Goal: Task Accomplishment & Management: Complete application form

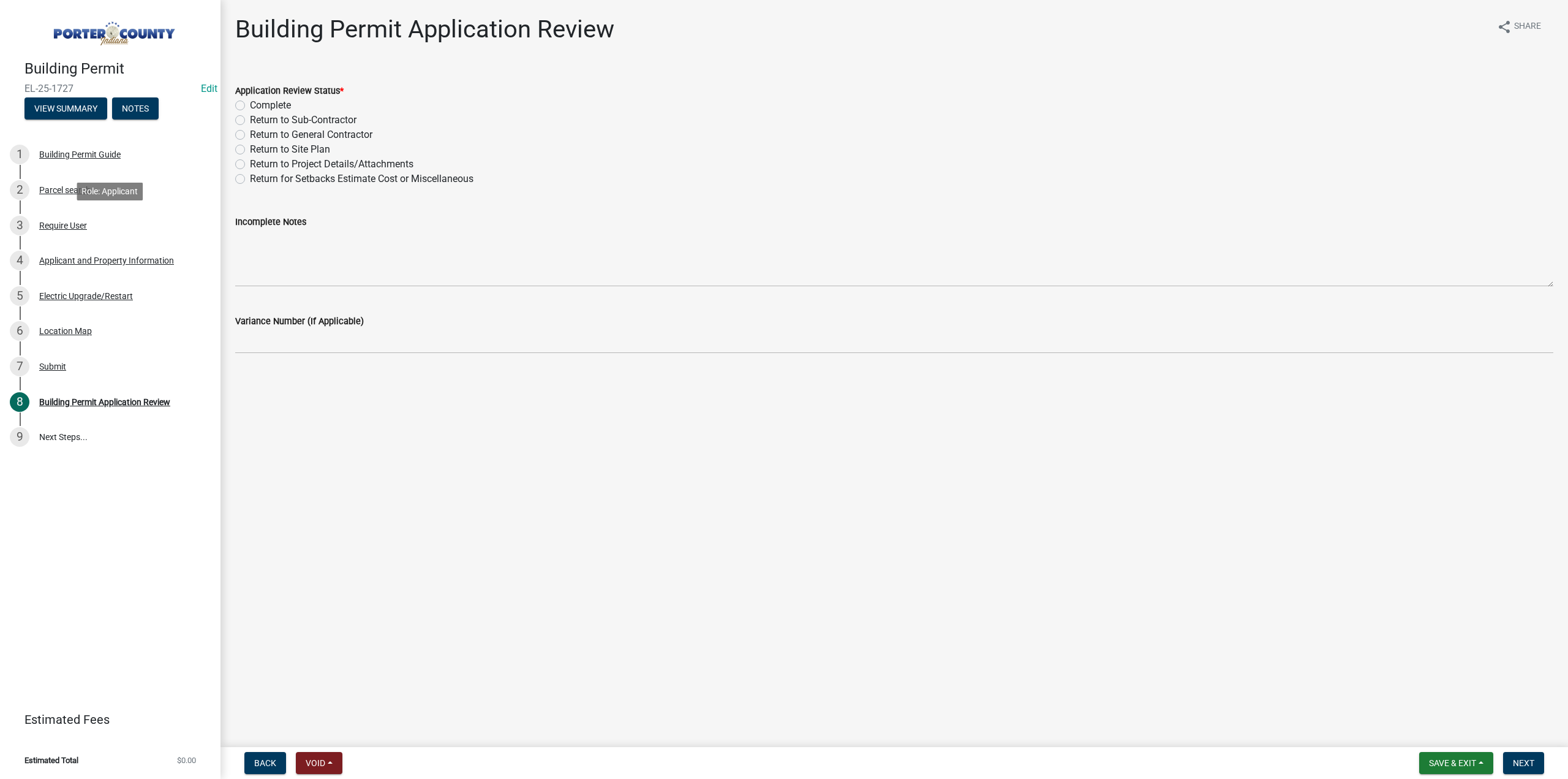
click at [81, 225] on div "Require User" at bounding box center [63, 225] width 48 height 8
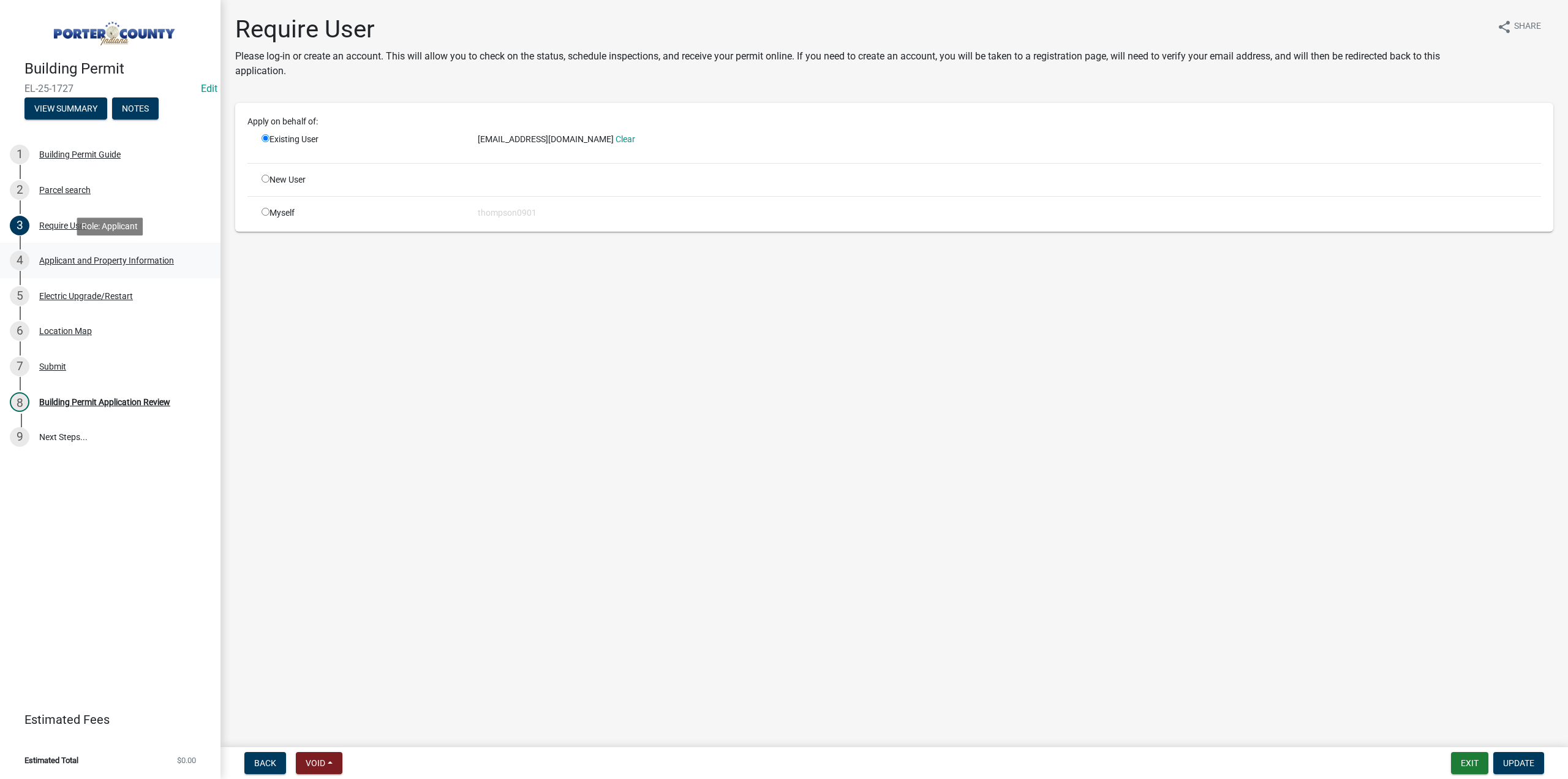
click at [93, 264] on div "Applicant and Property Information" at bounding box center [107, 261] width 135 height 8
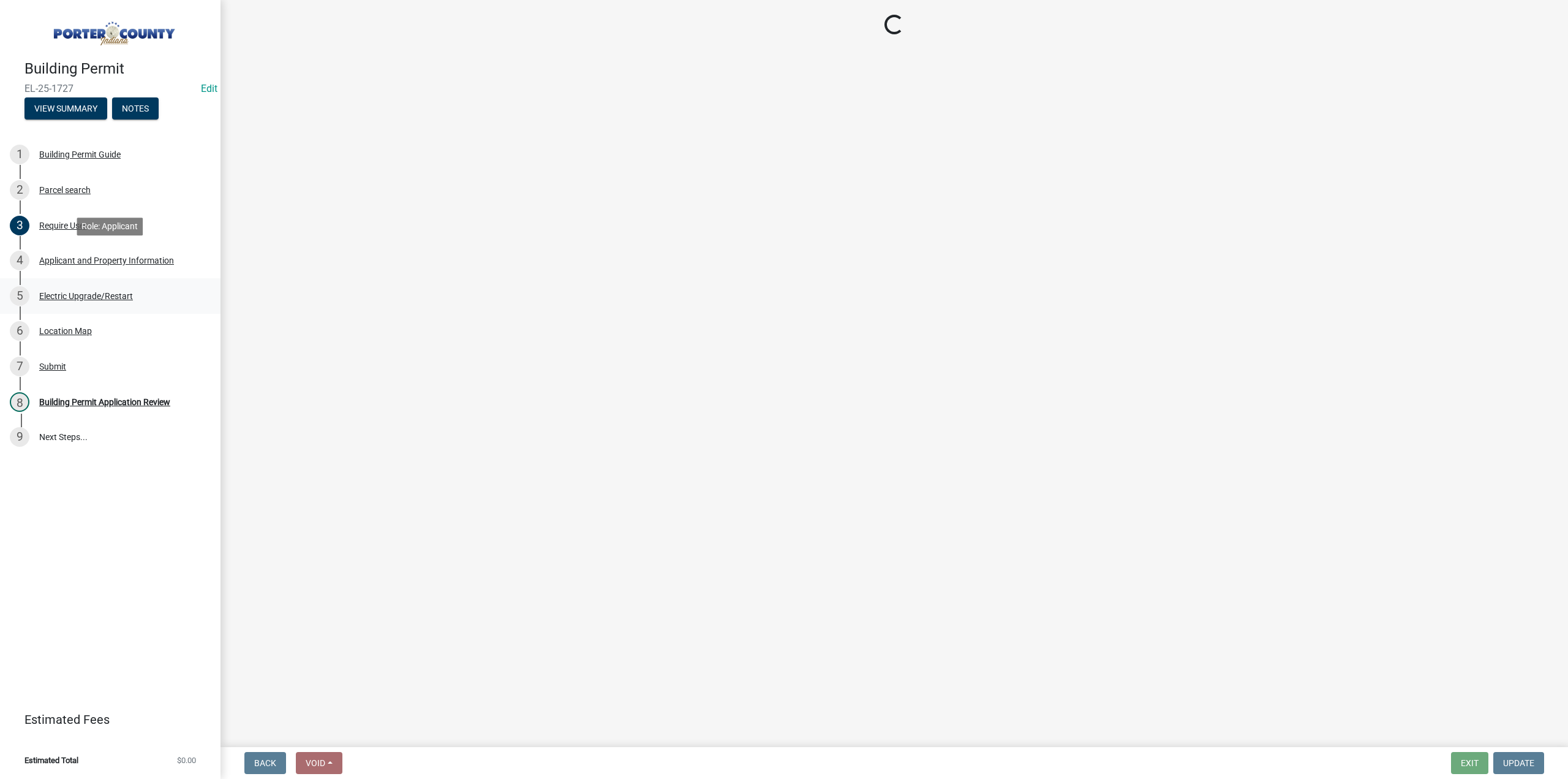
select select "3ef279d8-364d-4472-9edf-8c32643de6c0"
select select "11d93a7a-828a-4929-8b59-6ed29e093f33"
select select "db0db83b-c29e-42ac-bfa8-291173216fe4"
select select "ad46db9b-b68a-4590-8d08-f4fb10f3ead6"
select select "18ba4a0f-4256-479c-a70a-5d2e95ae2216"
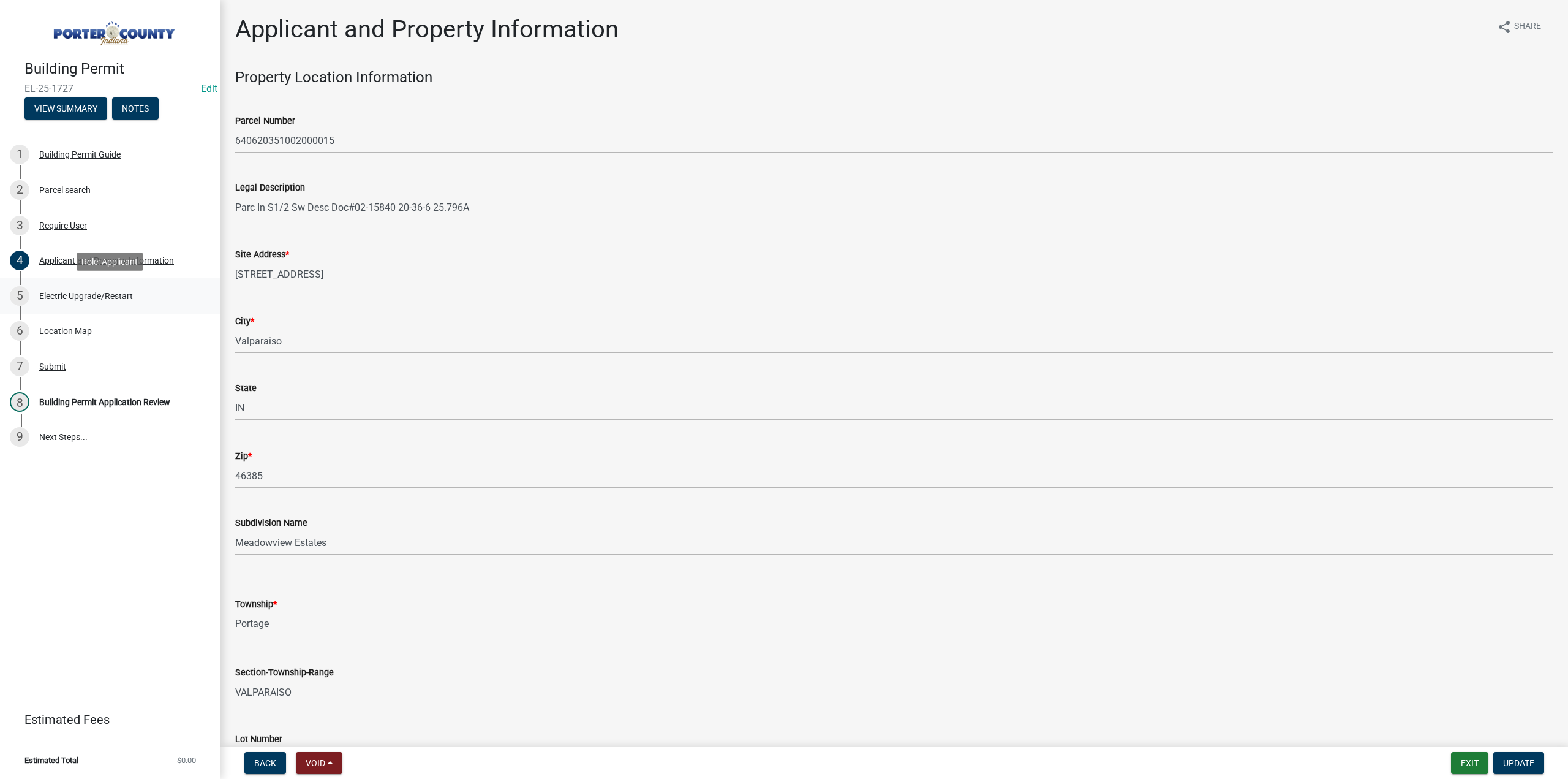
click at [100, 295] on div "Electric Upgrade/Restart" at bounding box center [86, 296] width 93 height 8
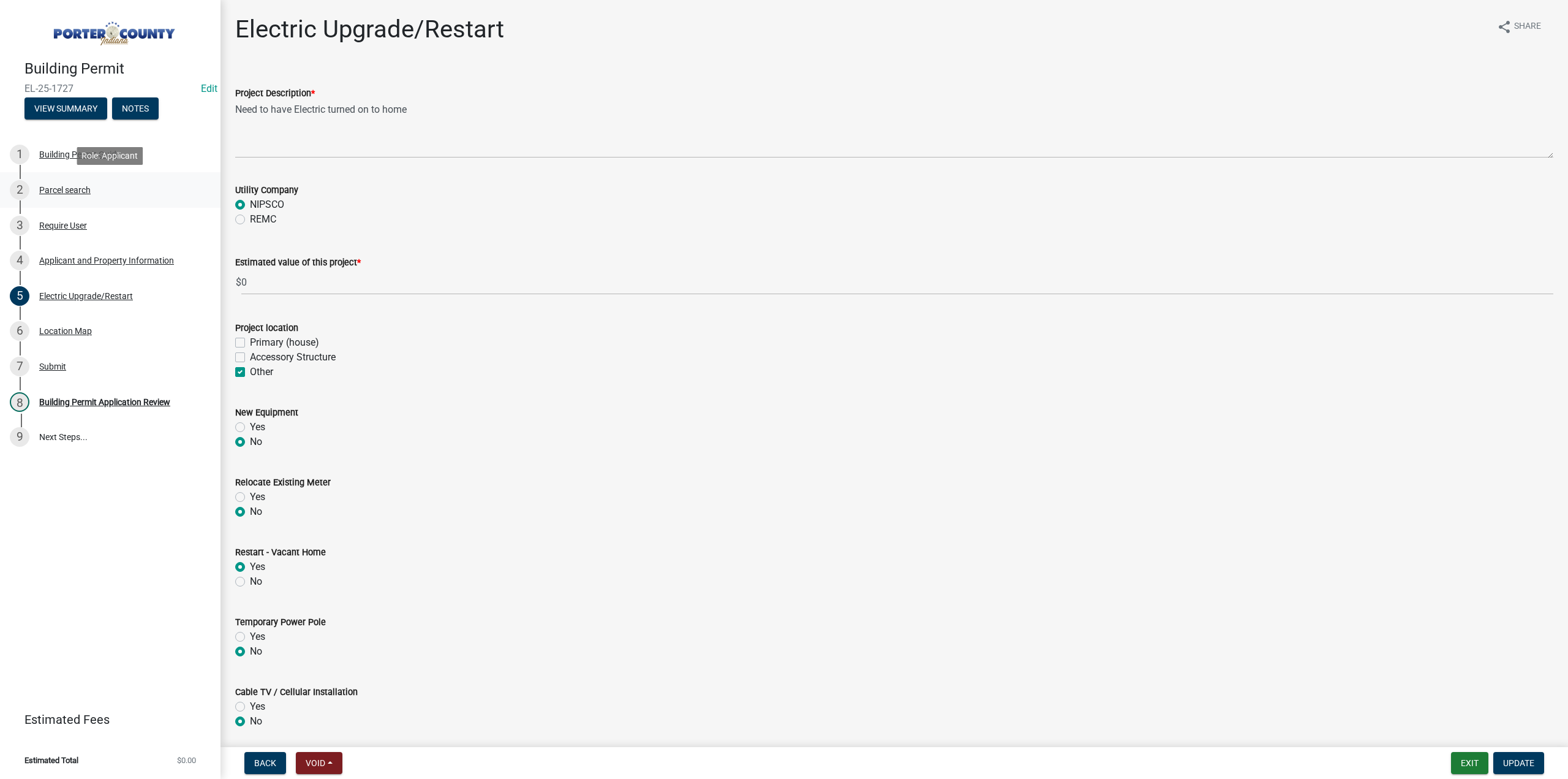
click at [64, 185] on div "Parcel search" at bounding box center [65, 190] width 51 height 8
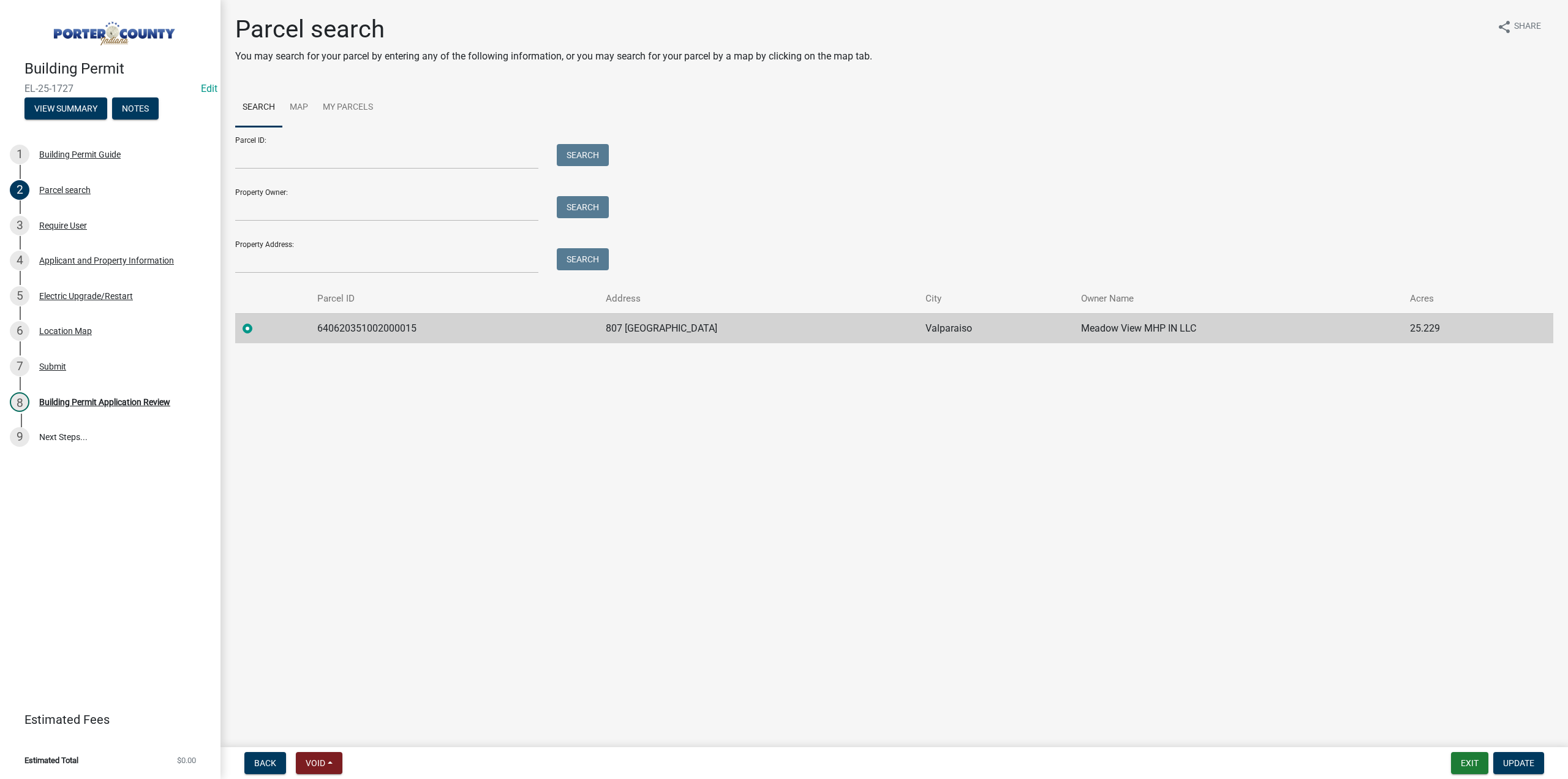
drag, startPoint x: 93, startPoint y: 88, endPoint x: 27, endPoint y: 87, distance: 66.0
click at [22, 90] on div "Building Permit EL-25-1727 Edit View Summary Notes" at bounding box center [110, 86] width 201 height 72
copy span "EL-25-1727"
click at [1476, 763] on button "Exit" at bounding box center [1469, 762] width 37 height 22
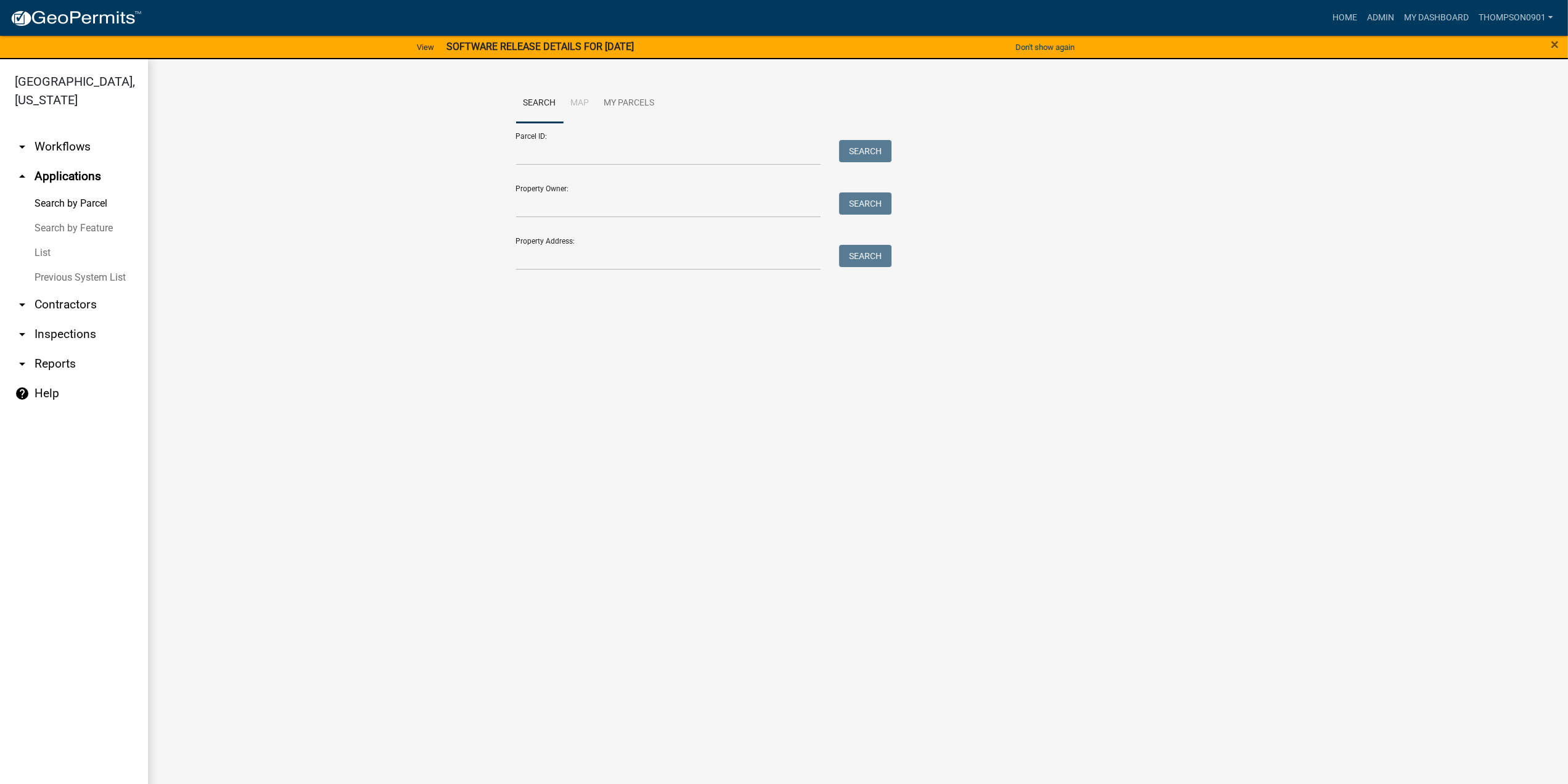
click at [37, 240] on link "List" at bounding box center [74, 252] width 148 height 25
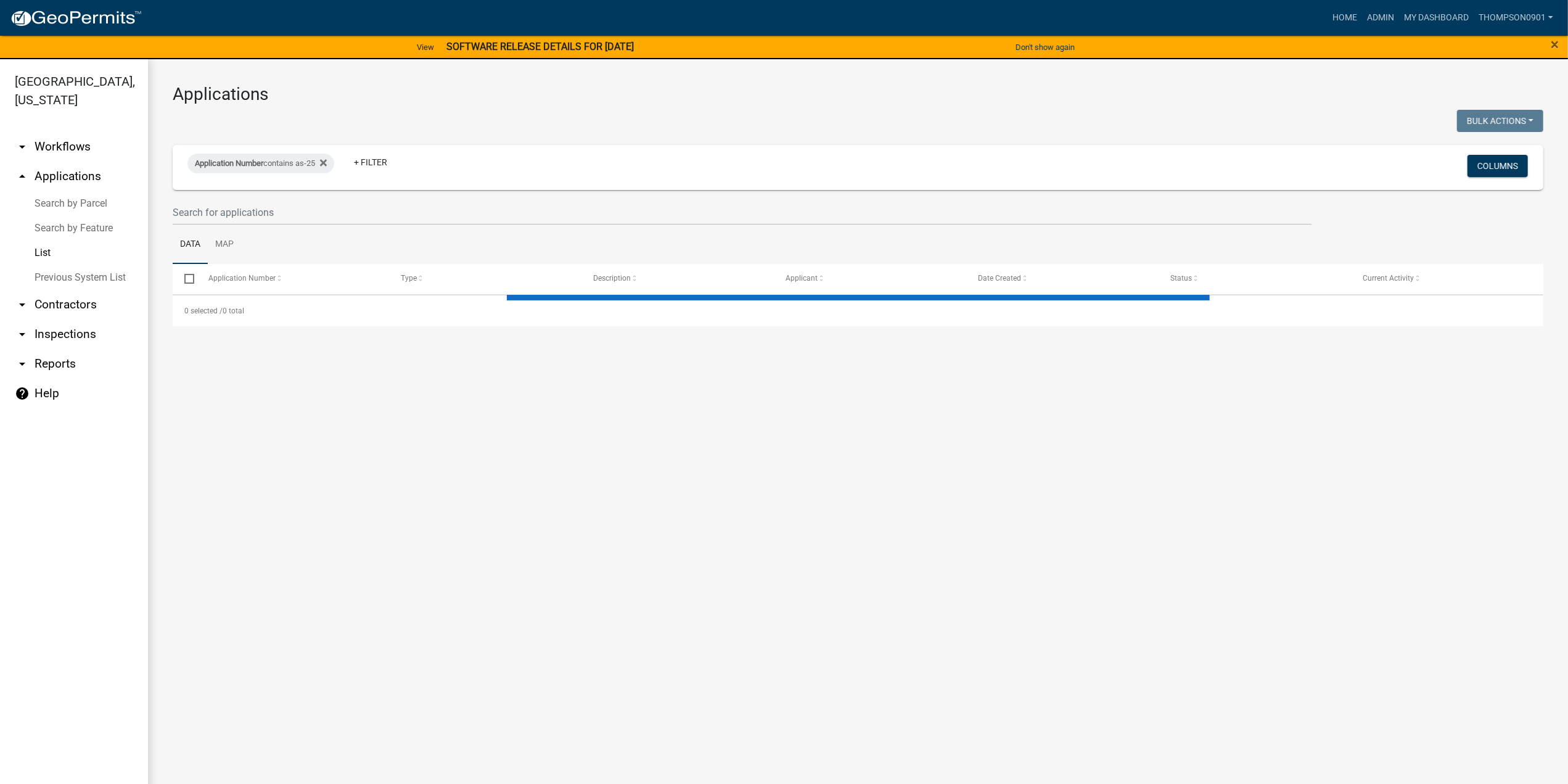
select select "3: 100"
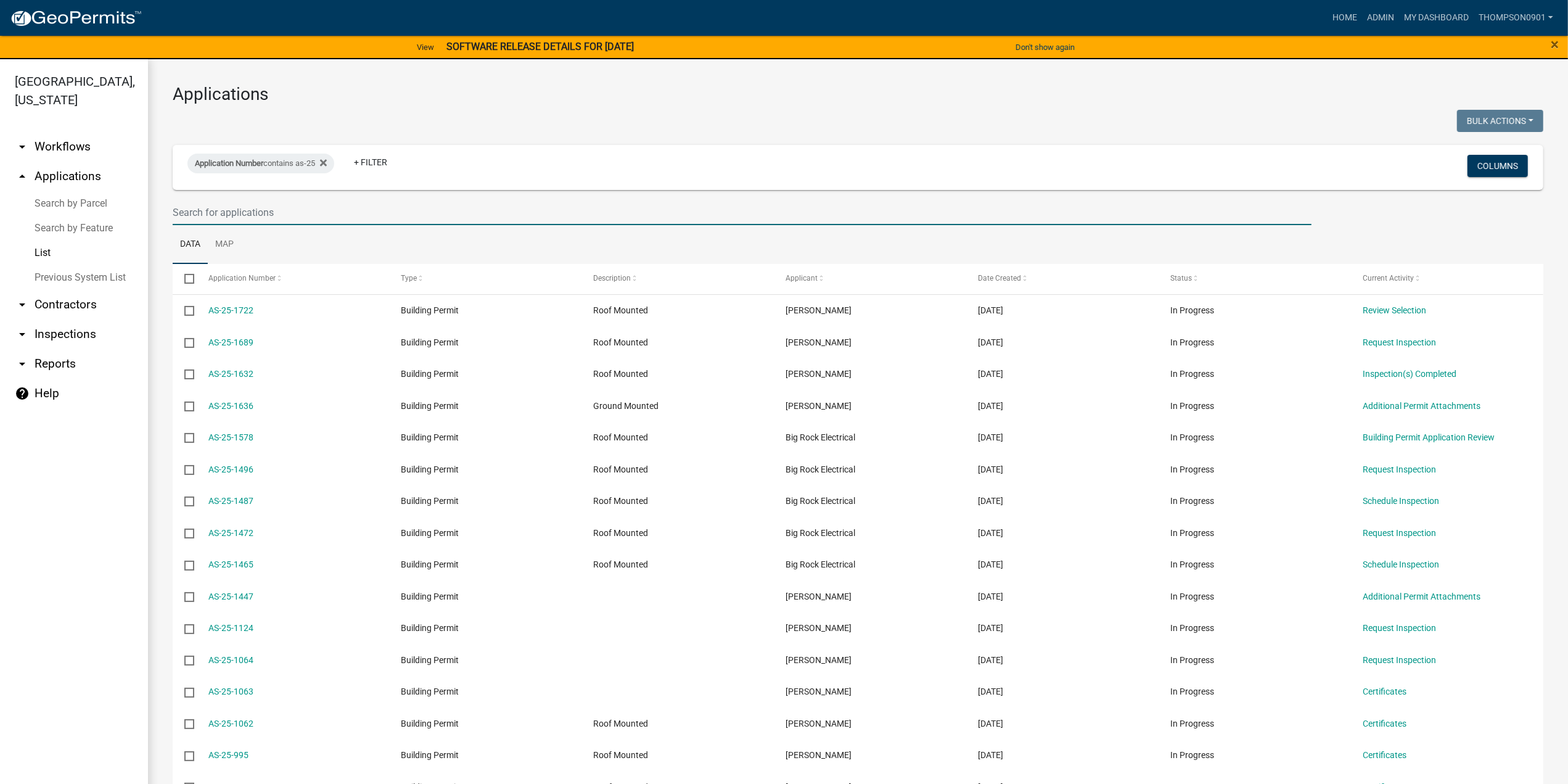
click at [267, 210] on input "text" at bounding box center [742, 213] width 1139 height 25
drag, startPoint x: 326, startPoint y: 162, endPoint x: 322, endPoint y: 167, distance: 6.4
click at [326, 162] on icon at bounding box center [324, 163] width 7 height 7
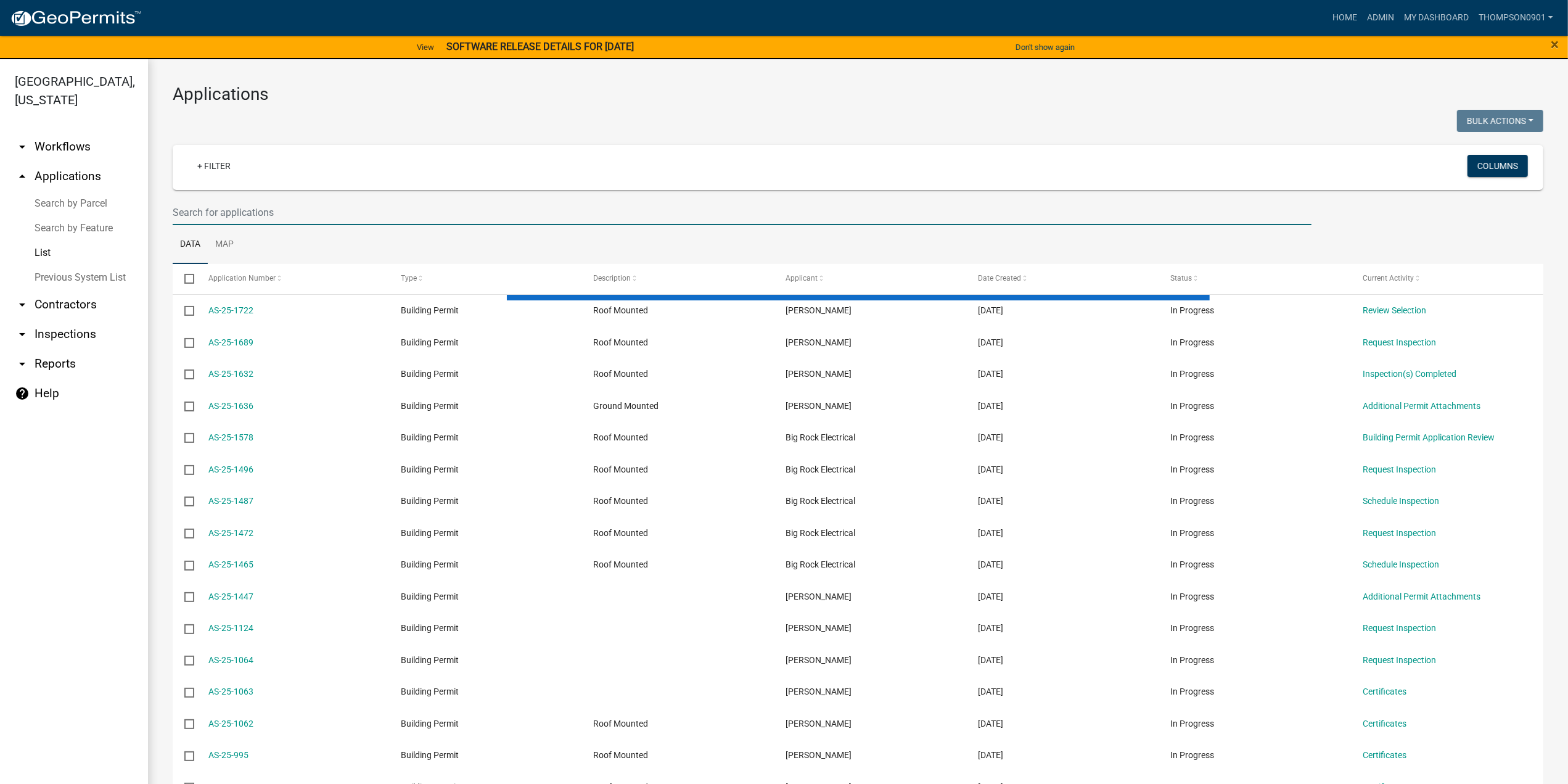
click at [243, 213] on input "text" at bounding box center [742, 213] width 1139 height 25
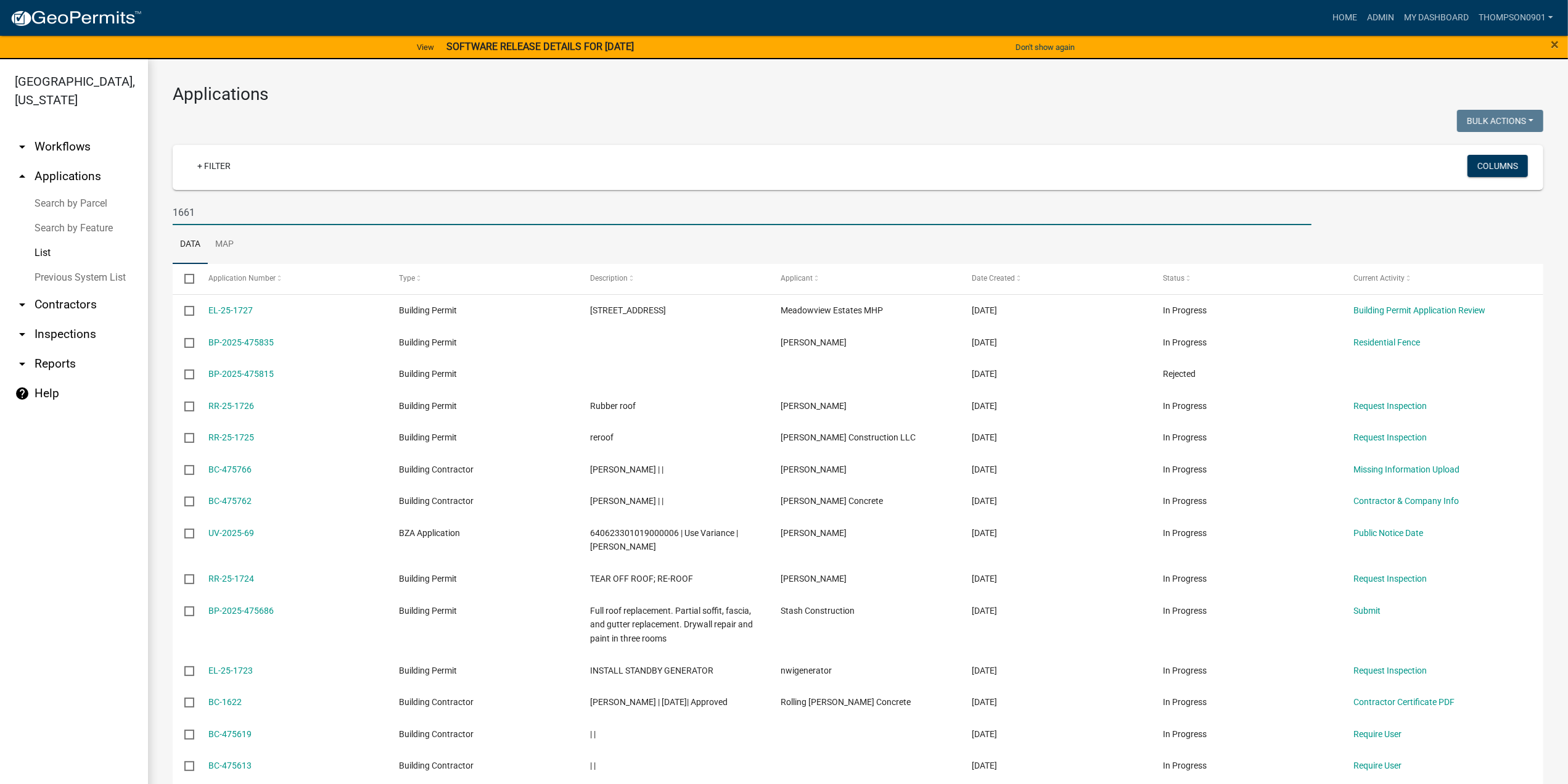
type input "1661"
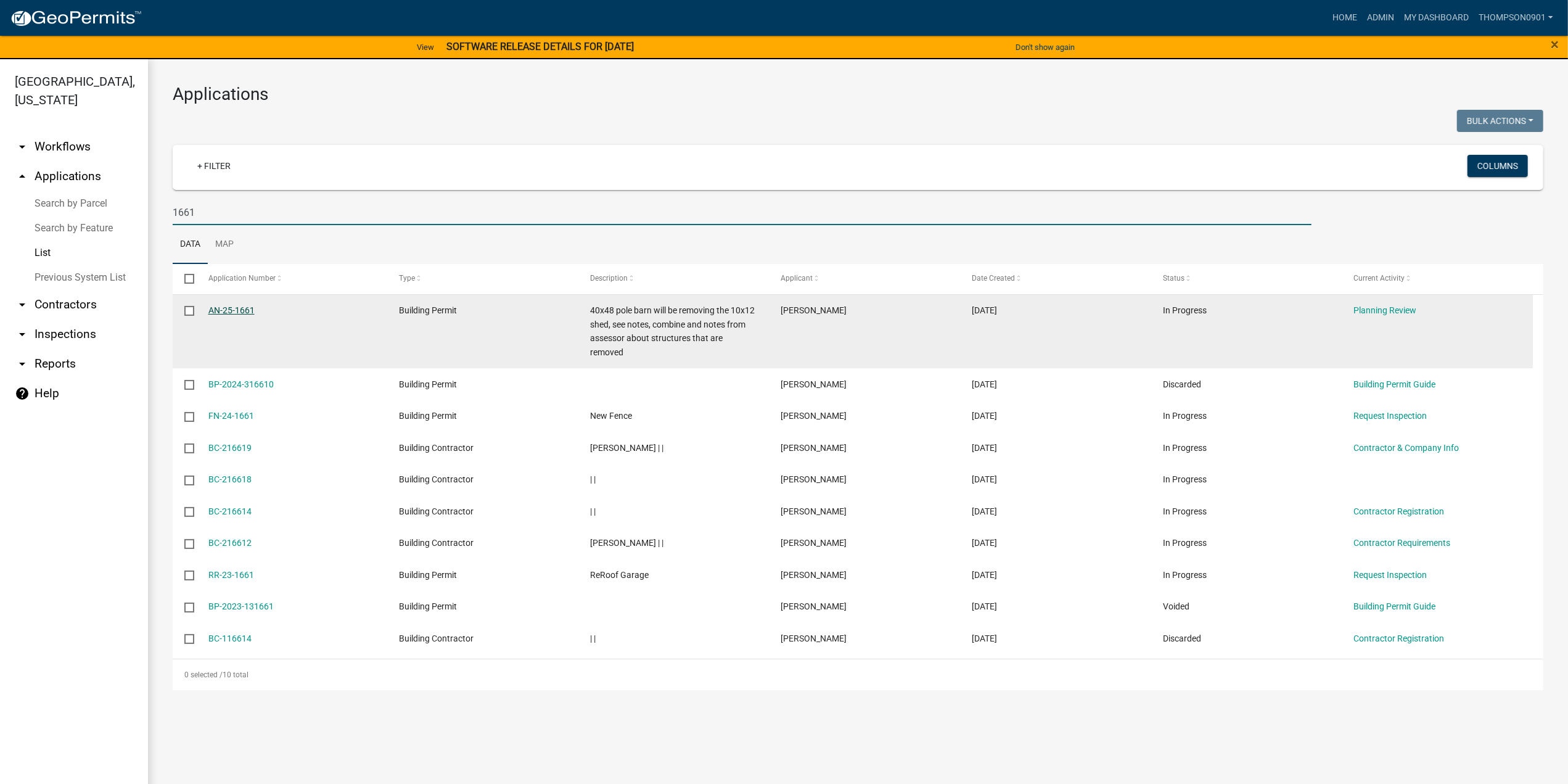
click at [245, 310] on link "AN-25-1661" at bounding box center [231, 310] width 46 height 10
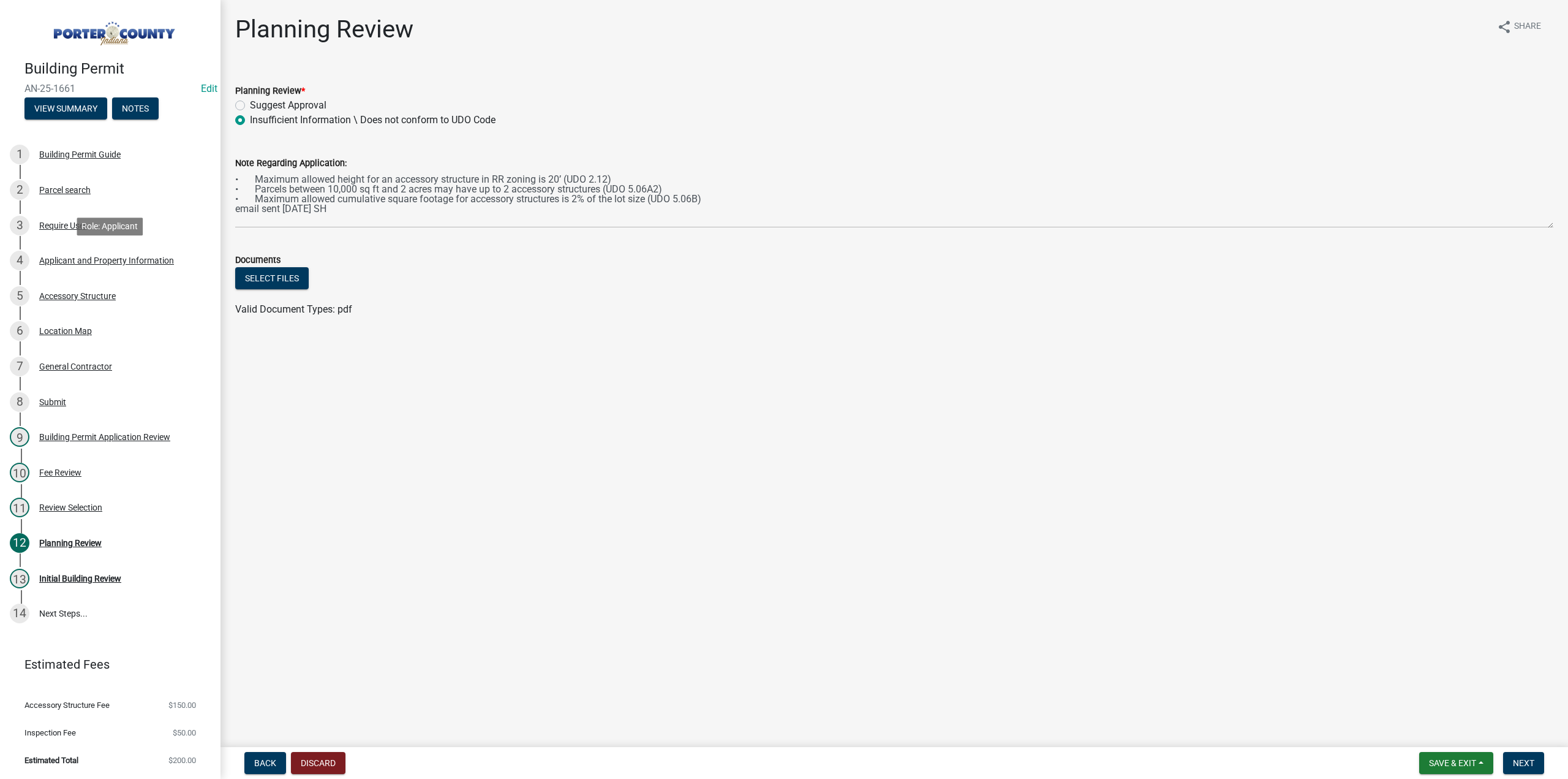
click at [84, 261] on div "Applicant and Property Information" at bounding box center [107, 261] width 135 height 8
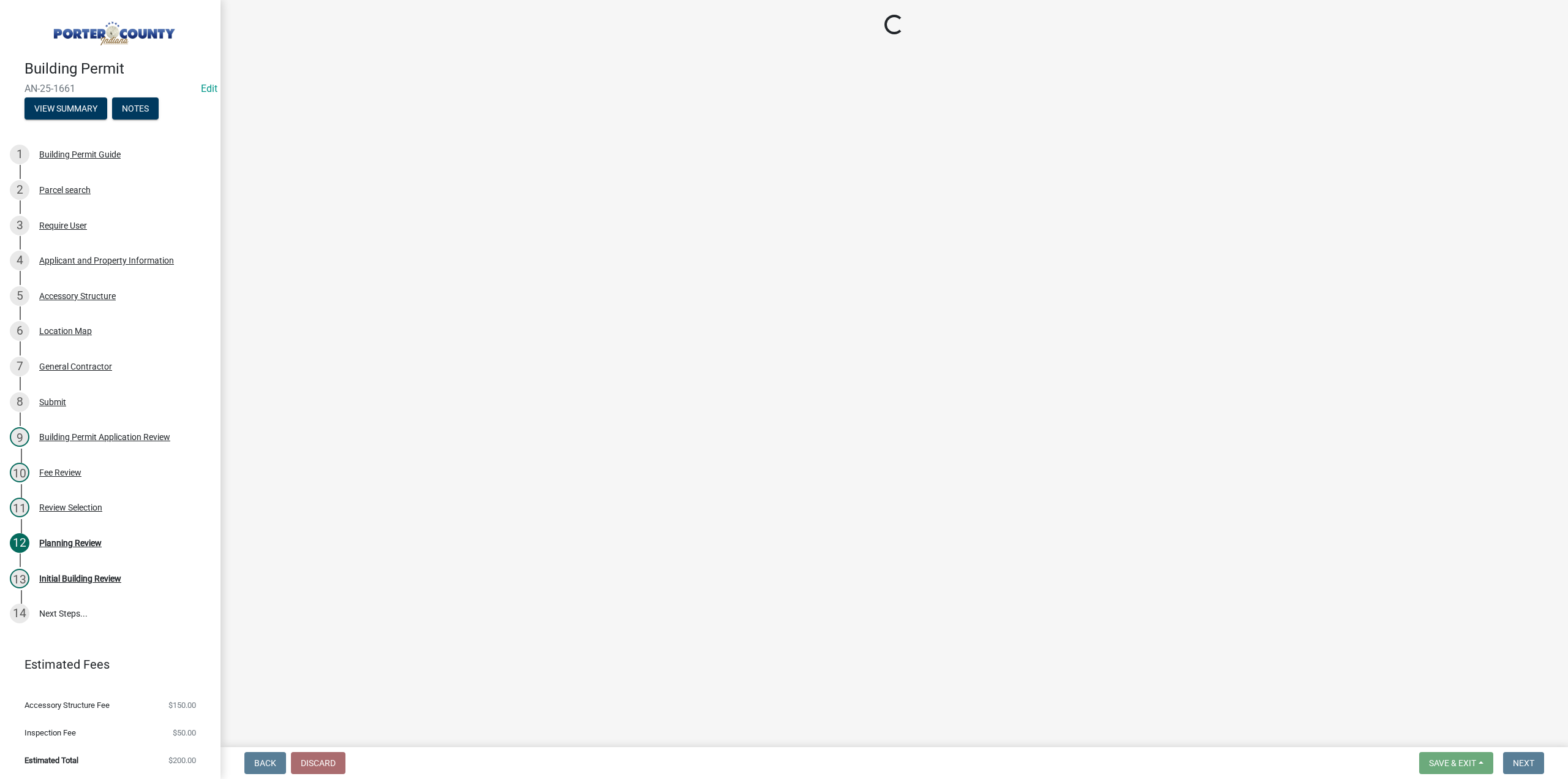
select select "4e6cbcac-7d48-4f78-b019-902ed53214cd"
select select "ea6751d4-6bf7-4a16-89ee-f7801ab82aa1"
select select "92efe679-05f4-414a-9426-51627fba5de6"
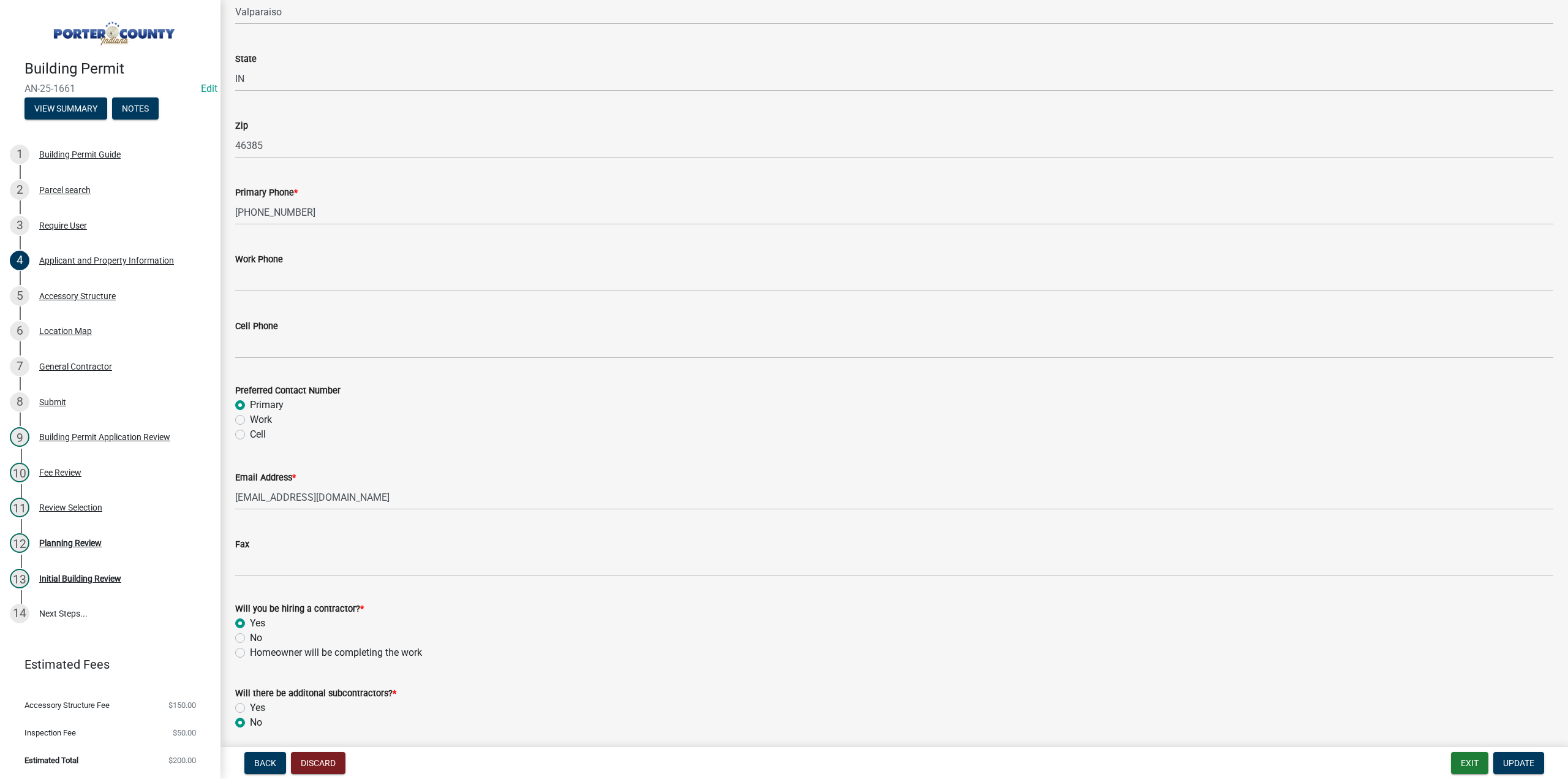
scroll to position [1470, 0]
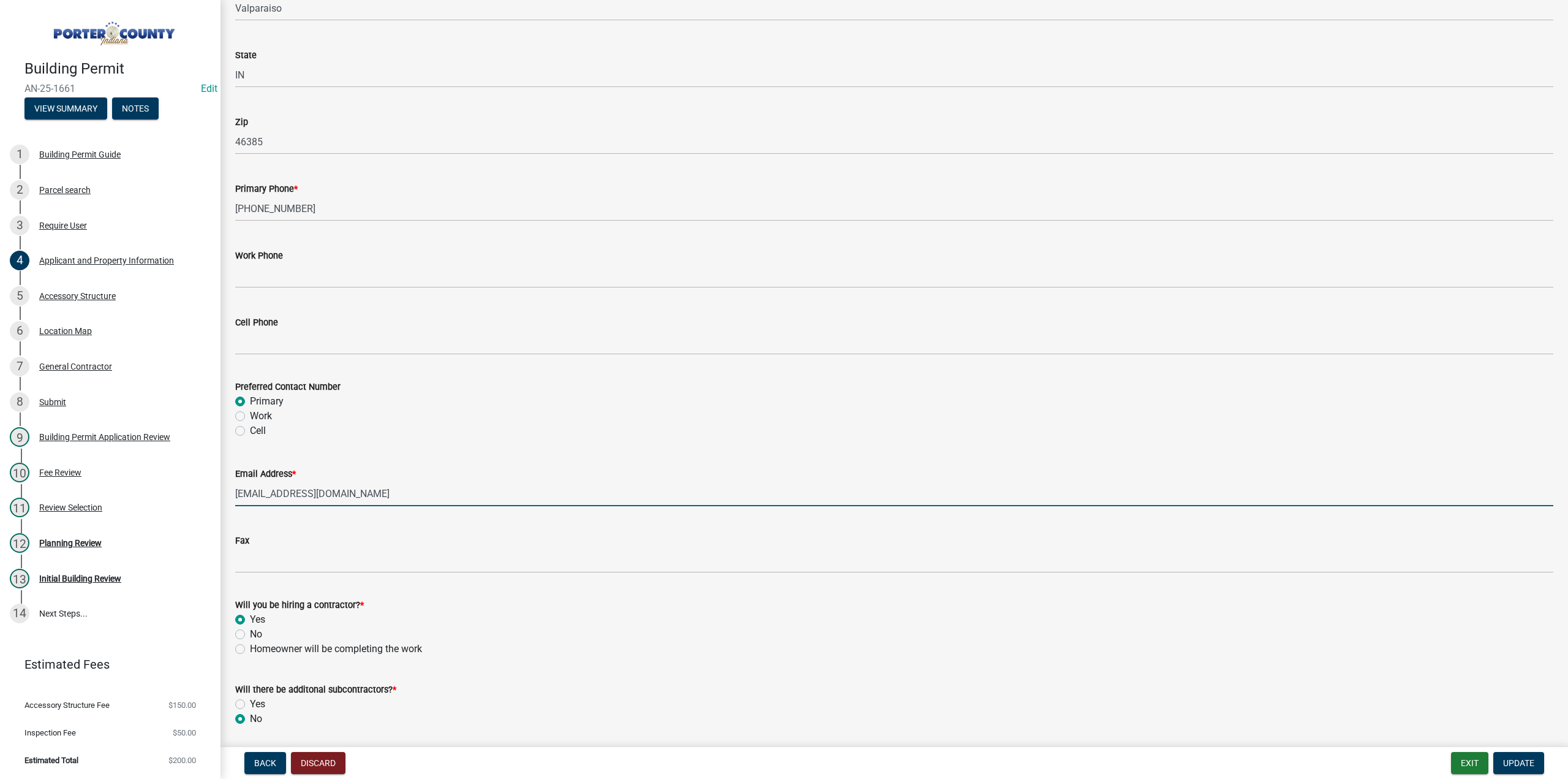
click at [244, 495] on input "sttegem@yahoo.com" at bounding box center [894, 494] width 1318 height 25
type input "steegem@yahoo.com"
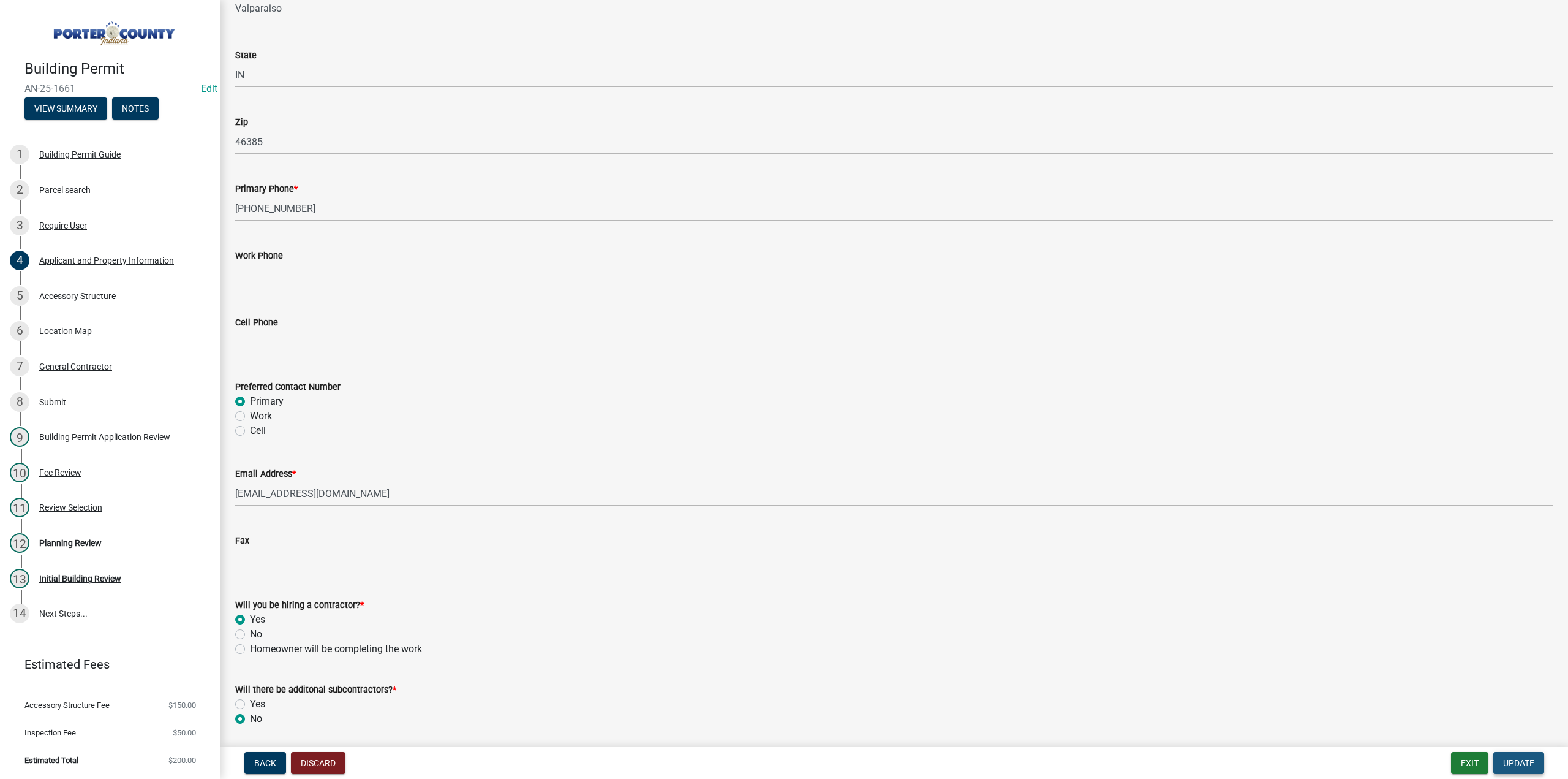
click at [1522, 764] on span "Update" at bounding box center [1519, 763] width 31 height 10
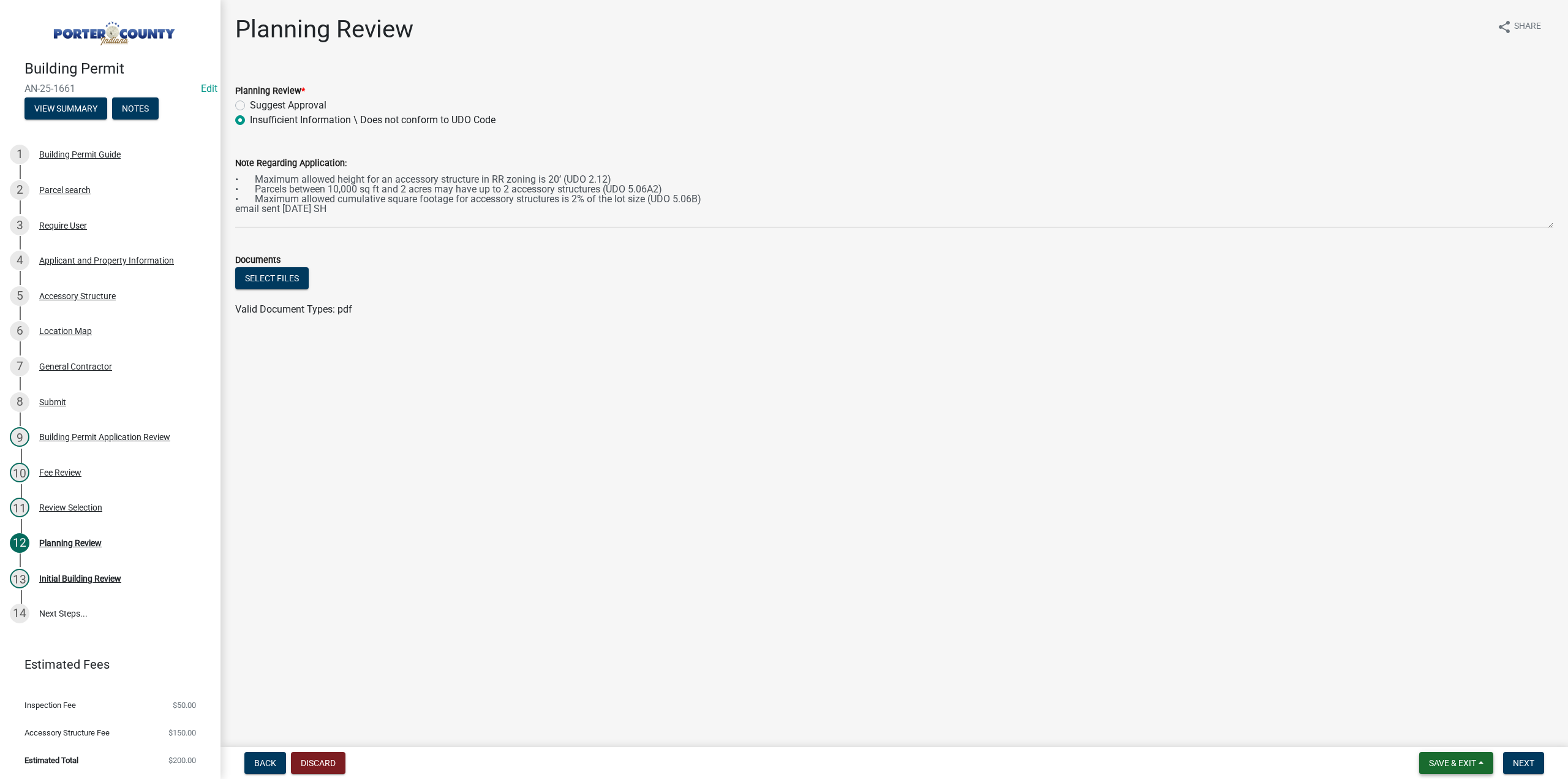
click at [1438, 766] on span "Save & Exit" at bounding box center [1452, 763] width 47 height 10
click at [1435, 736] on button "Save & Exit" at bounding box center [1444, 731] width 98 height 30
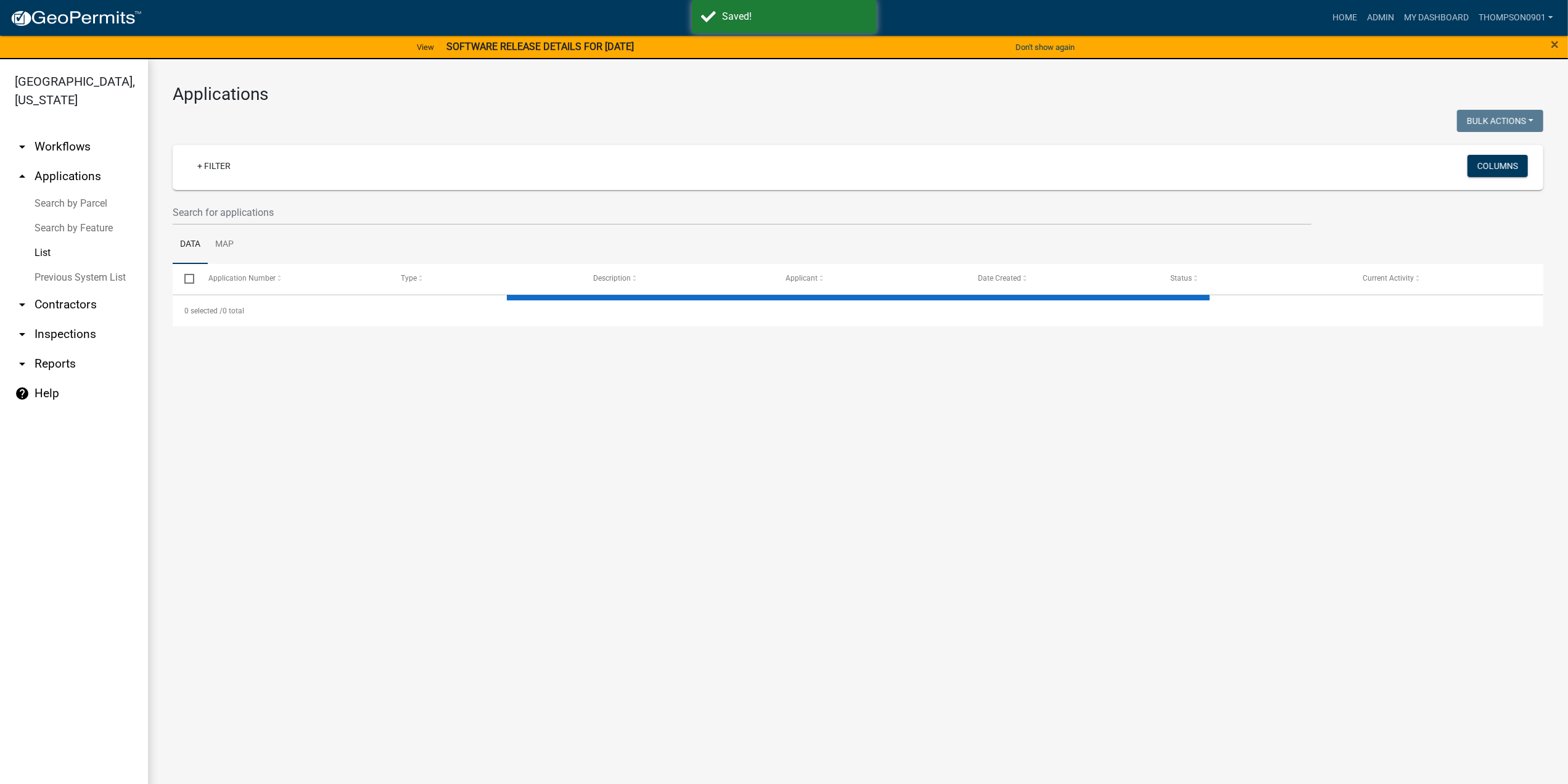
select select "3: 100"
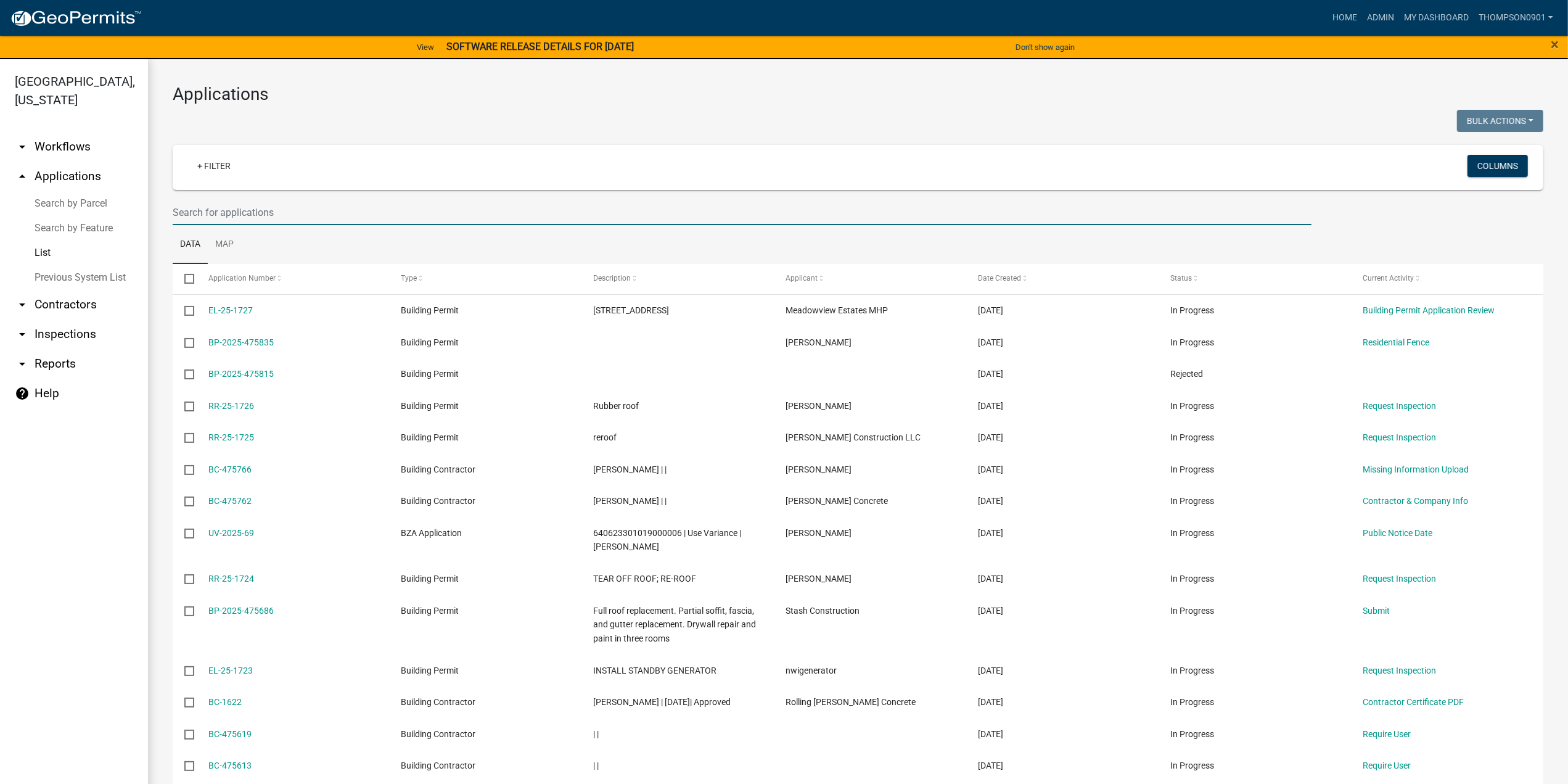
click at [267, 215] on input "text" at bounding box center [742, 213] width 1139 height 25
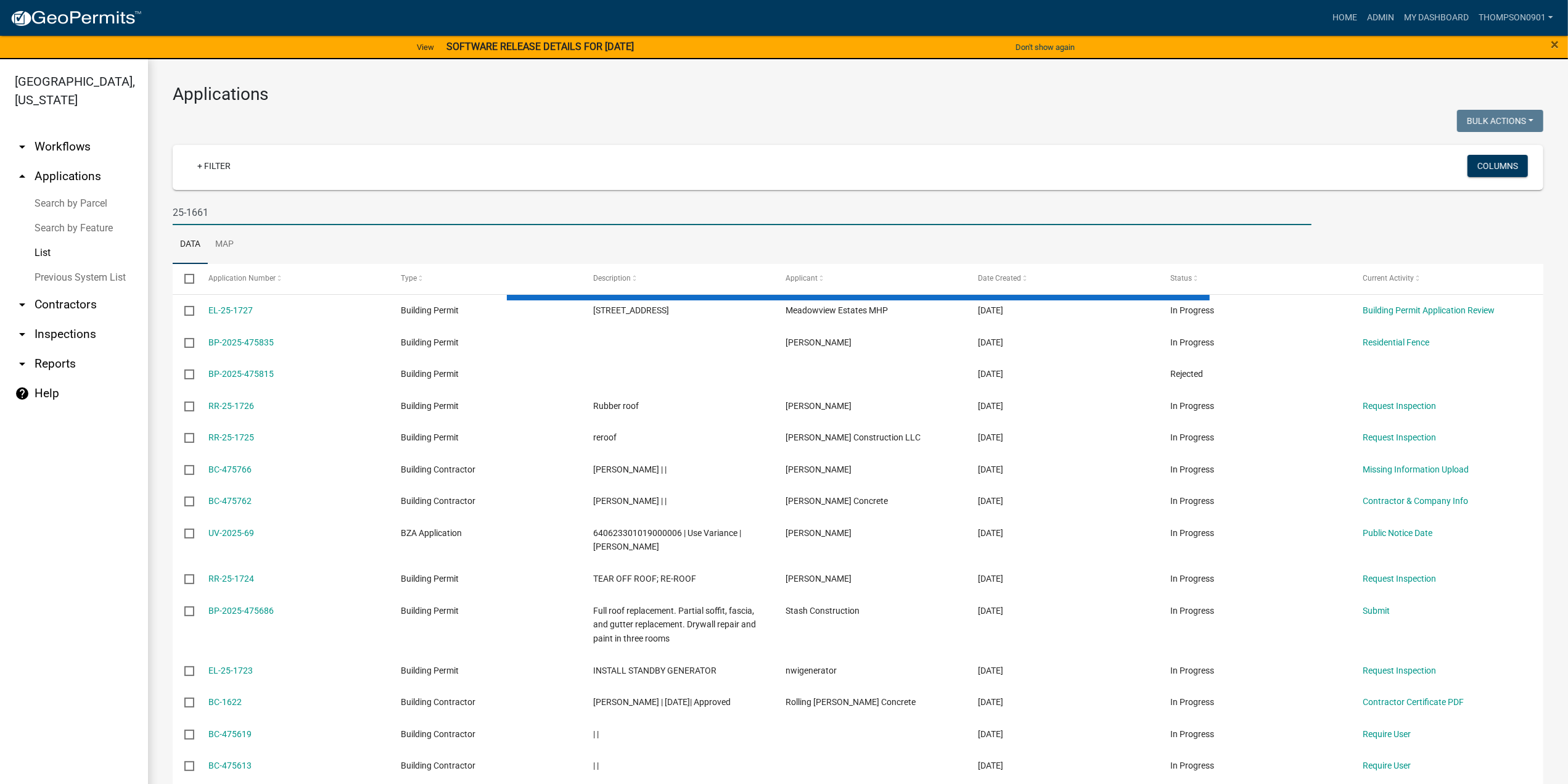
type input "25-1661"
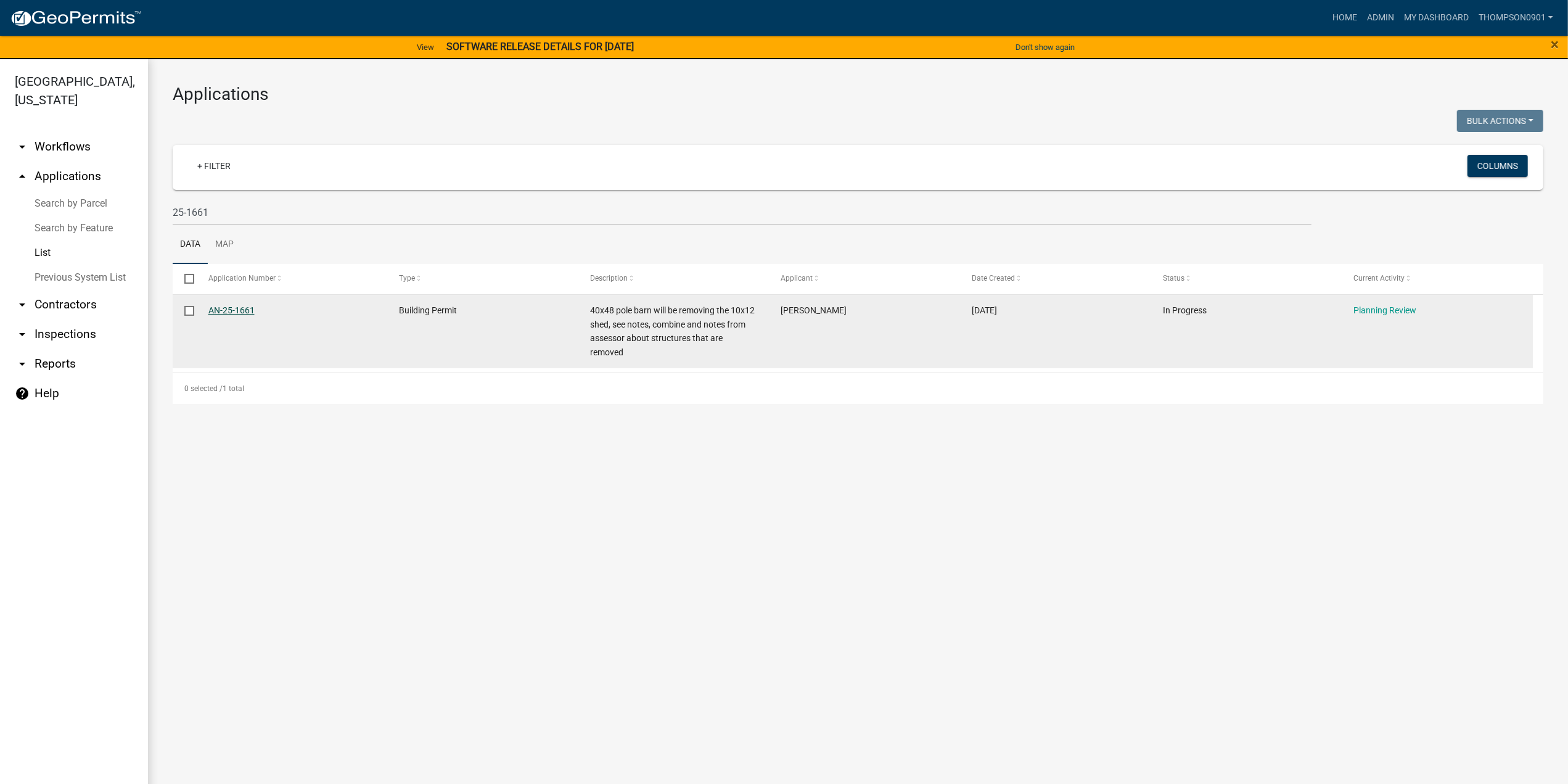
click at [222, 309] on link "AN-25-1661" at bounding box center [231, 310] width 46 height 10
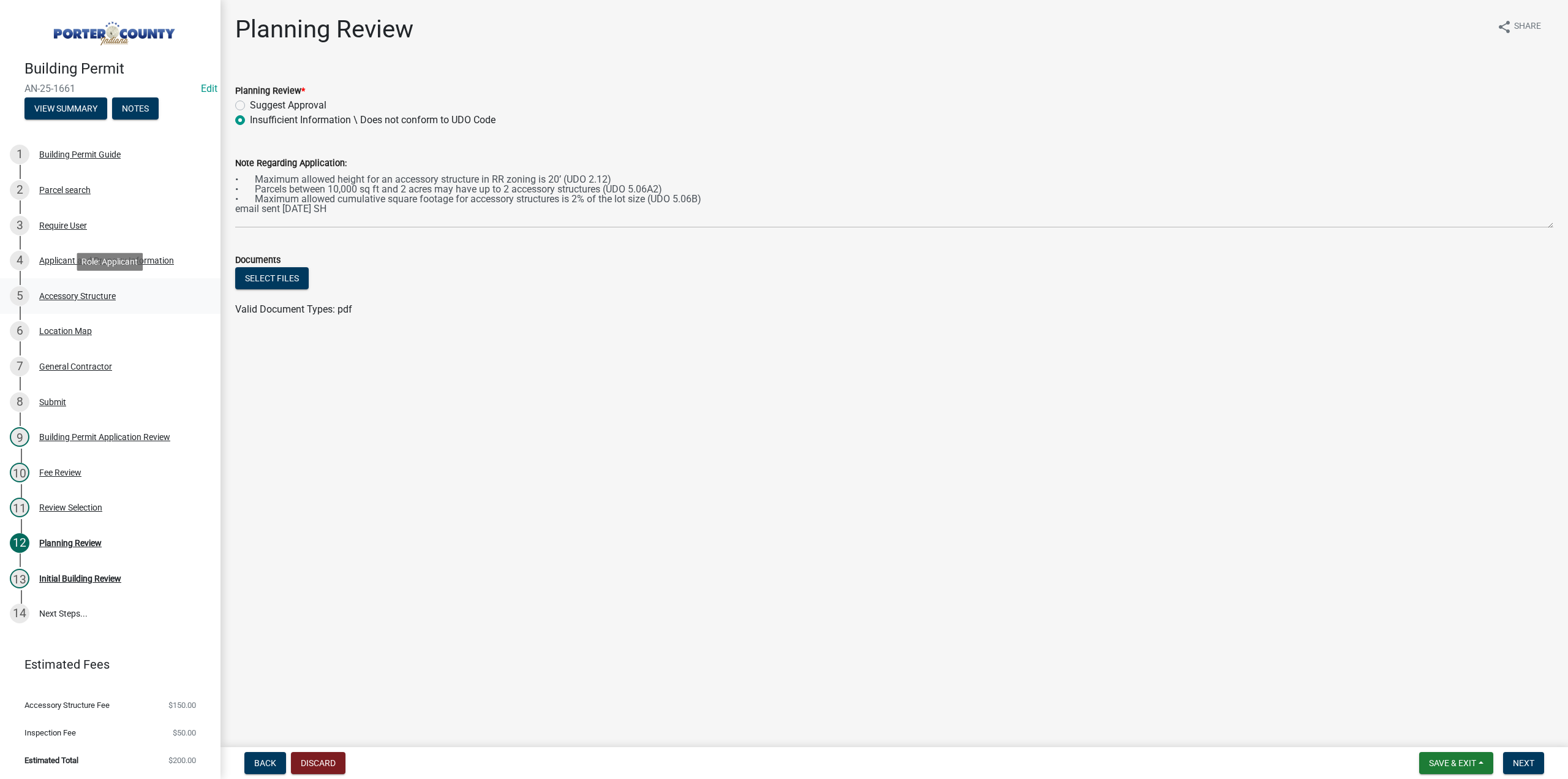
click at [96, 293] on div "Accessory Structure" at bounding box center [77, 296] width 77 height 8
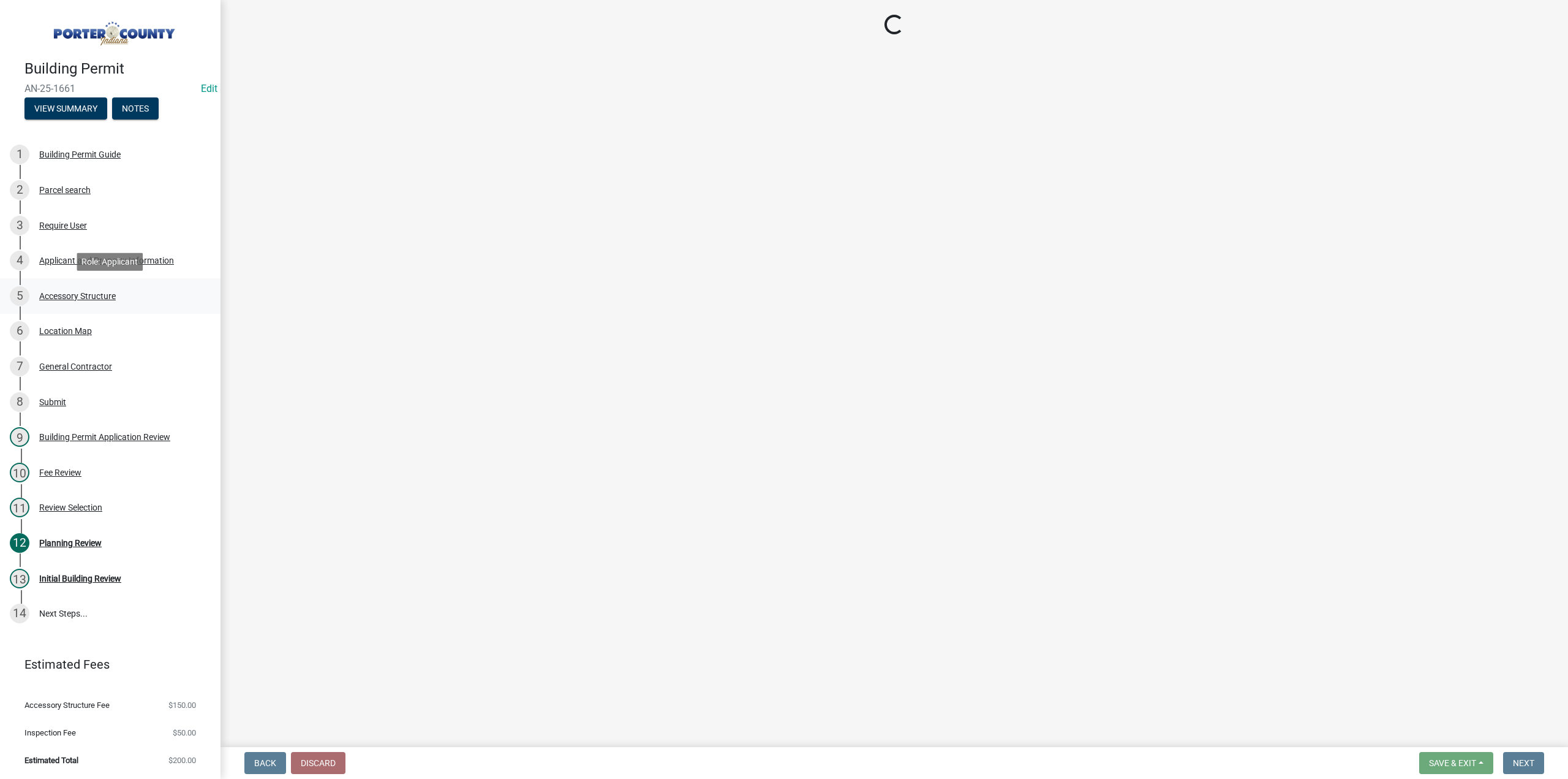
select select "de31ad38-eab4-417a-a8ac-eccf8406b967"
select select "968dc824-c675-4889-9261-eecf15873776"
select select "f445a0ba-bd7f-4793-84a4-aa7237a6abf8"
select select "d63a0ebc-b44d-481d-ab70-ec75eba29316"
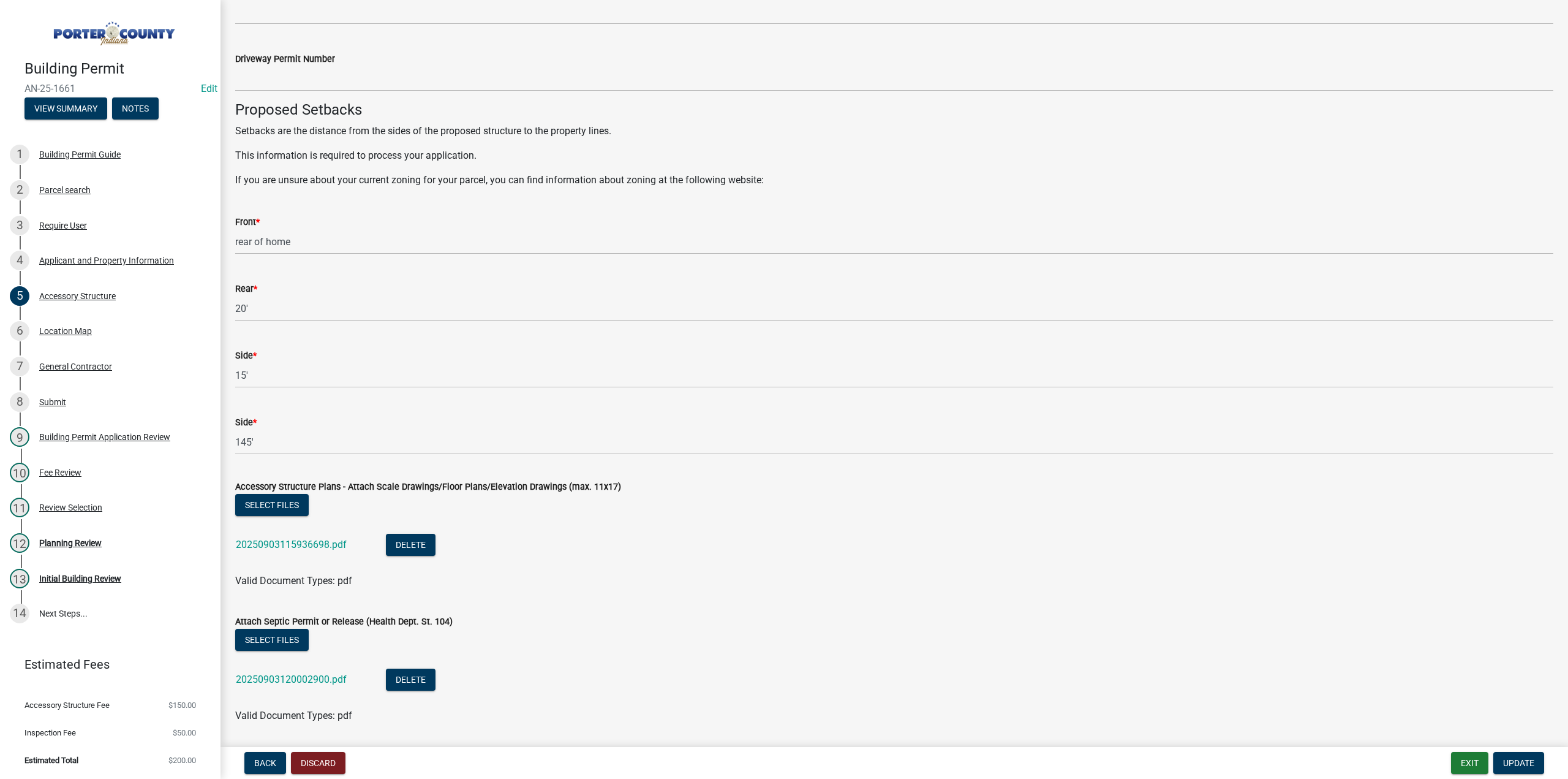
scroll to position [1945, 0]
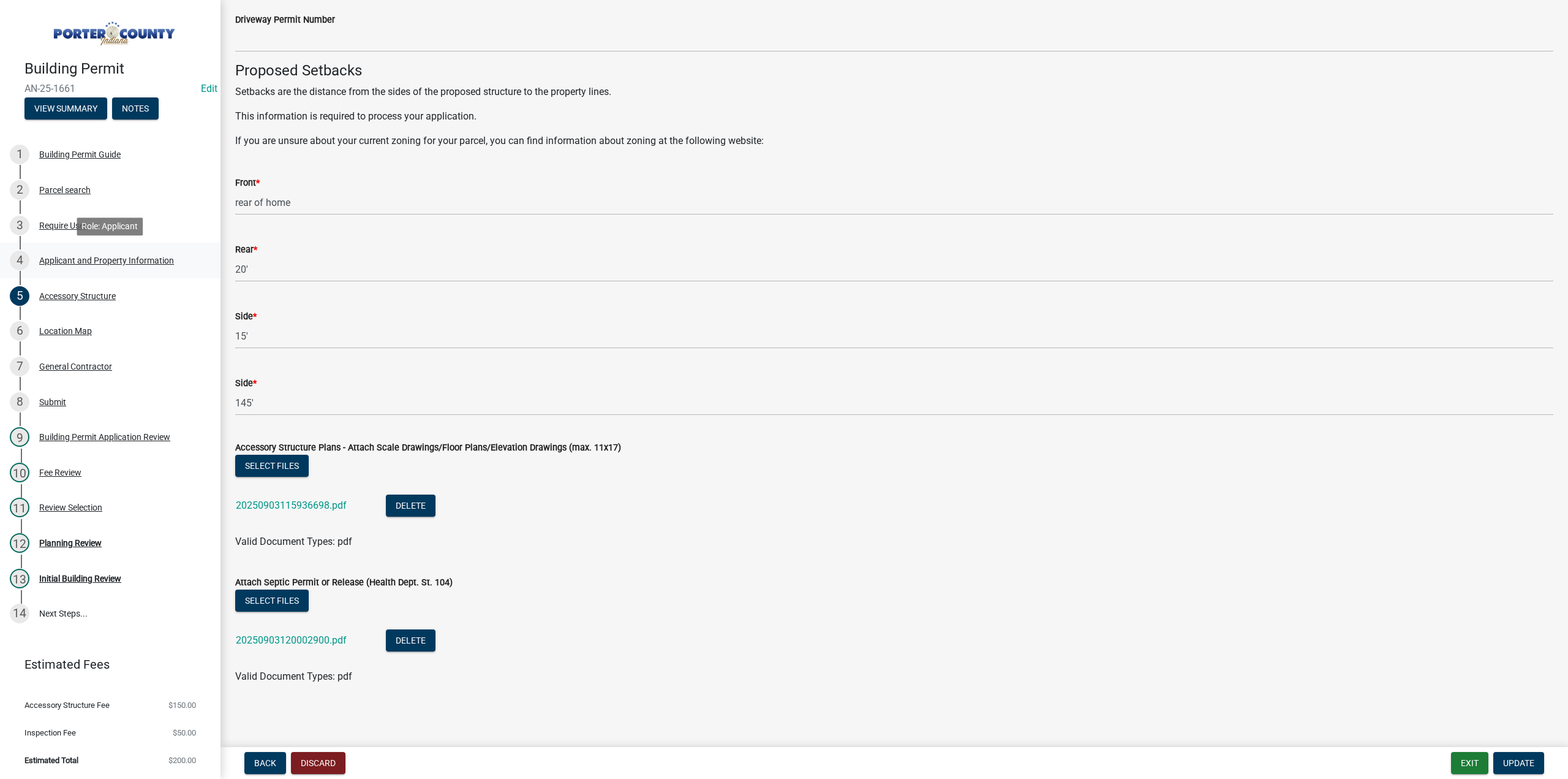
click at [77, 262] on div "Applicant and Property Information" at bounding box center [107, 261] width 135 height 8
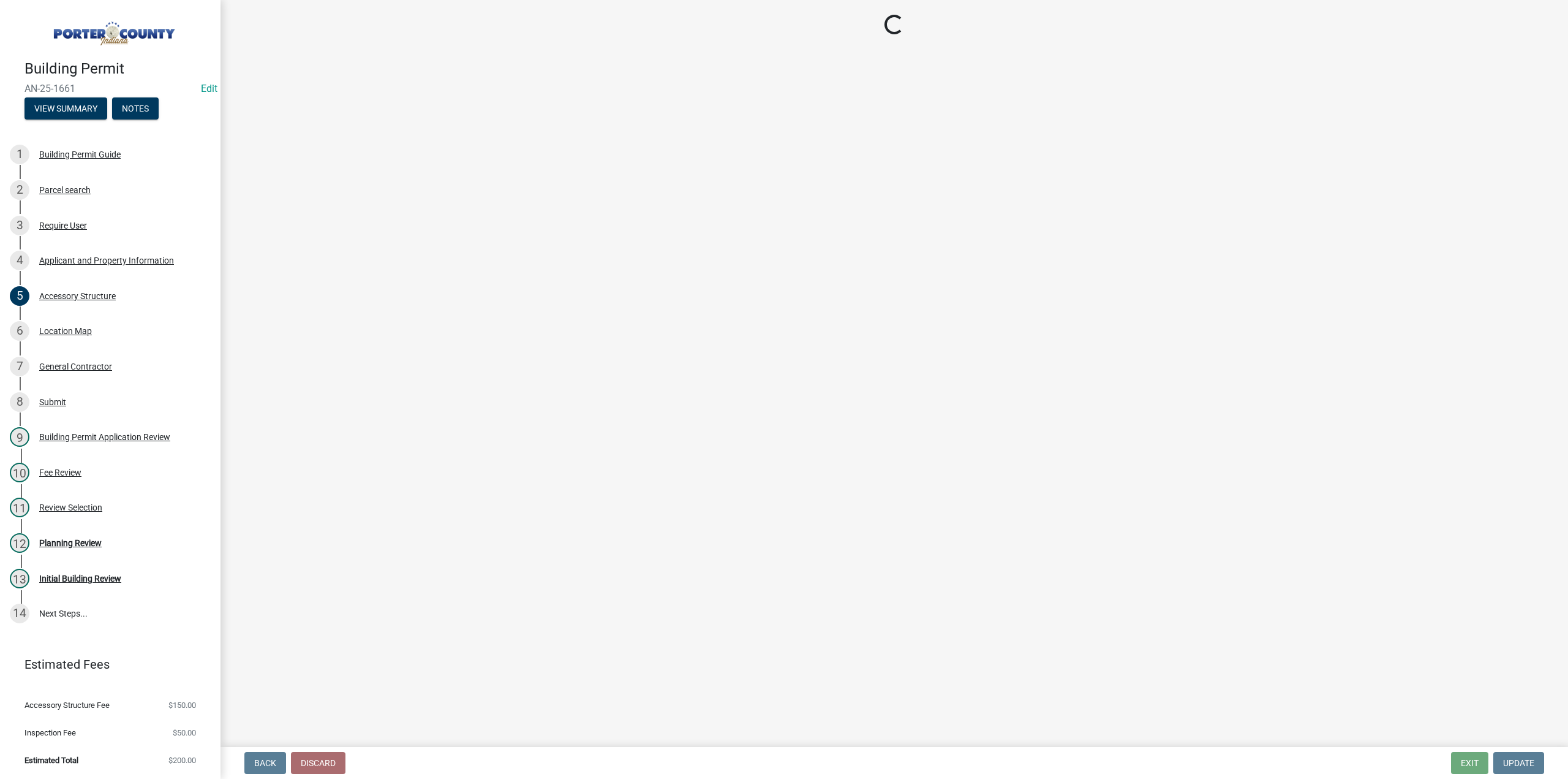
select select "4e6cbcac-7d48-4f78-b019-902ed53214cd"
select select "ea6751d4-6bf7-4a16-89ee-f7801ab82aa1"
select select "92efe679-05f4-414a-9426-51627fba5de6"
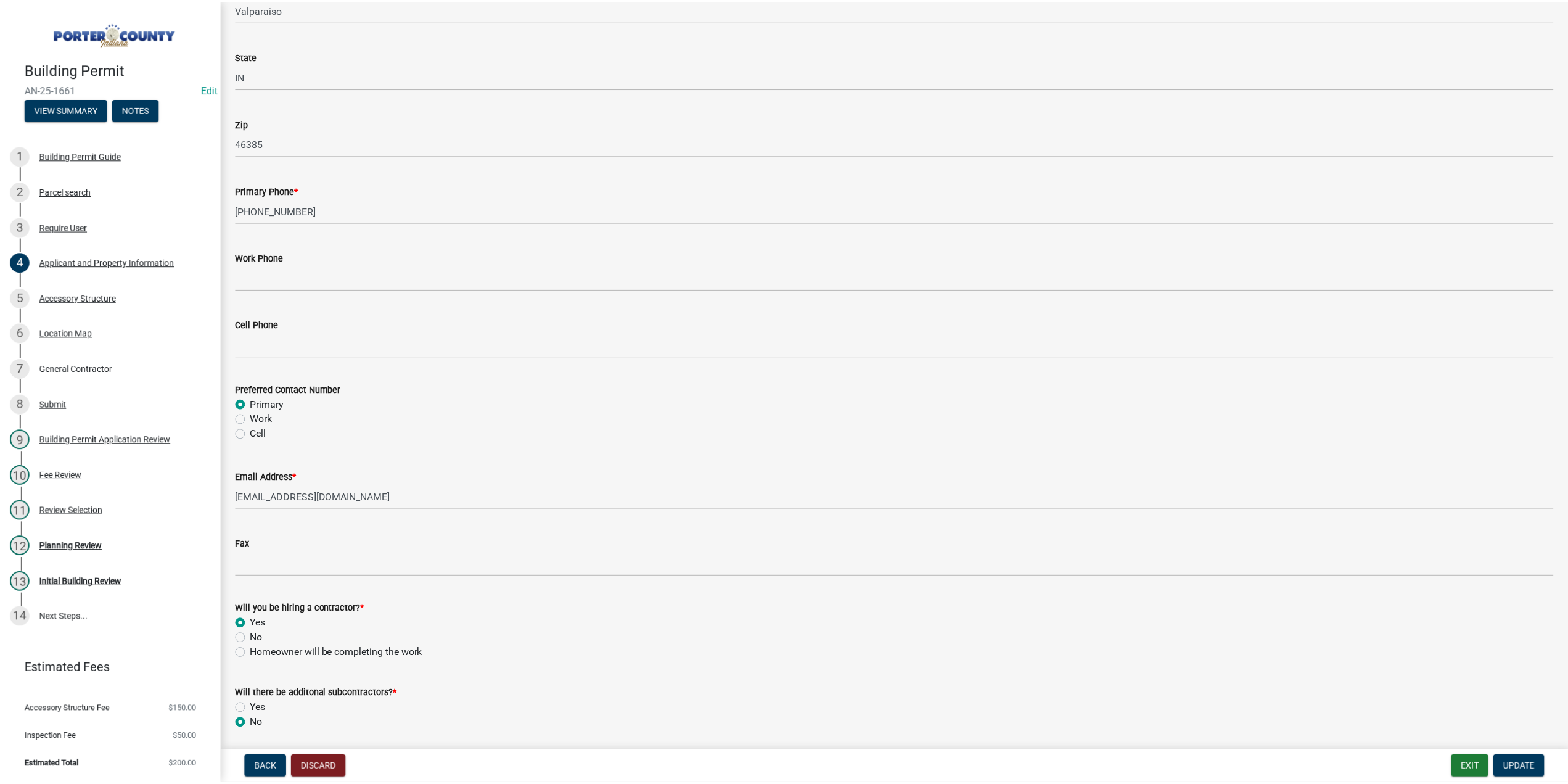
scroll to position [1523, 0]
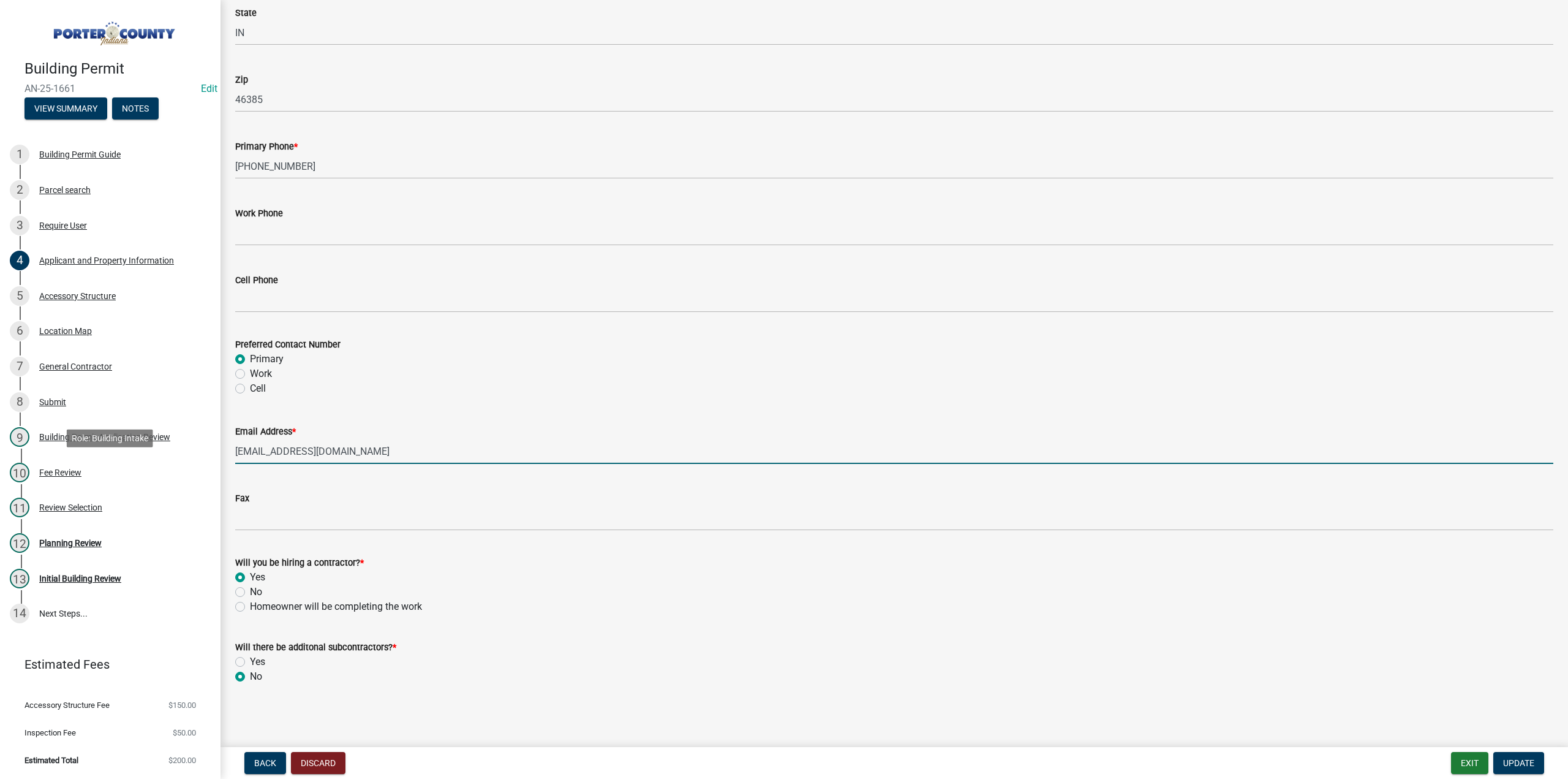
drag, startPoint x: 374, startPoint y: 453, endPoint x: 357, endPoint y: 459, distance: 18.0
click at [74, 457] on div "Building Permit AN-25-1661 Edit View Summary Notes 1 Building Permit Guide 2 Pa…" at bounding box center [784, 389] width 1568 height 779
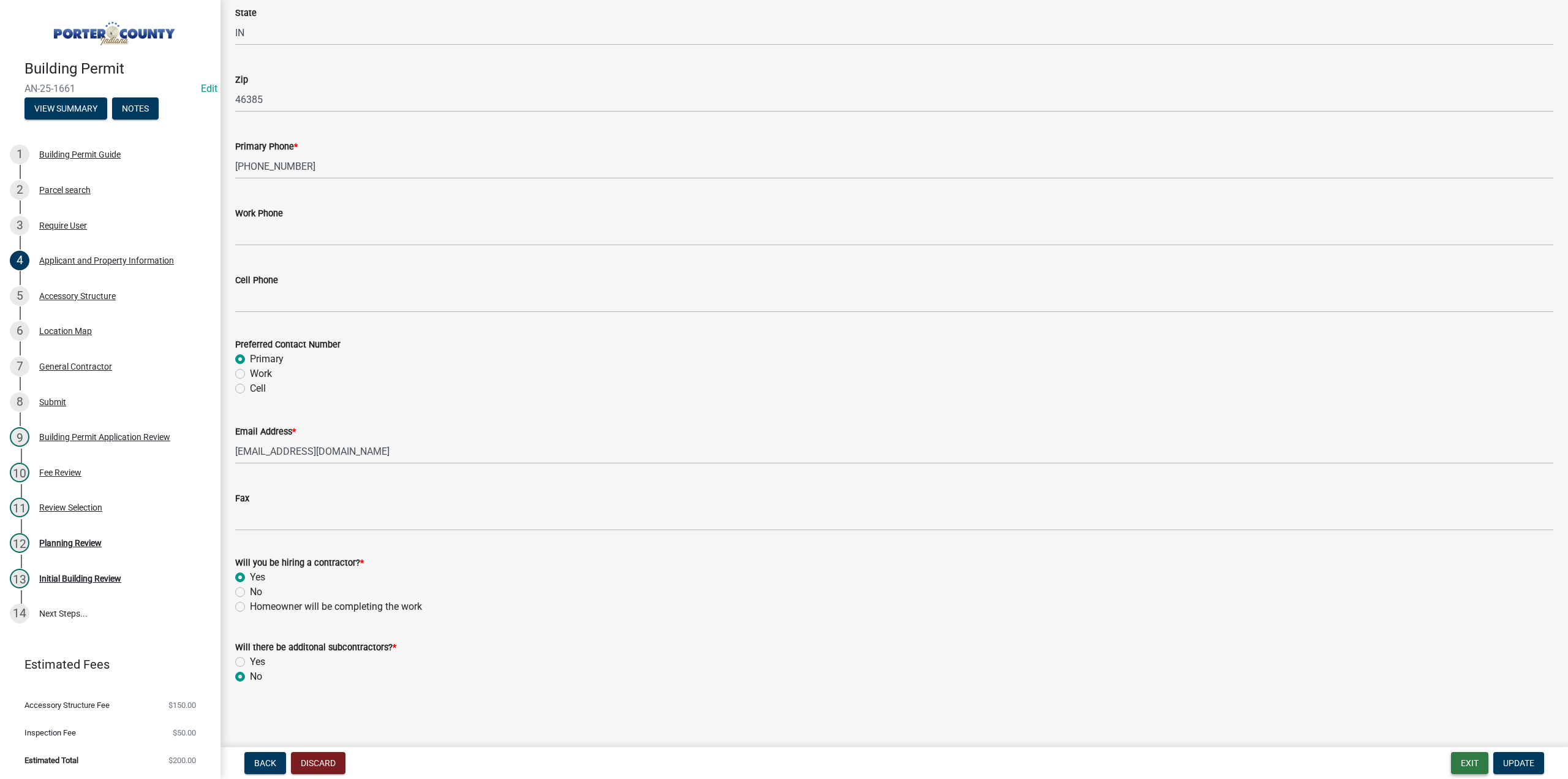
click at [1468, 764] on button "Exit" at bounding box center [1469, 762] width 37 height 22
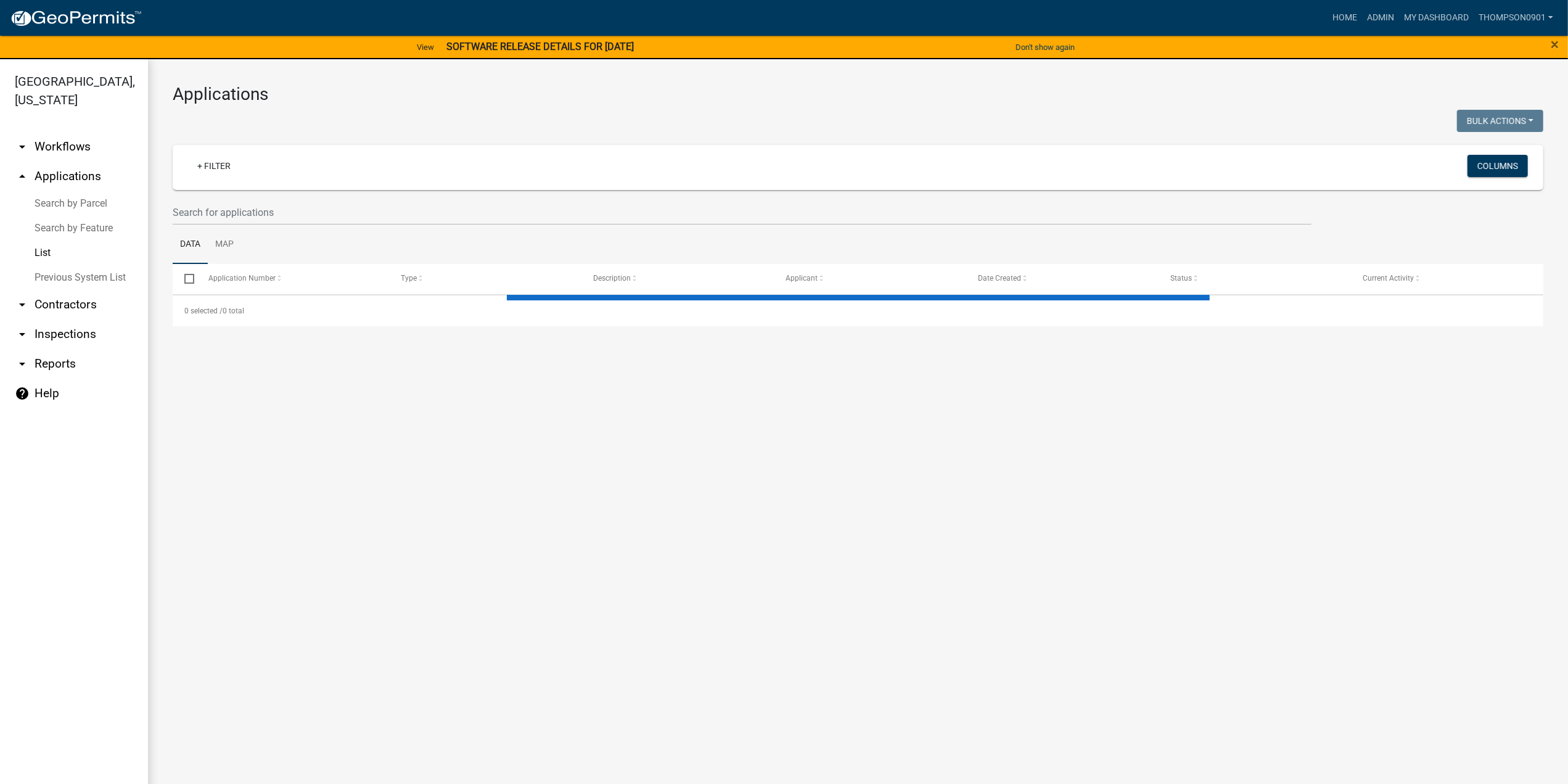
select select "3: 100"
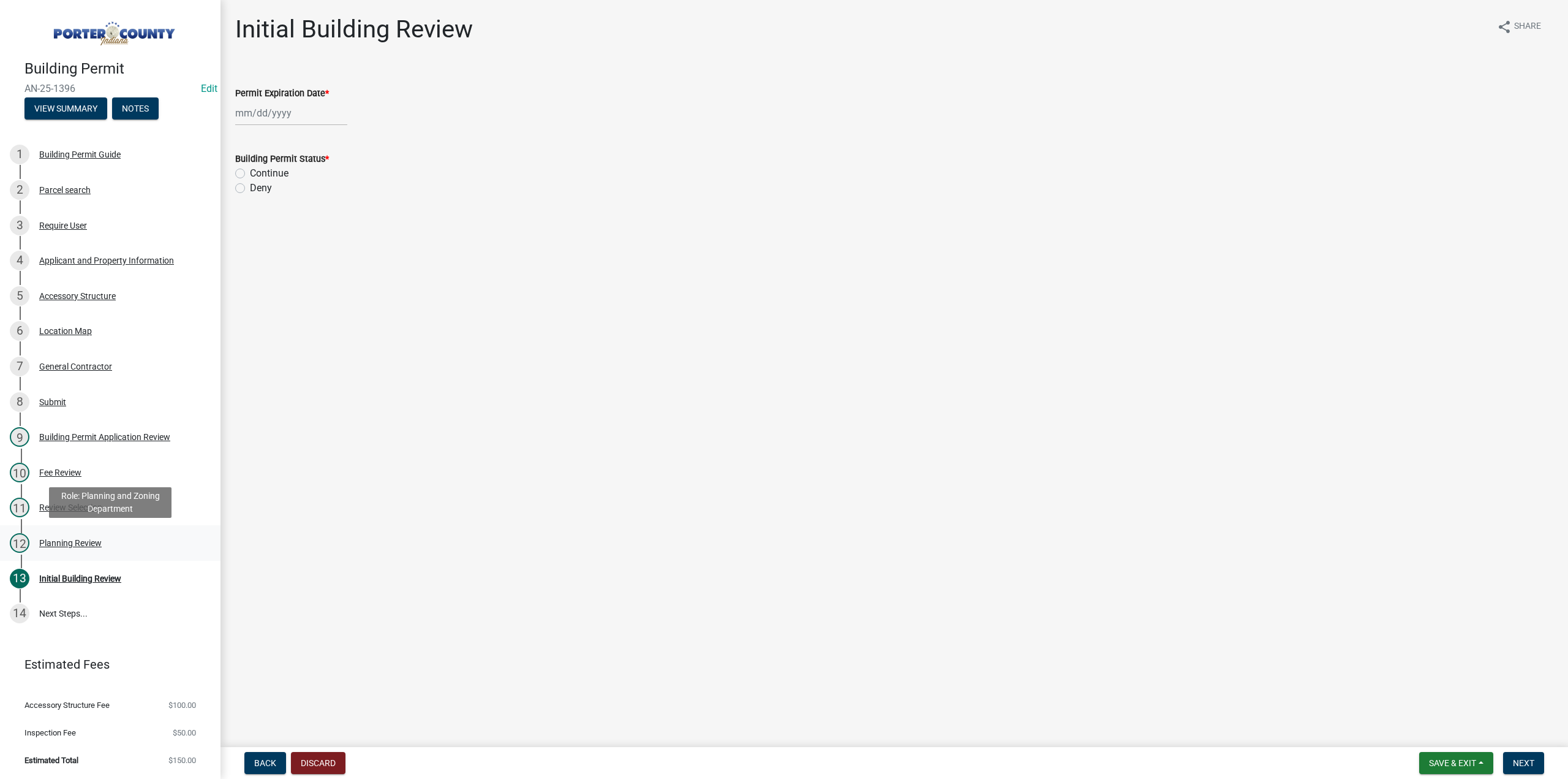
click at [56, 537] on div "12 Planning Review" at bounding box center [105, 543] width 191 height 20
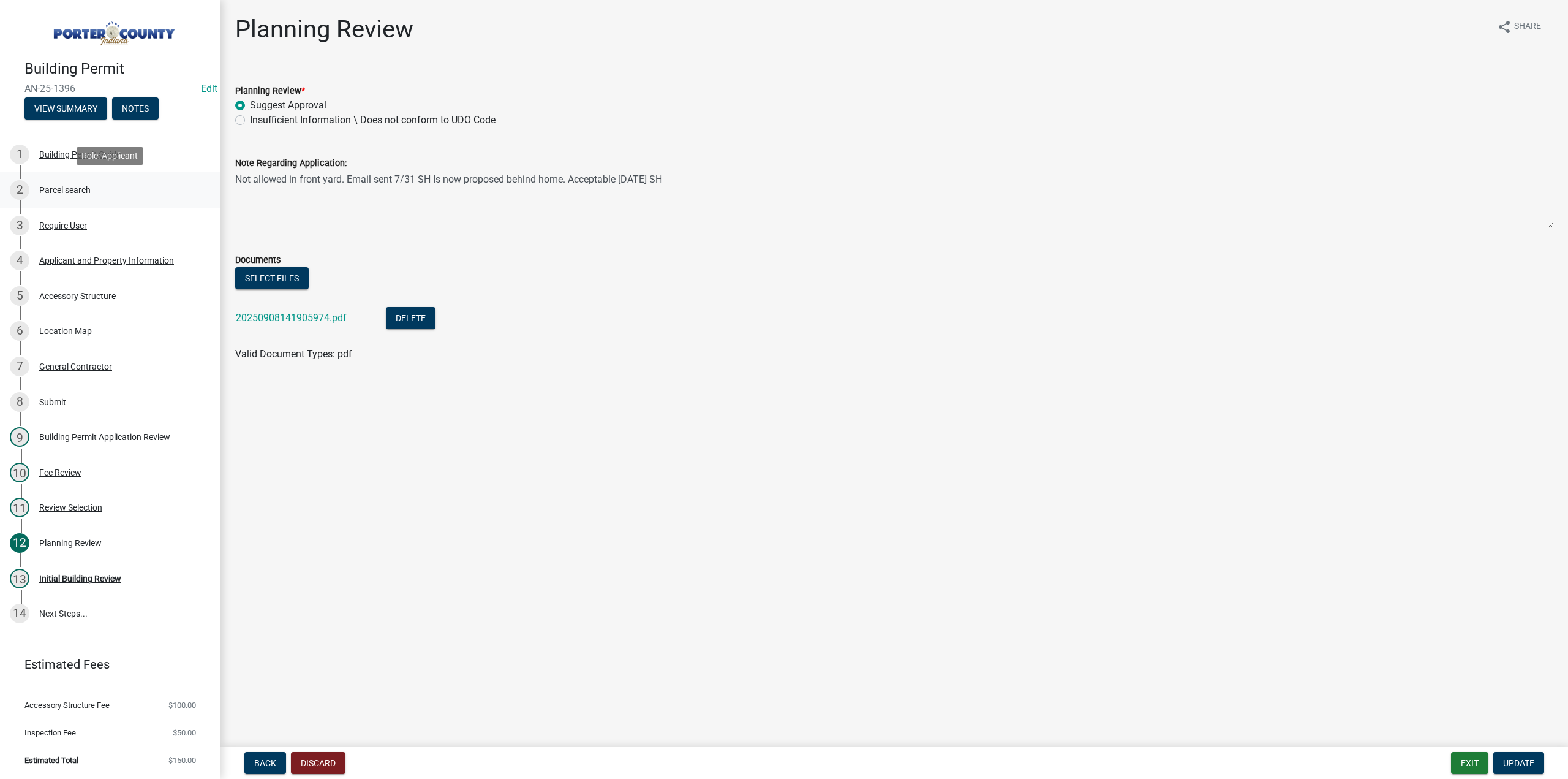
click at [88, 183] on div "2 Parcel search" at bounding box center [105, 190] width 191 height 20
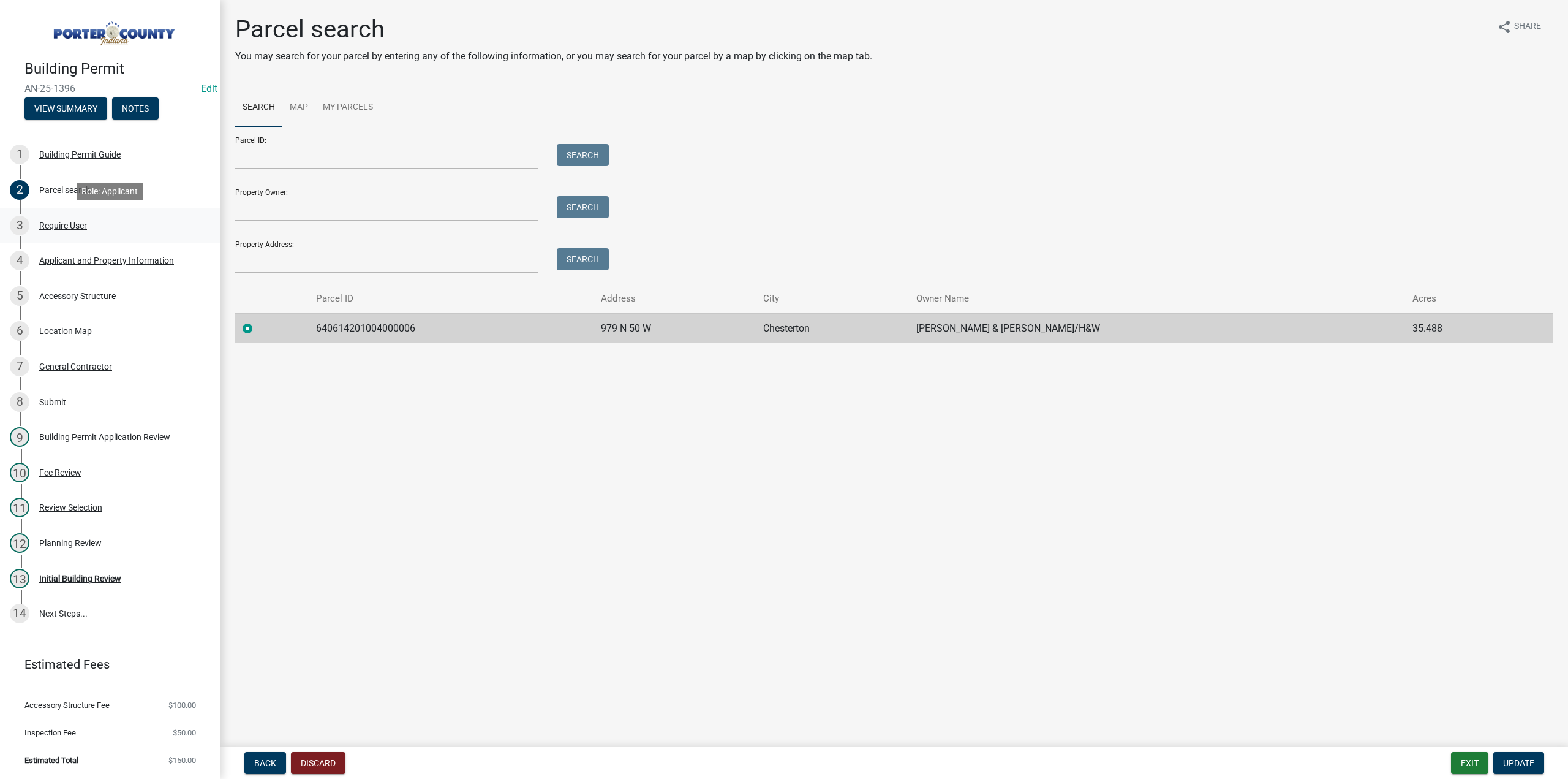
click at [51, 223] on div "Require User" at bounding box center [63, 225] width 48 height 8
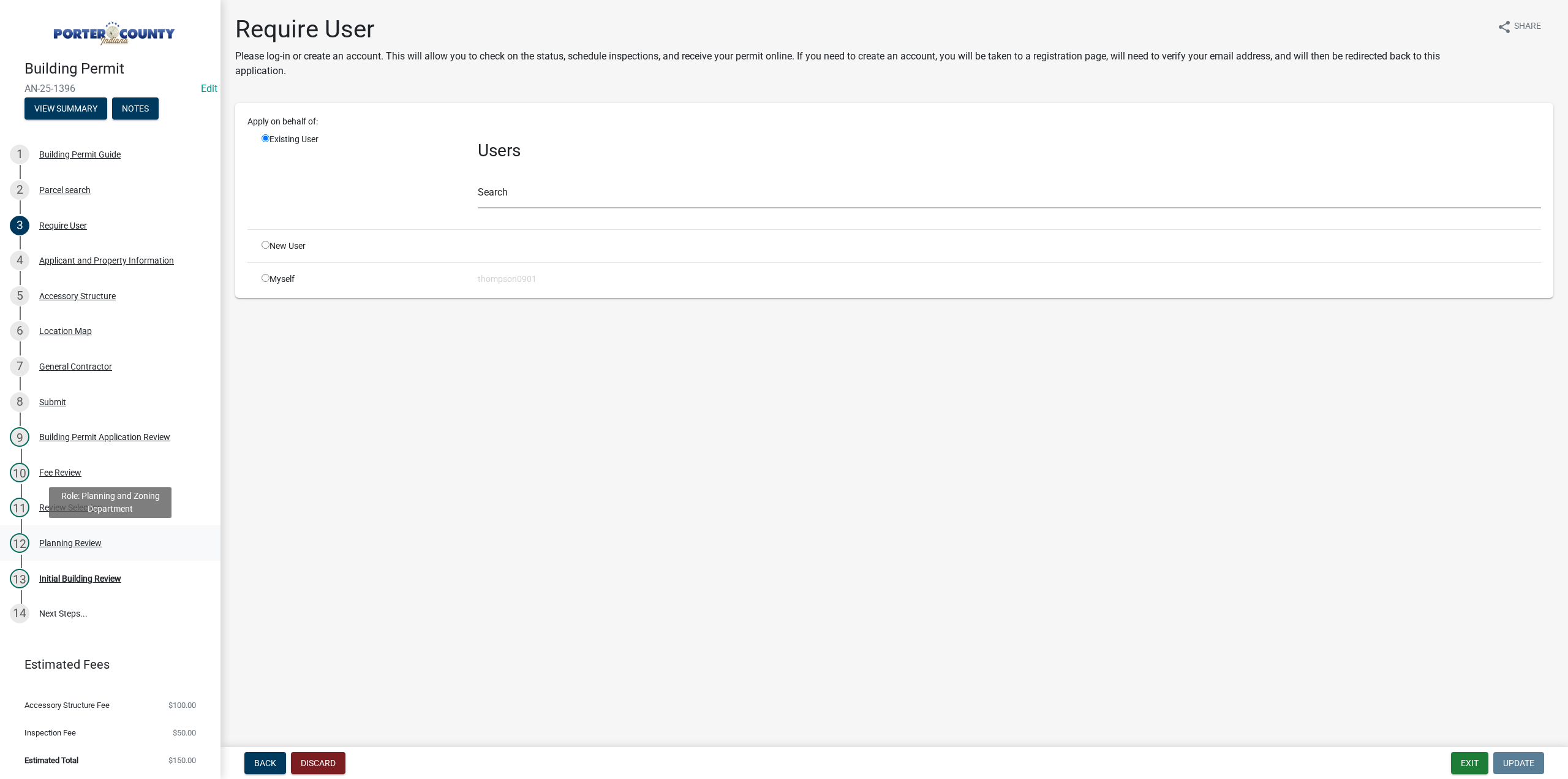
click at [74, 539] on div "Planning Review" at bounding box center [70, 543] width 62 height 8
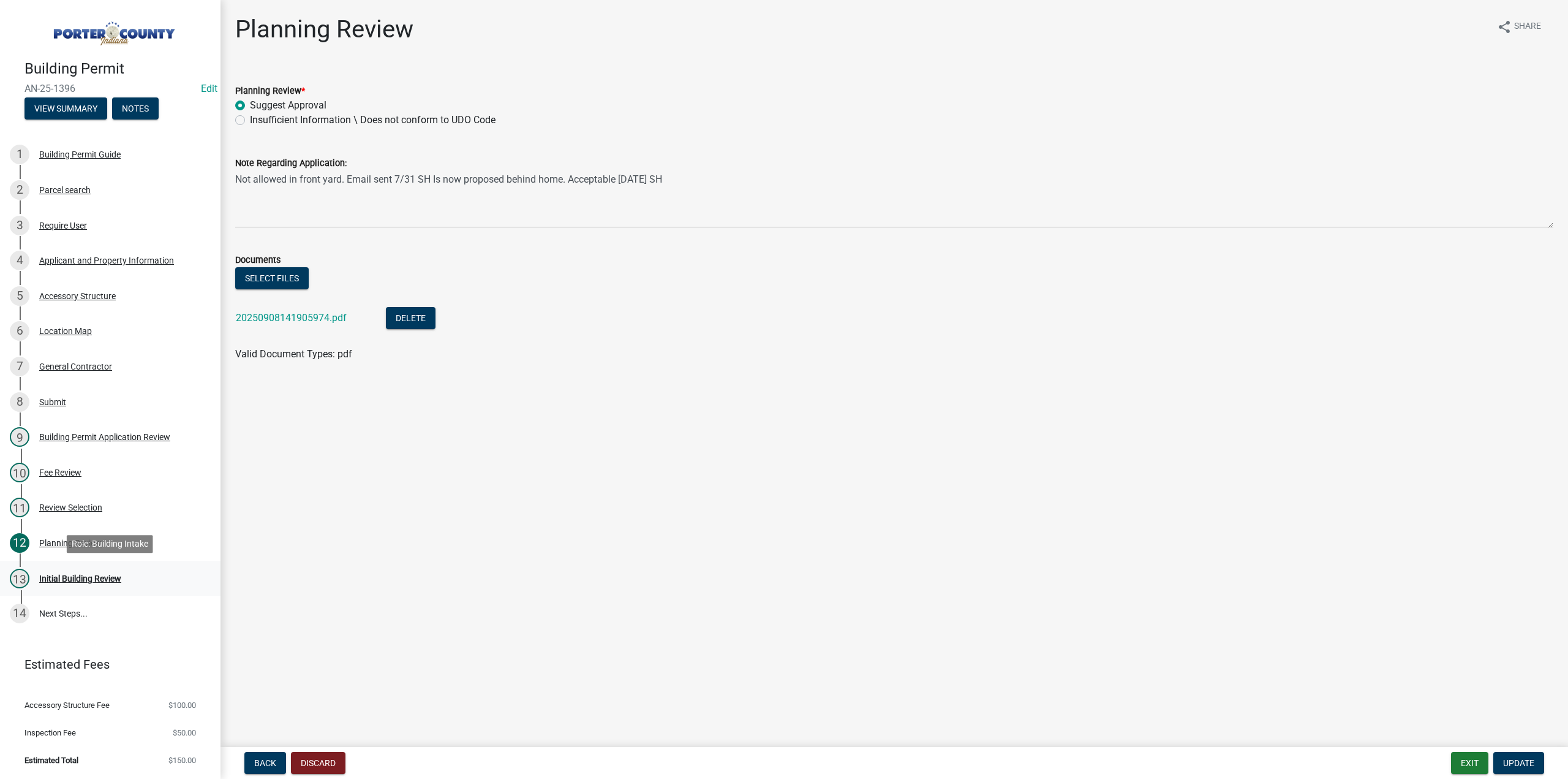
click at [95, 583] on div "Initial Building Review" at bounding box center [80, 578] width 82 height 8
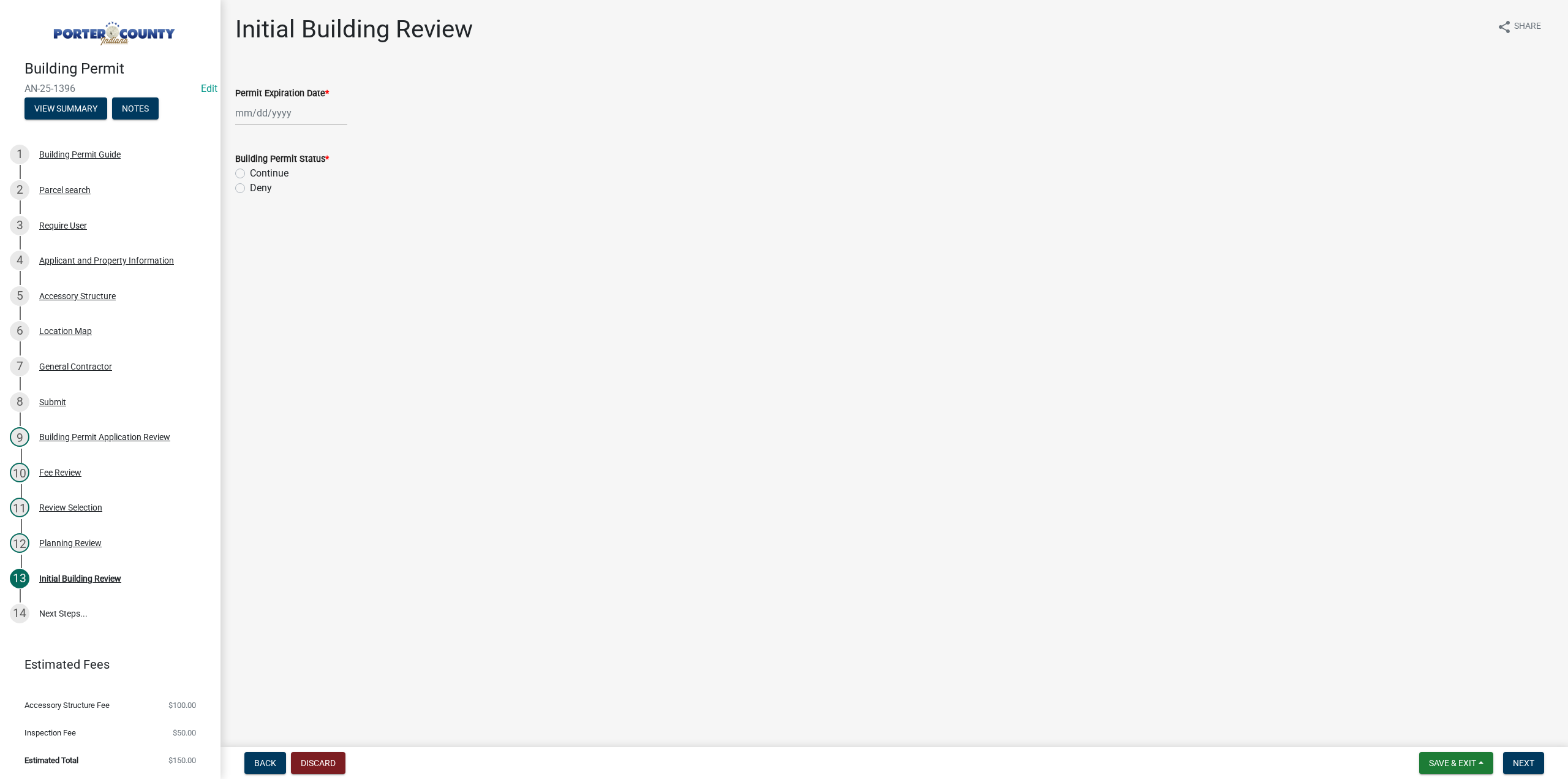
click at [305, 112] on div at bounding box center [291, 113] width 112 height 25
select select "9"
click at [324, 144] on select "1525 1526 1527 1528 1529 1530 1531 1532 1533 1534 1535 1536 1537 1538 1539 1540…" at bounding box center [331, 140] width 44 height 18
select select "2027"
click at [309, 131] on select "1525 1526 1527 1528 1529 1530 1531 1532 1533 1534 1535 1536 1537 1538 1539 1540…" at bounding box center [331, 140] width 44 height 18
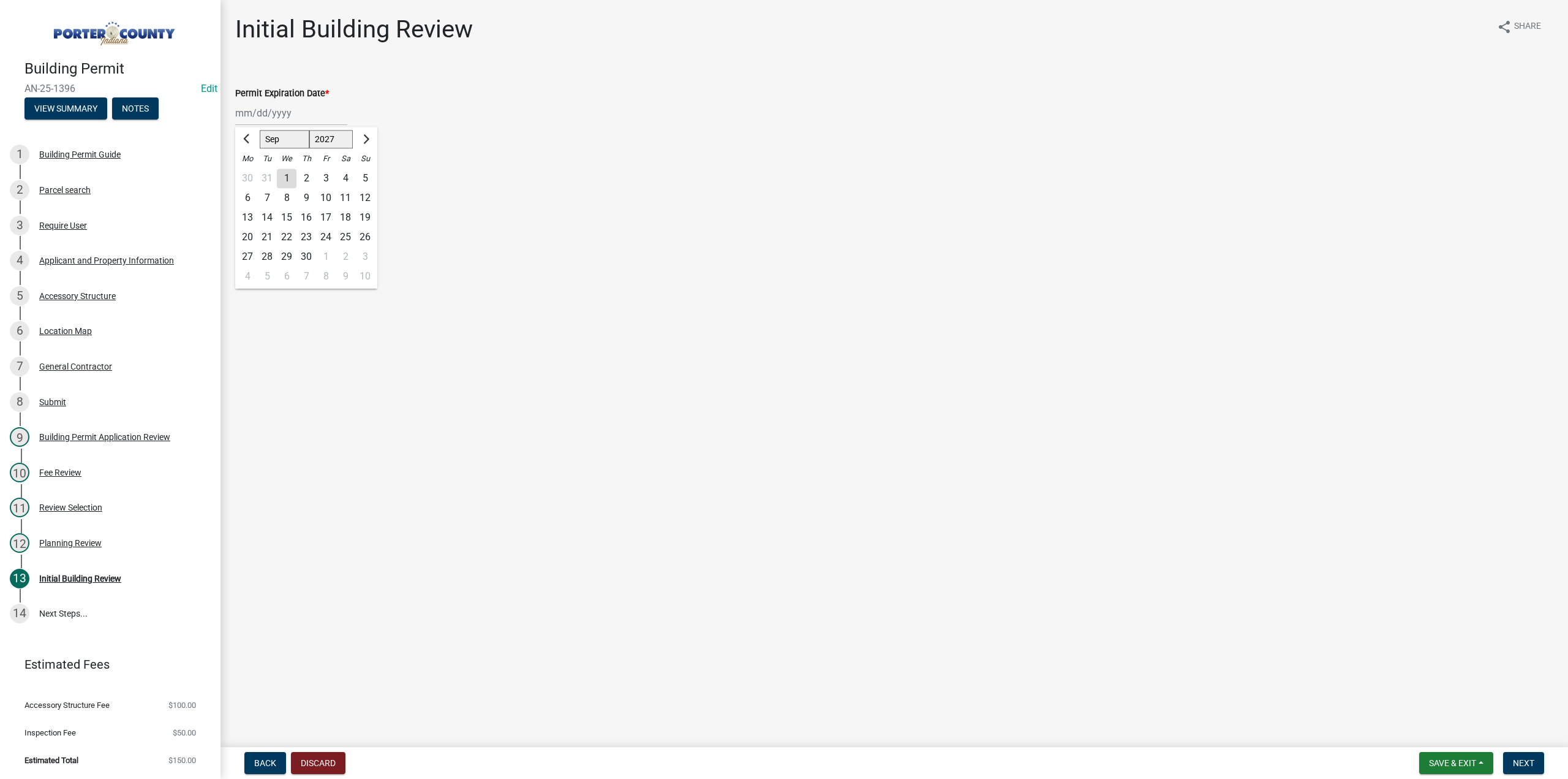
click at [309, 195] on div "9" at bounding box center [306, 198] width 20 height 20
type input "09/09/2027"
click at [250, 171] on label "Continue" at bounding box center [269, 173] width 39 height 15
click at [250, 171] on input "Continue" at bounding box center [253, 169] width 8 height 8
radio input "true"
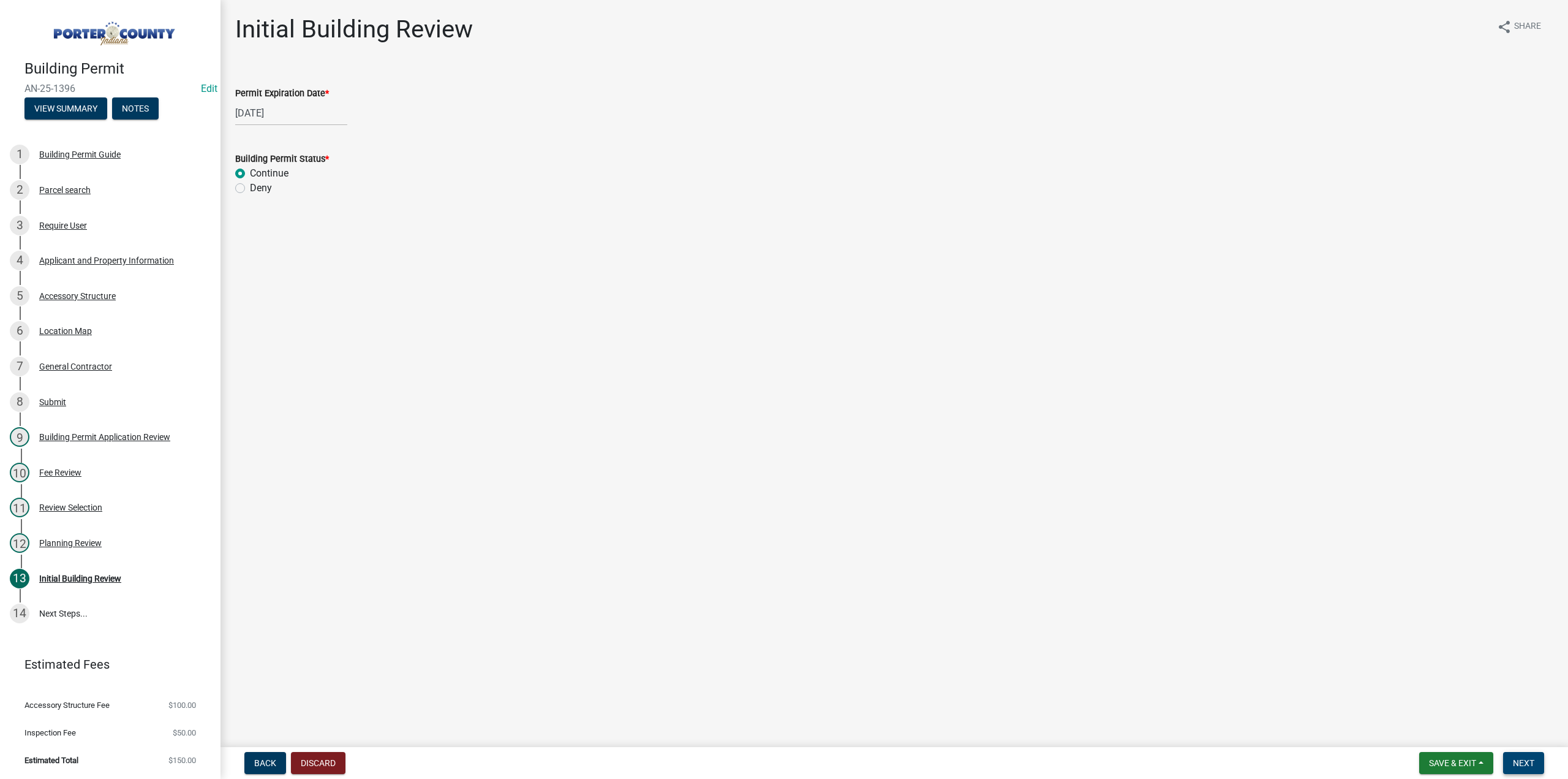
drag, startPoint x: 1522, startPoint y: 758, endPoint x: 1029, endPoint y: 679, distance: 499.3
click at [1522, 757] on button "Next" at bounding box center [1524, 762] width 41 height 22
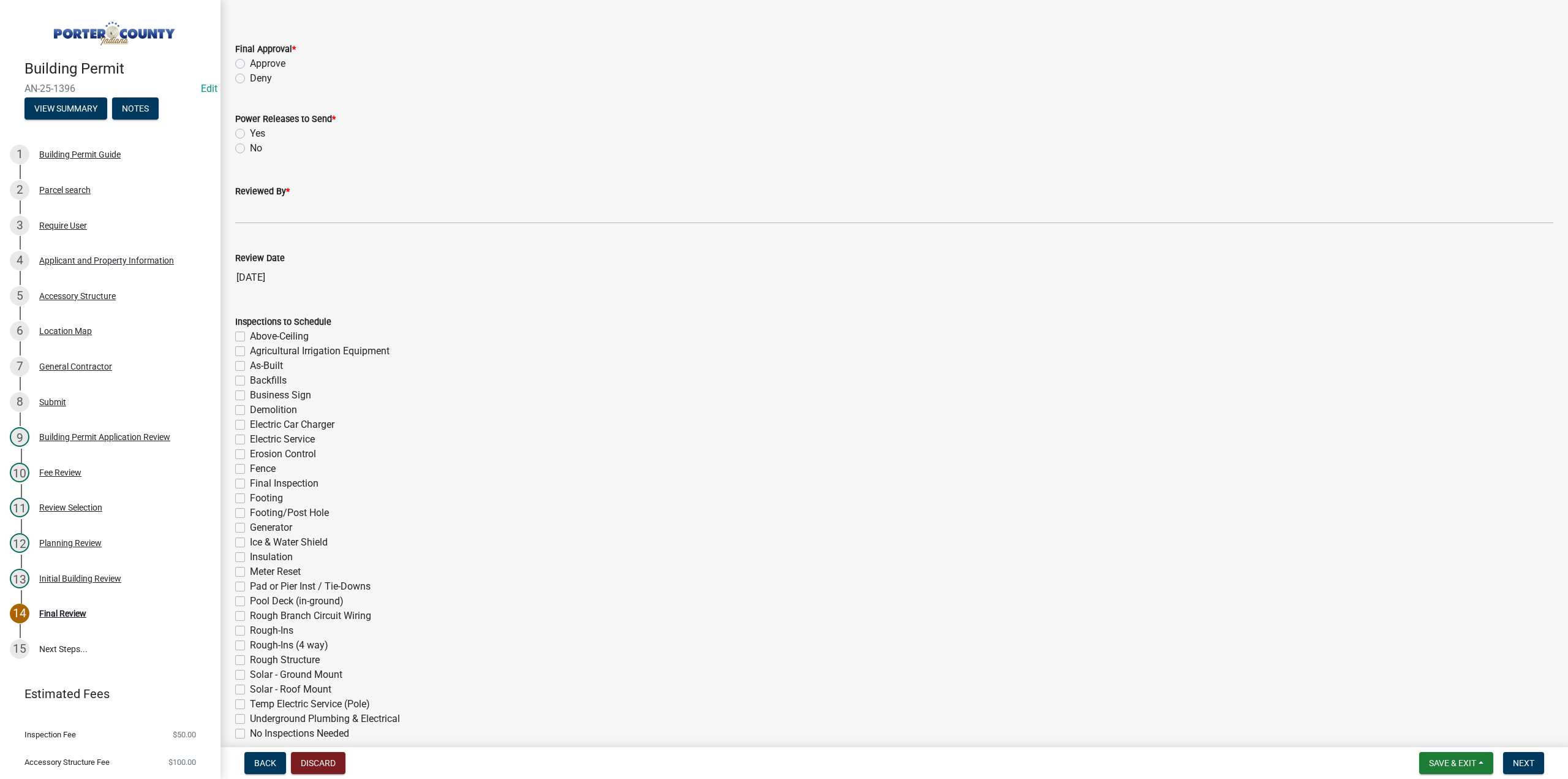
scroll to position [61, 0]
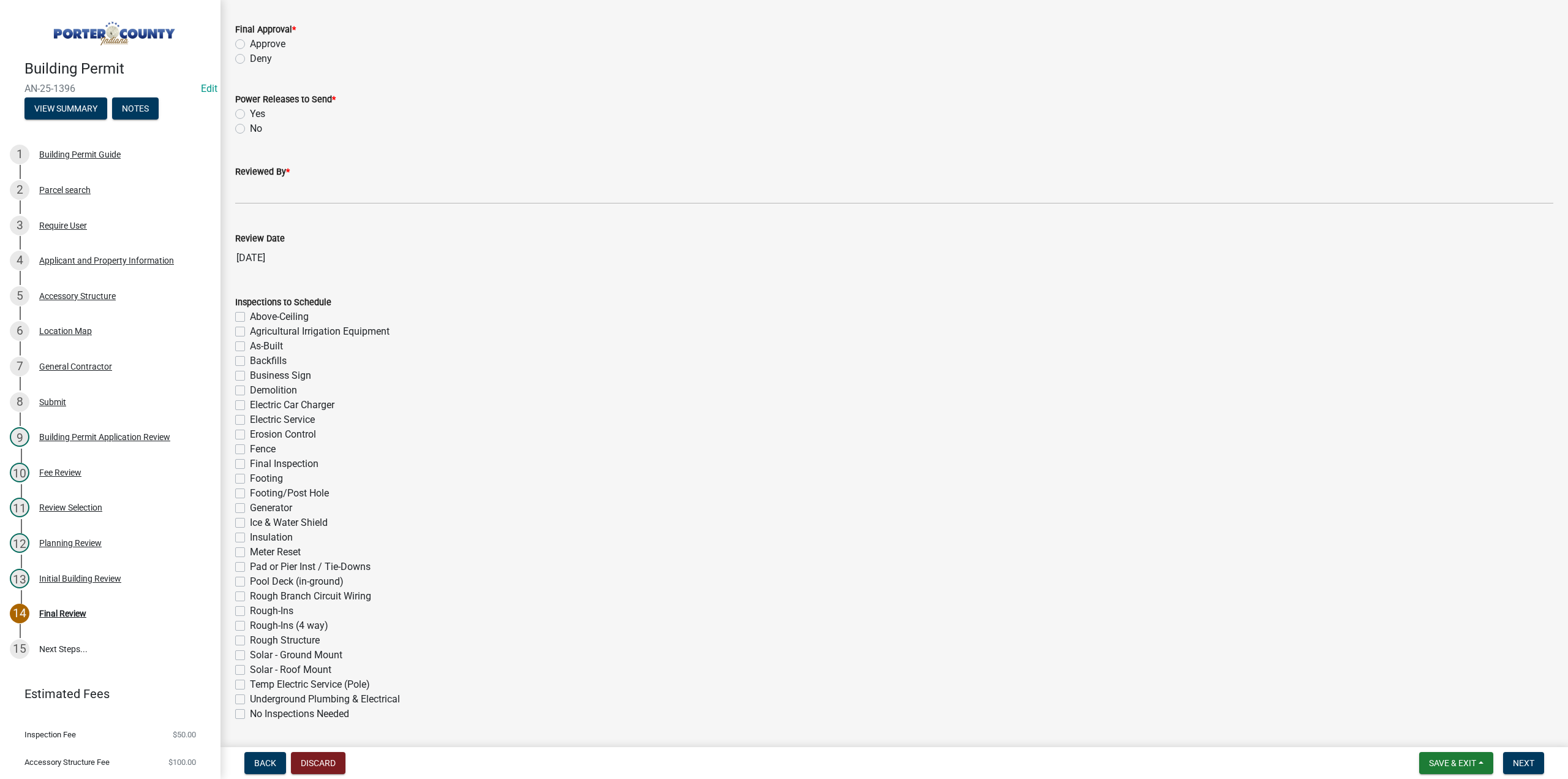
click at [250, 39] on label "Approve" at bounding box center [268, 44] width 36 height 15
click at [250, 39] on input "Approve" at bounding box center [253, 40] width 8 height 8
radio input "true"
click at [250, 129] on label "No" at bounding box center [256, 129] width 12 height 15
click at [250, 129] on input "No" at bounding box center [253, 125] width 8 height 8
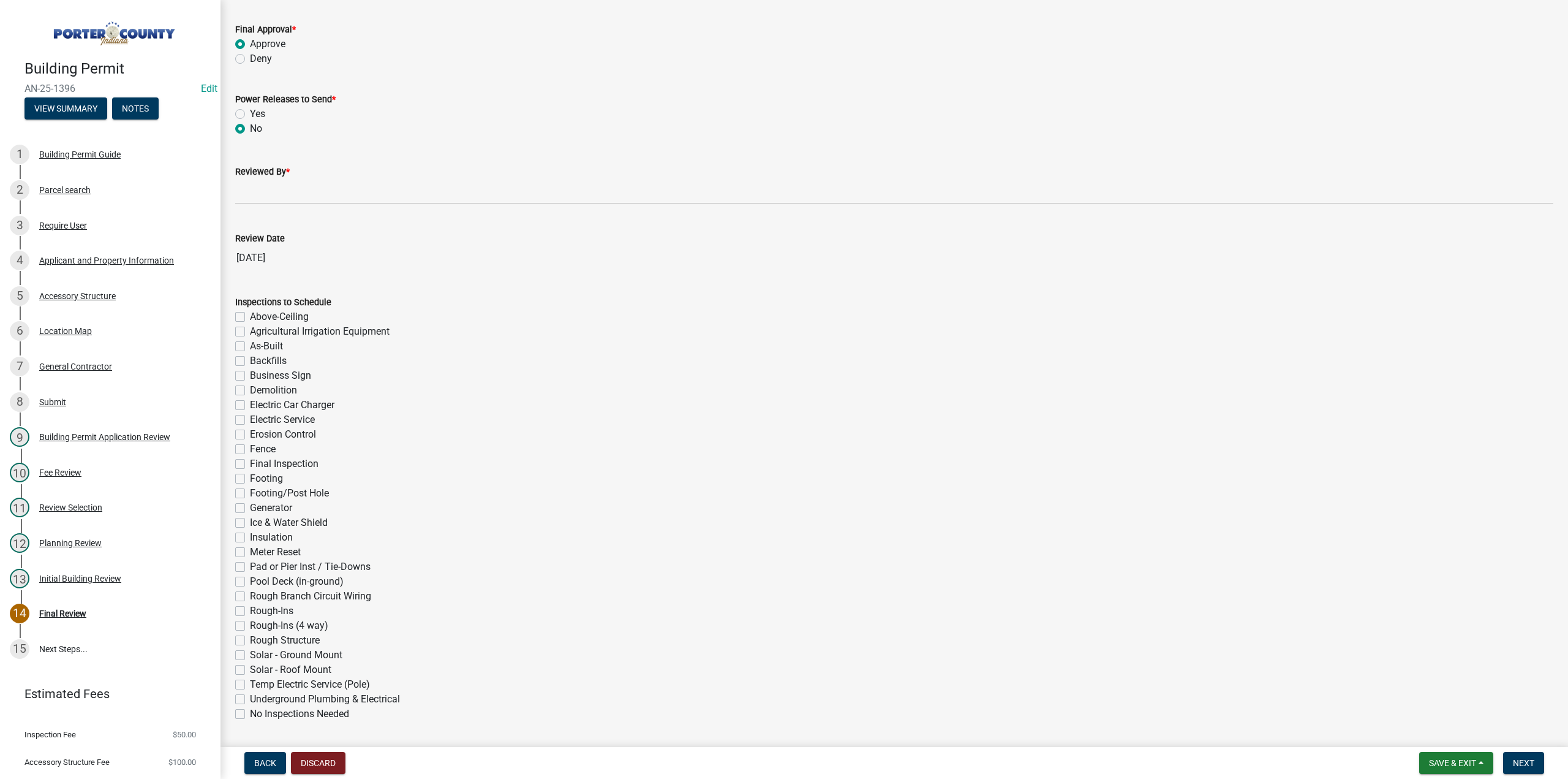
radio input "true"
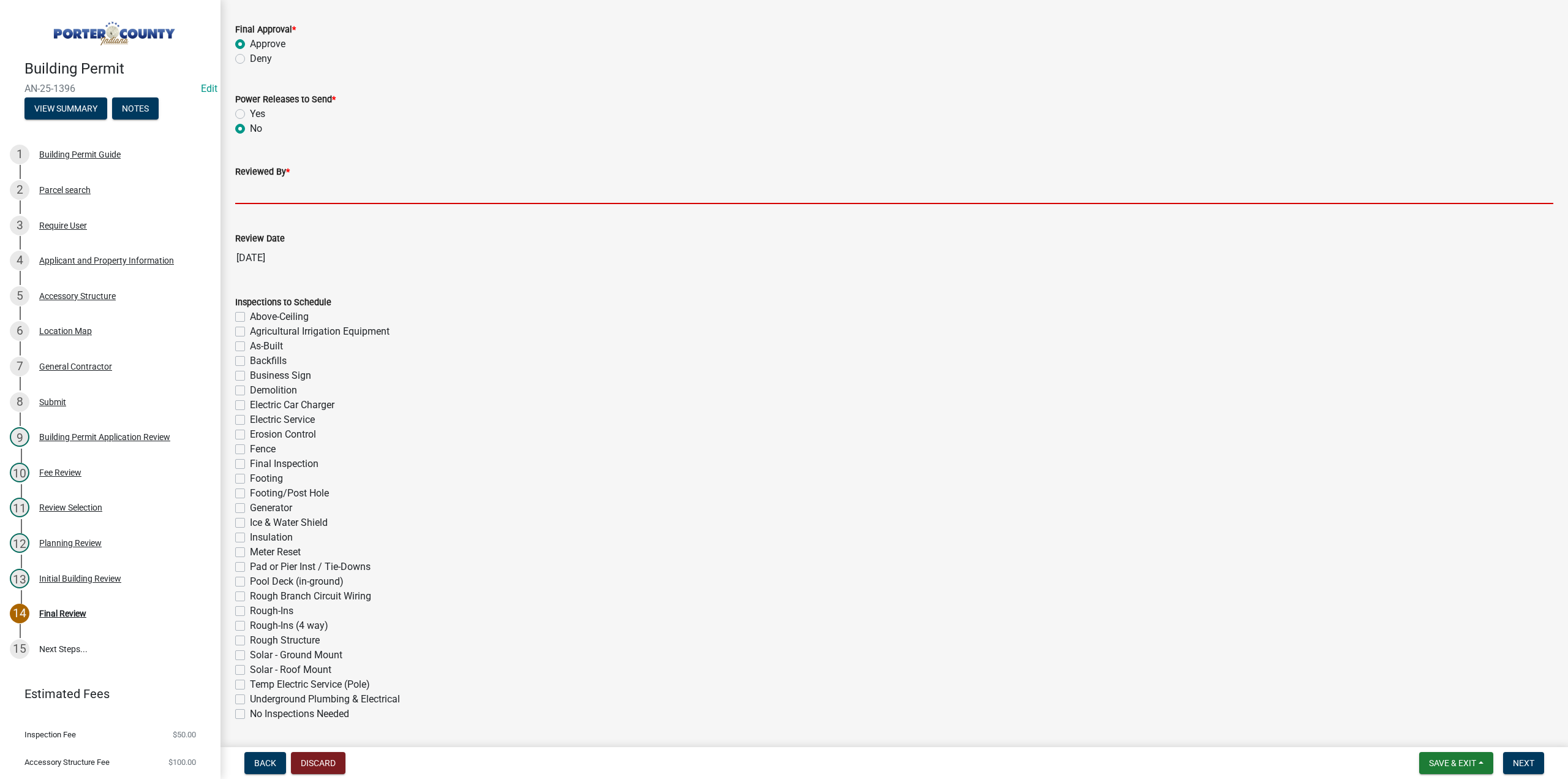
click at [286, 188] on input "Reviewed By *" at bounding box center [894, 192] width 1318 height 25
type input "TT"
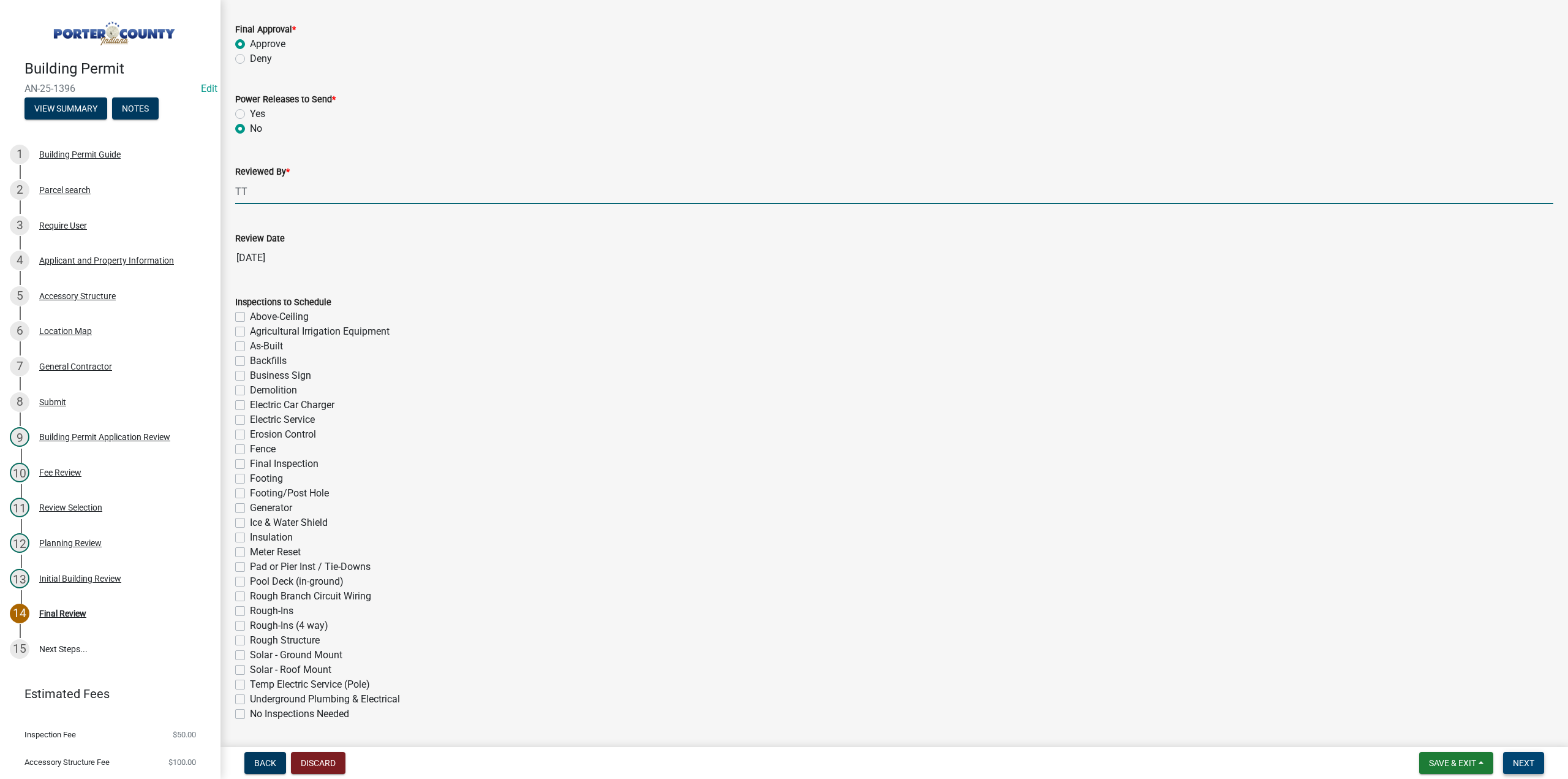
click at [1529, 766] on span "Next" at bounding box center [1523, 763] width 22 height 10
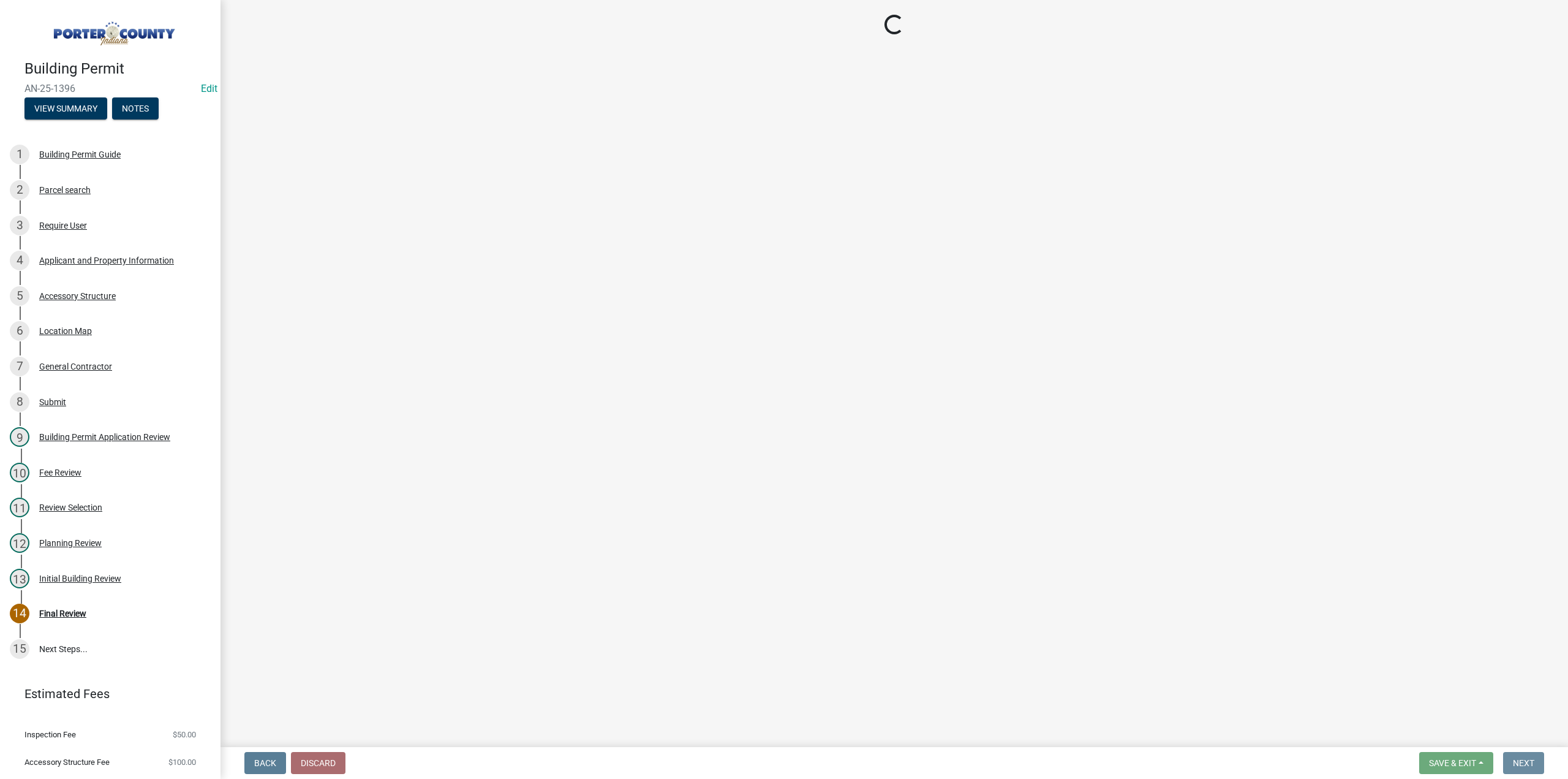
scroll to position [0, 0]
select select "3: 3"
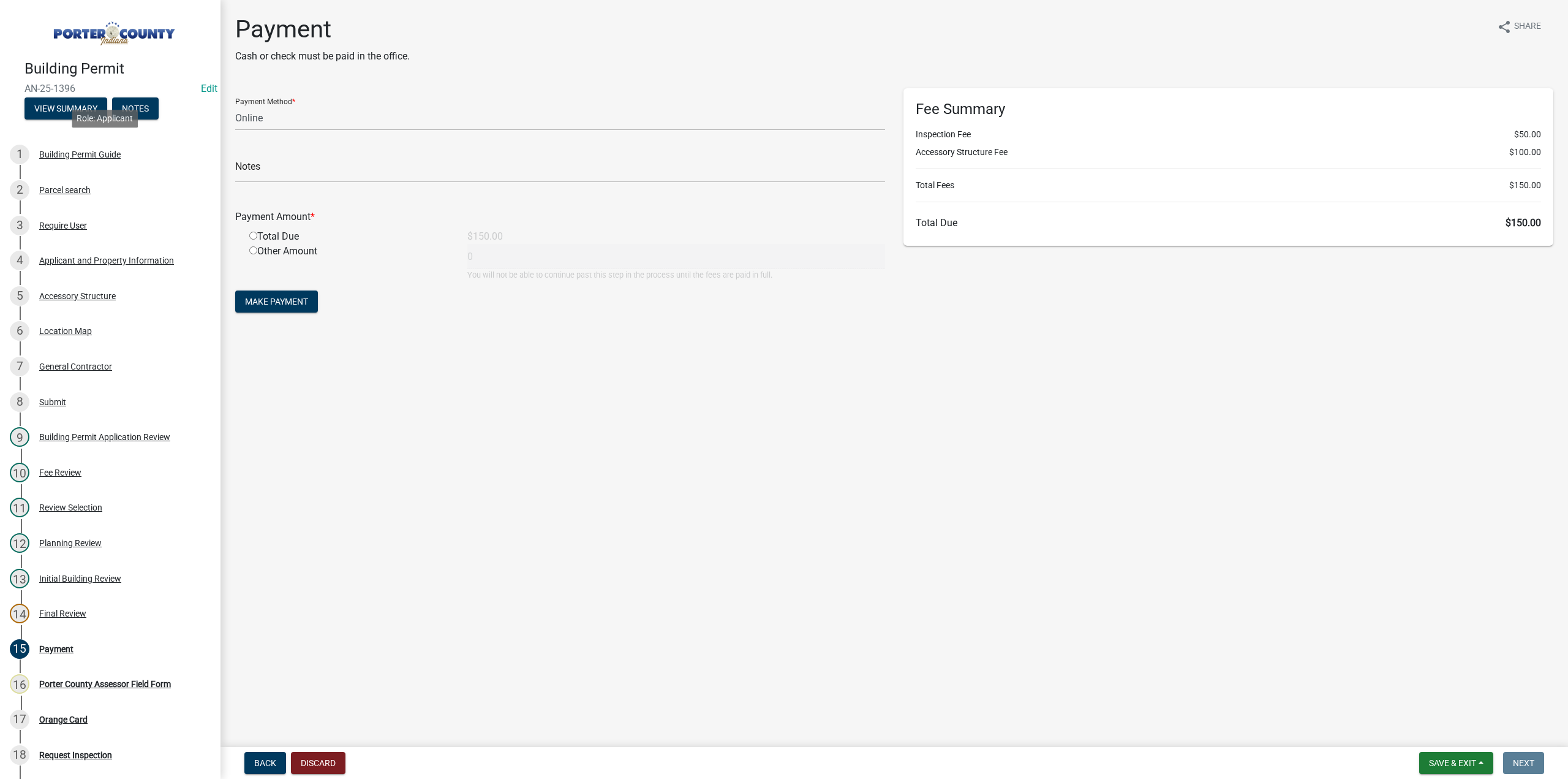
click at [84, 152] on div "Building Permit Guide" at bounding box center [80, 155] width 81 height 8
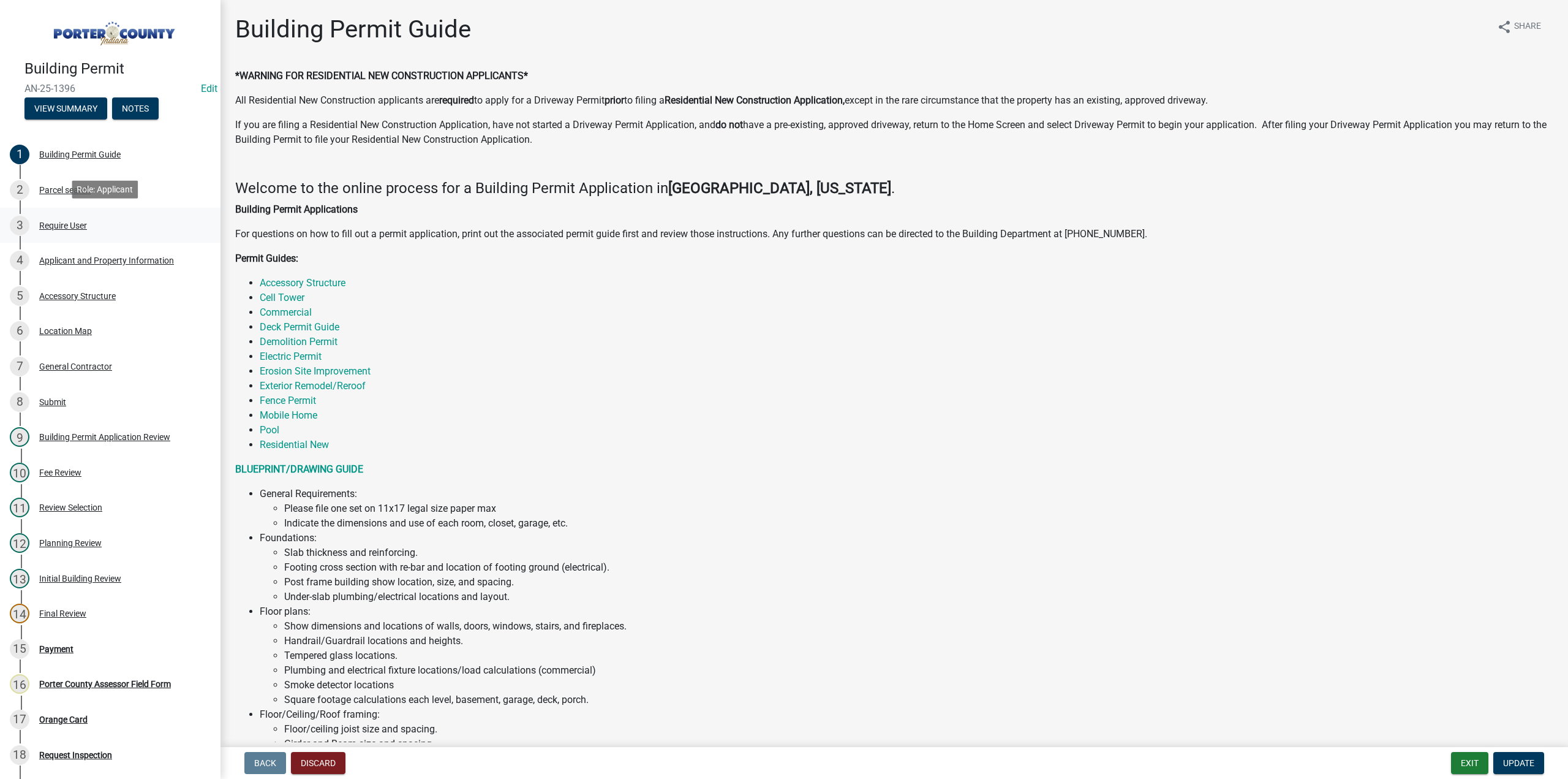
click at [64, 221] on div "Require User" at bounding box center [63, 225] width 48 height 8
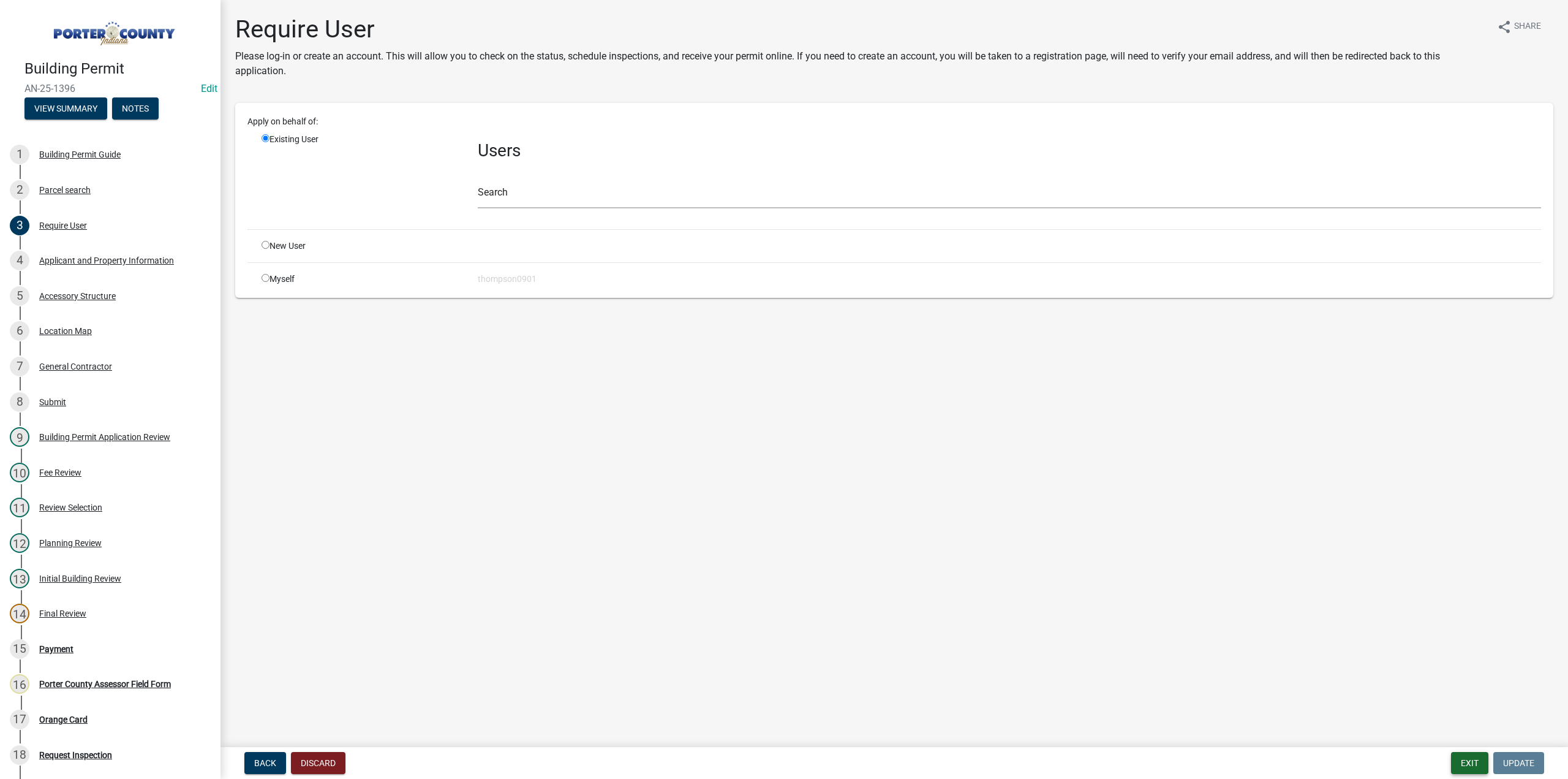
click at [1461, 761] on button "Exit" at bounding box center [1469, 762] width 37 height 22
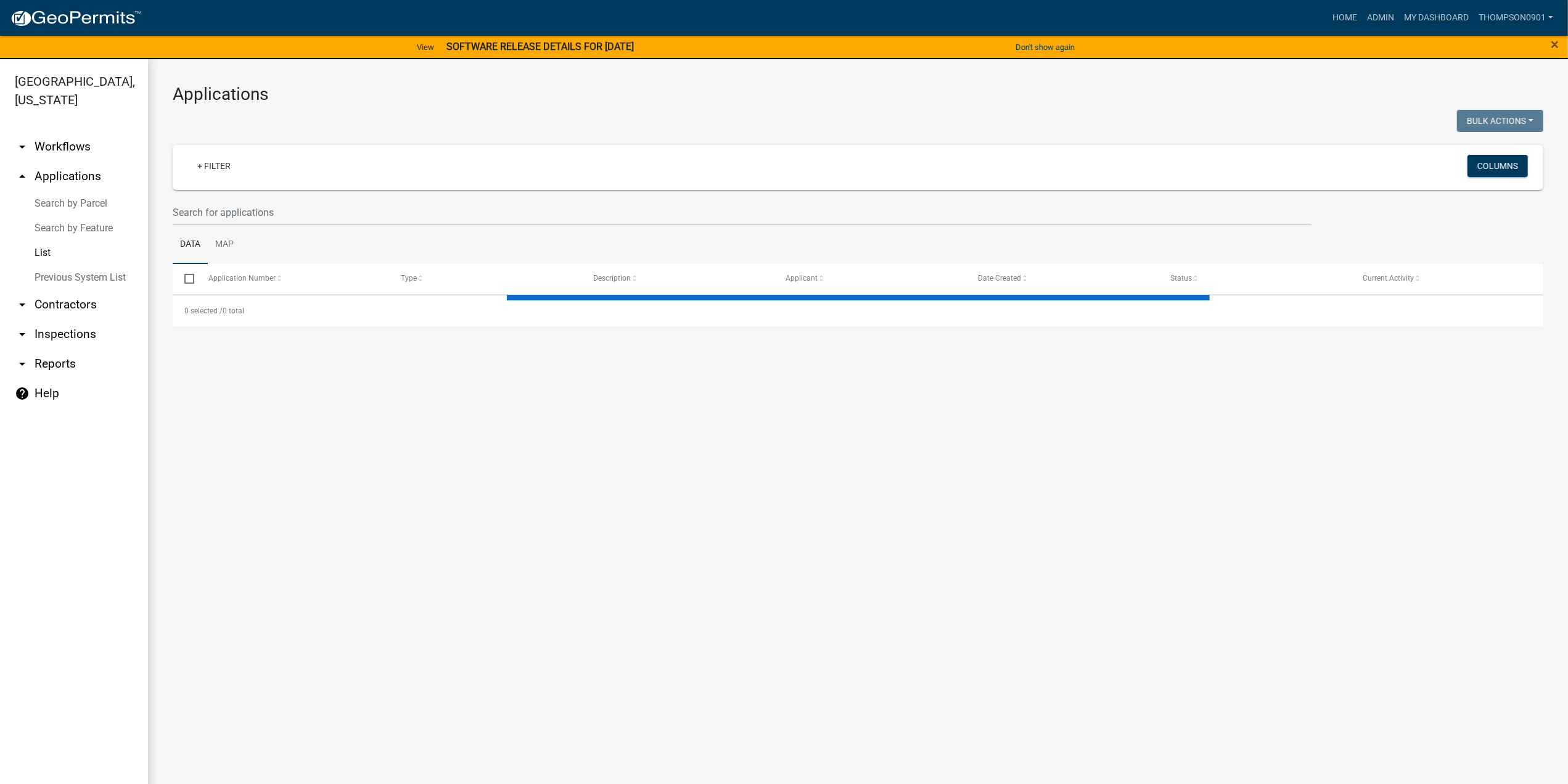
select select "3: 100"
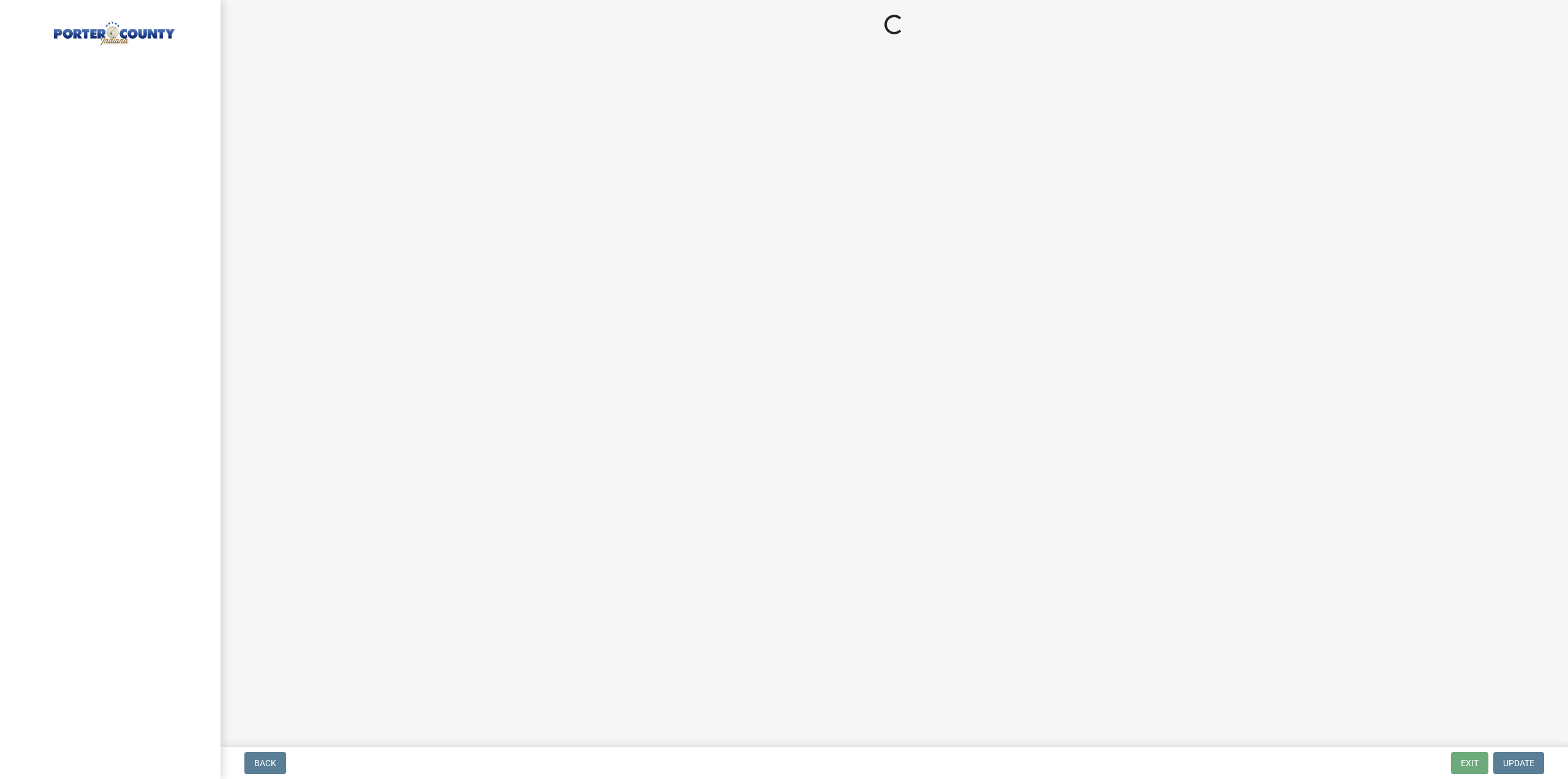
select select "3: 3"
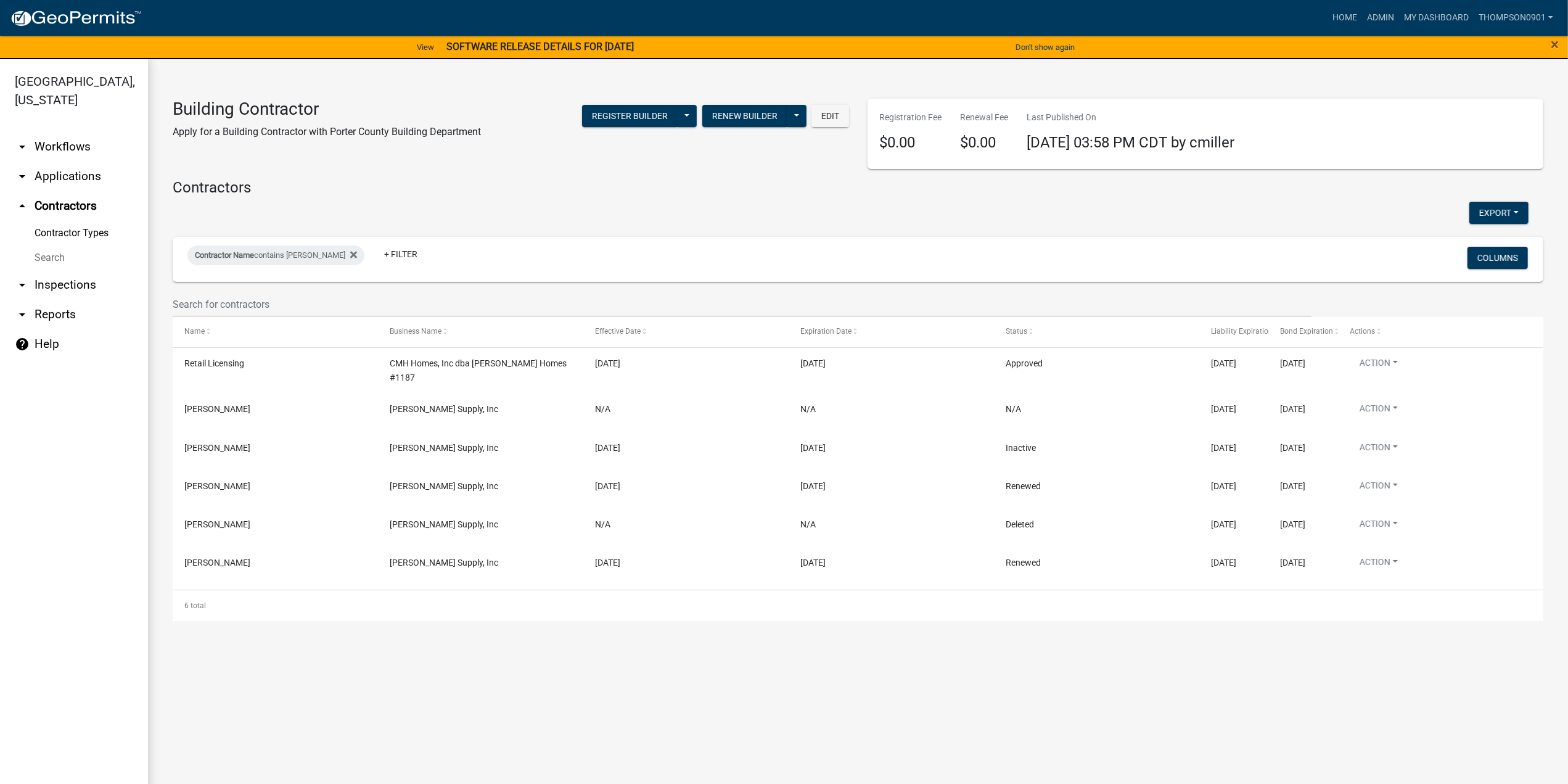
click at [59, 162] on link "arrow_drop_down Applications" at bounding box center [74, 177] width 148 height 30
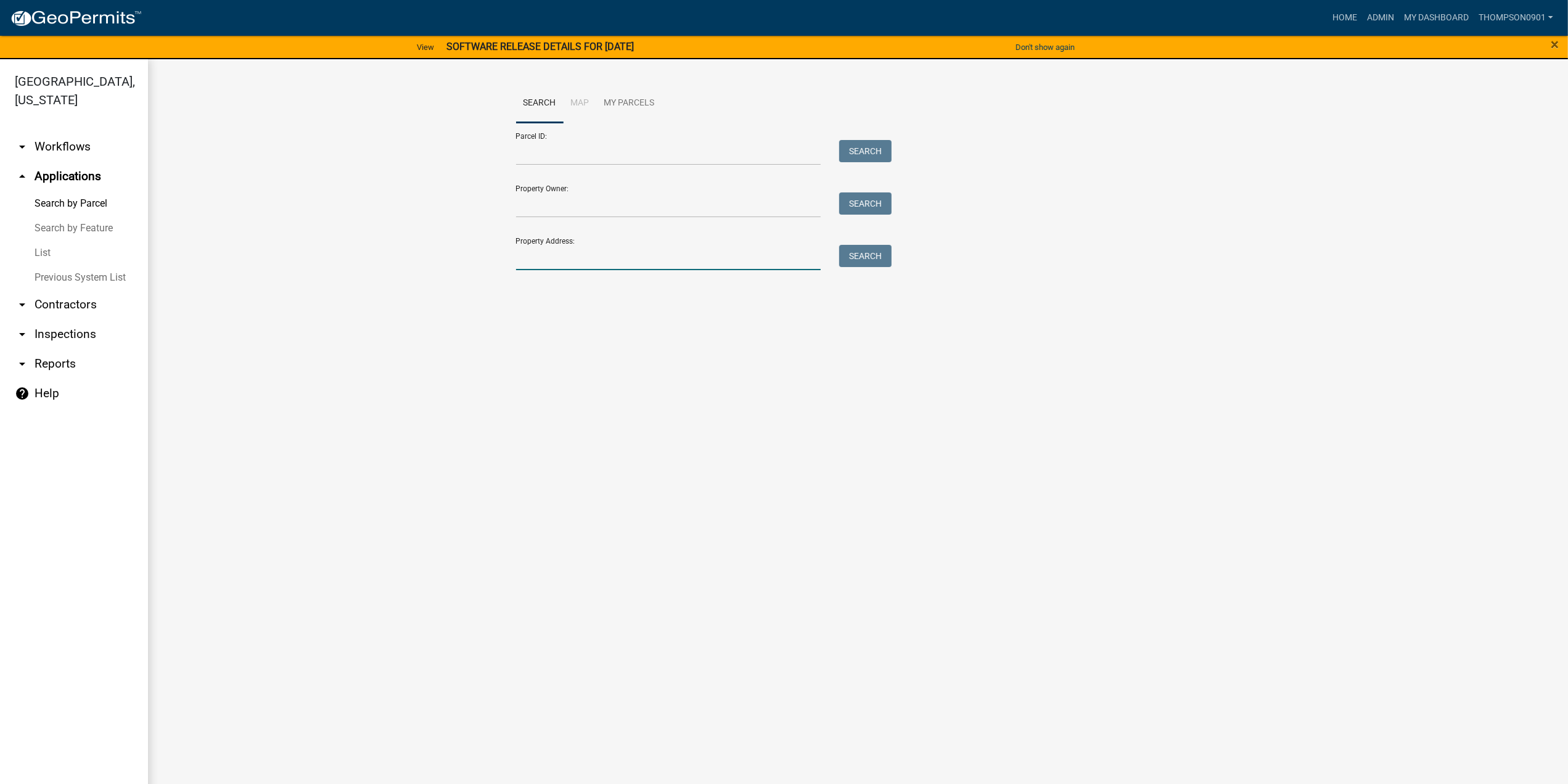
click at [555, 257] on input "Property Address:" at bounding box center [669, 257] width 305 height 25
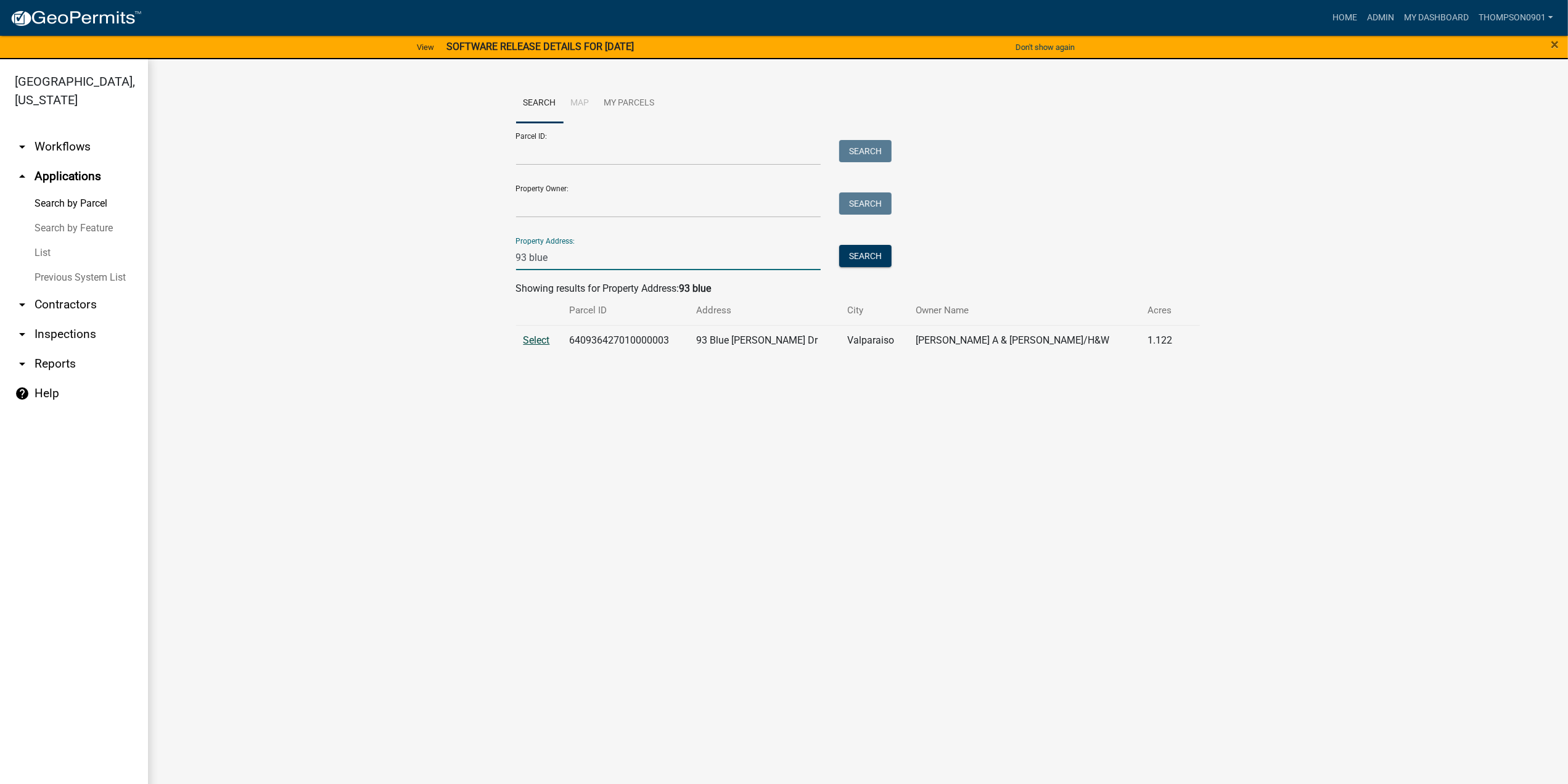
type input "93 blue"
click at [542, 339] on span "Select" at bounding box center [537, 340] width 27 height 12
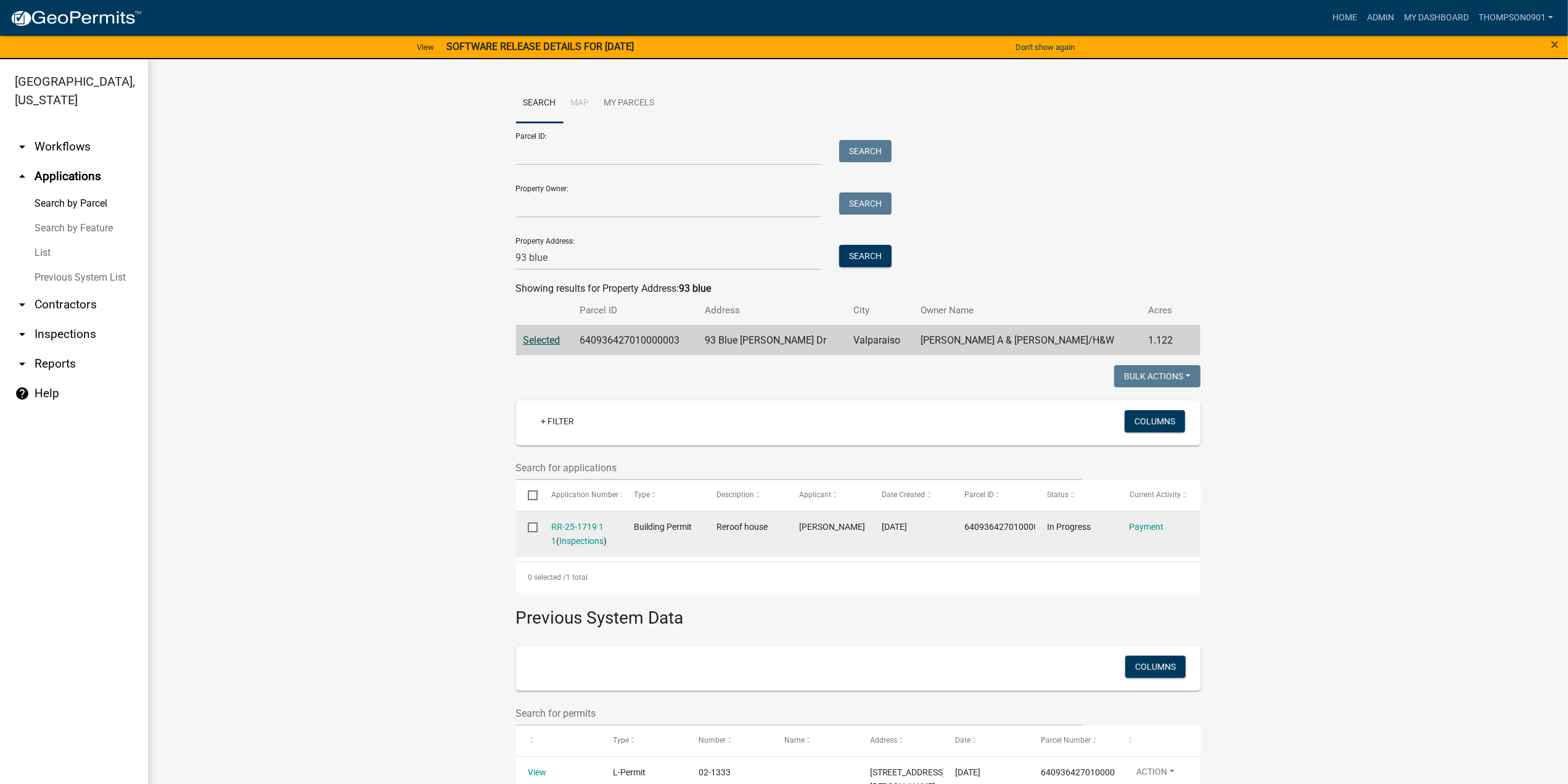
click at [567, 532] on div "RR-25-1719 1 1 ( Inspections )" at bounding box center [581, 534] width 59 height 28
click at [568, 519] on datatable-body-cell "RR-25-1719 1 1 ( Inspections )" at bounding box center [580, 534] width 83 height 46
click at [564, 529] on link "RR-25-1719 1 1" at bounding box center [578, 534] width 52 height 24
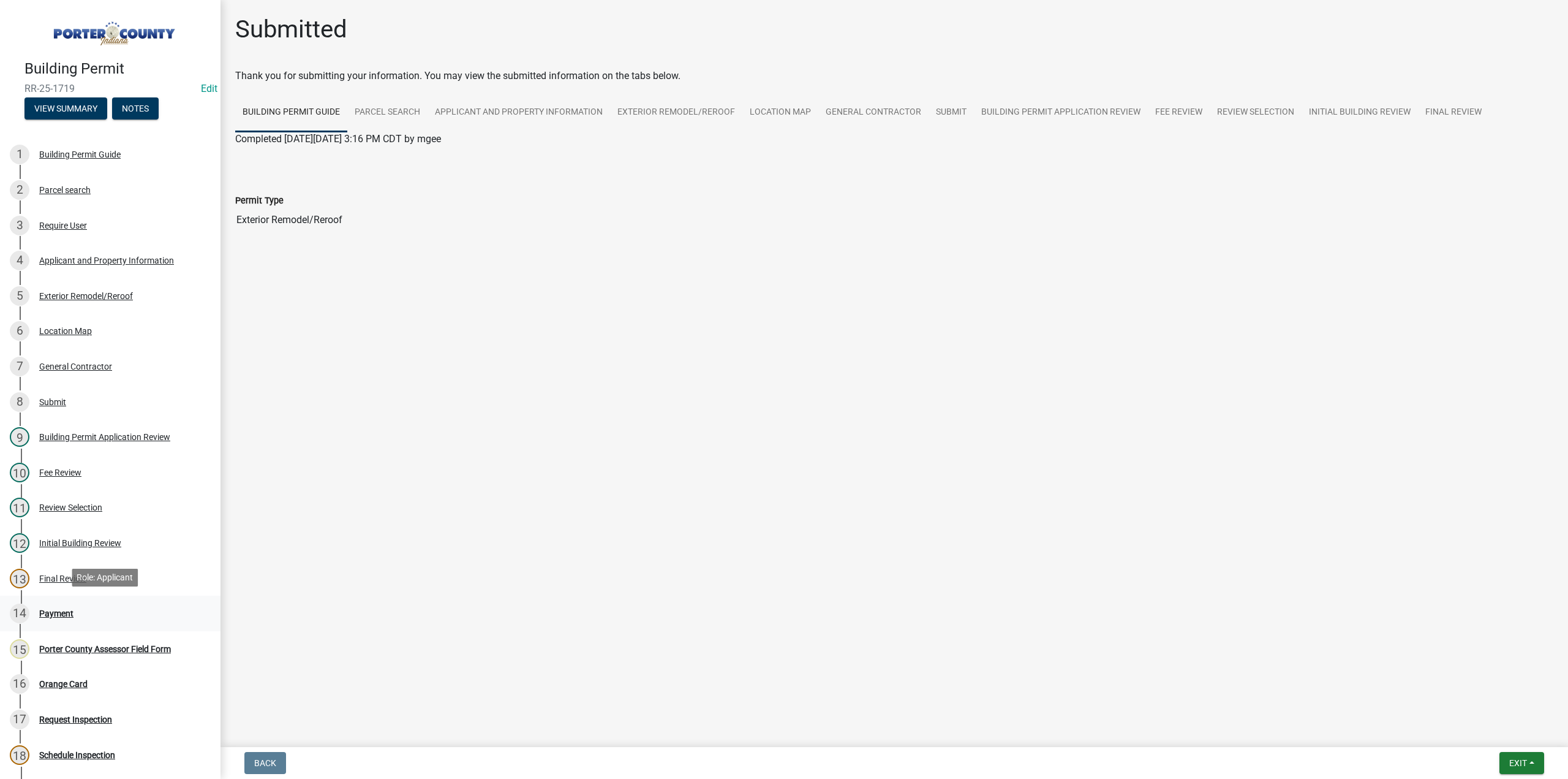
click at [58, 609] on div "Payment" at bounding box center [56, 613] width 34 height 8
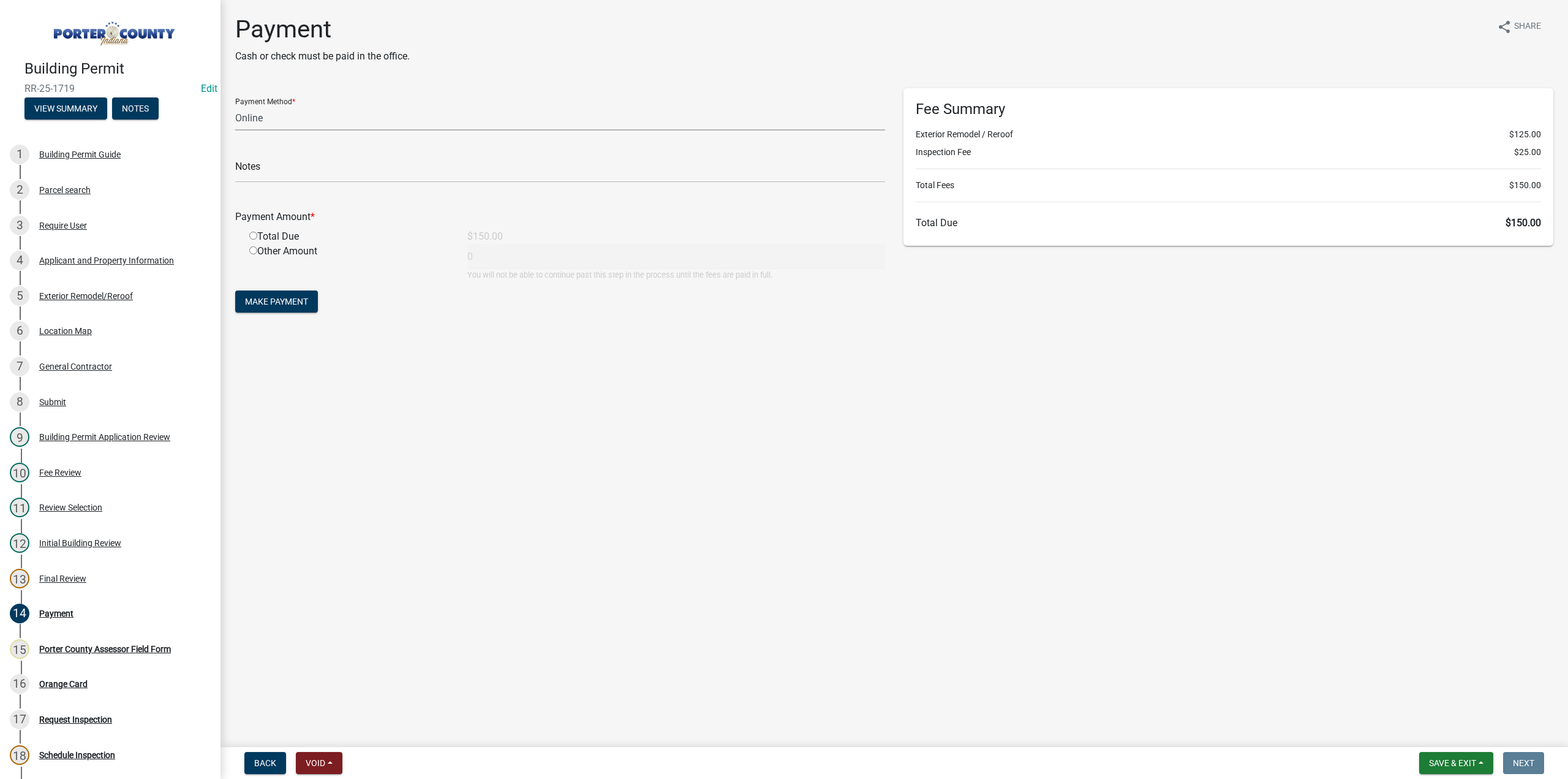
drag, startPoint x: 279, startPoint y: 118, endPoint x: 278, endPoint y: 127, distance: 9.1
click at [279, 118] on select "Credit Card POS Check Cash Online" at bounding box center [560, 118] width 650 height 25
select select "1: 0"
click at [235, 105] on select "Credit Card POS Check Cash Online" at bounding box center [560, 118] width 650 height 25
click at [279, 166] on input "text" at bounding box center [560, 170] width 650 height 25
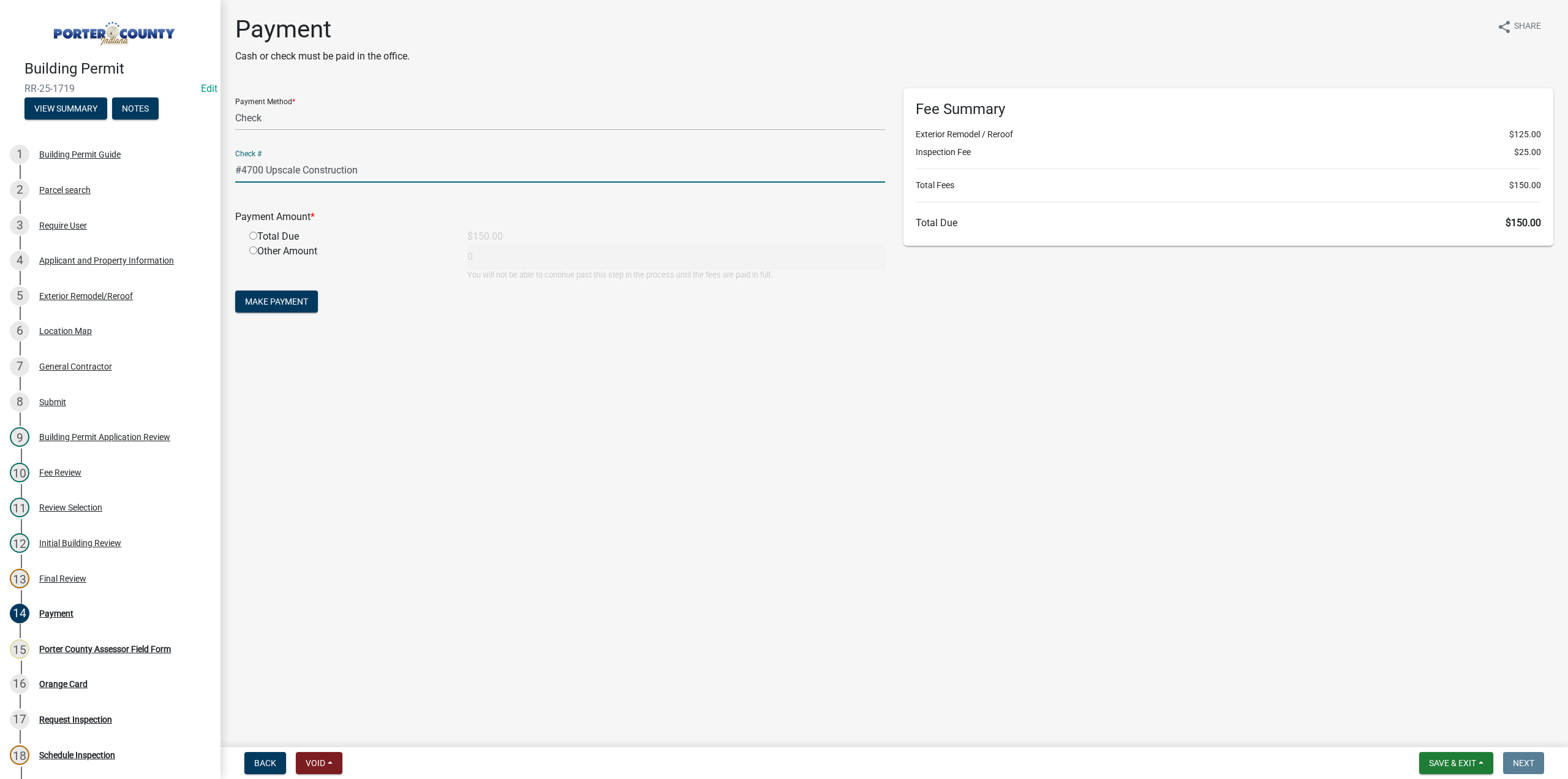
type input "#4700 Upscale Construction"
click at [253, 235] on input "radio" at bounding box center [253, 235] width 8 height 8
radio input "true"
type input "150"
click at [256, 303] on span "Make Payment" at bounding box center [277, 301] width 63 height 10
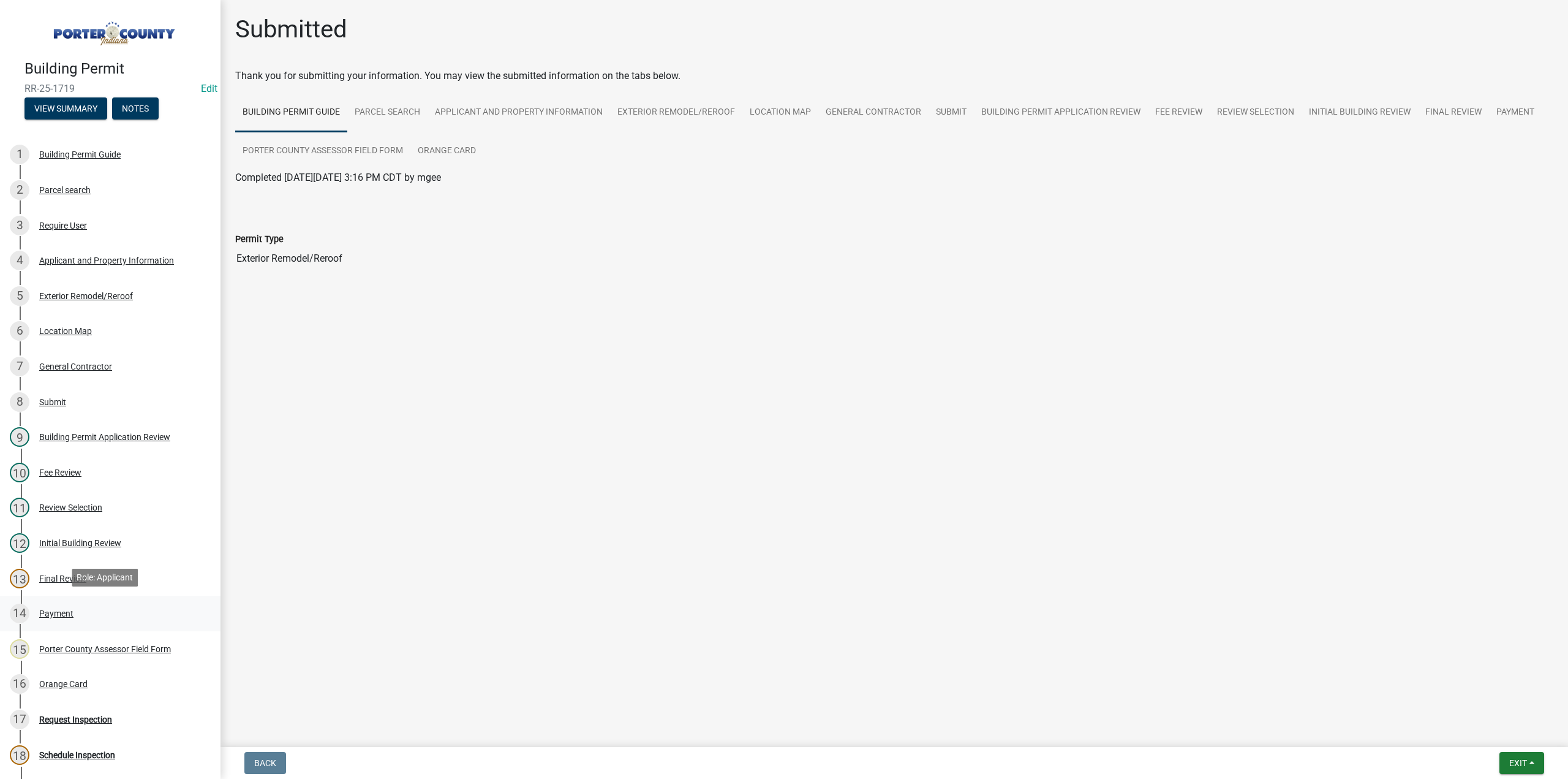
click at [63, 611] on div "Payment" at bounding box center [56, 613] width 34 height 8
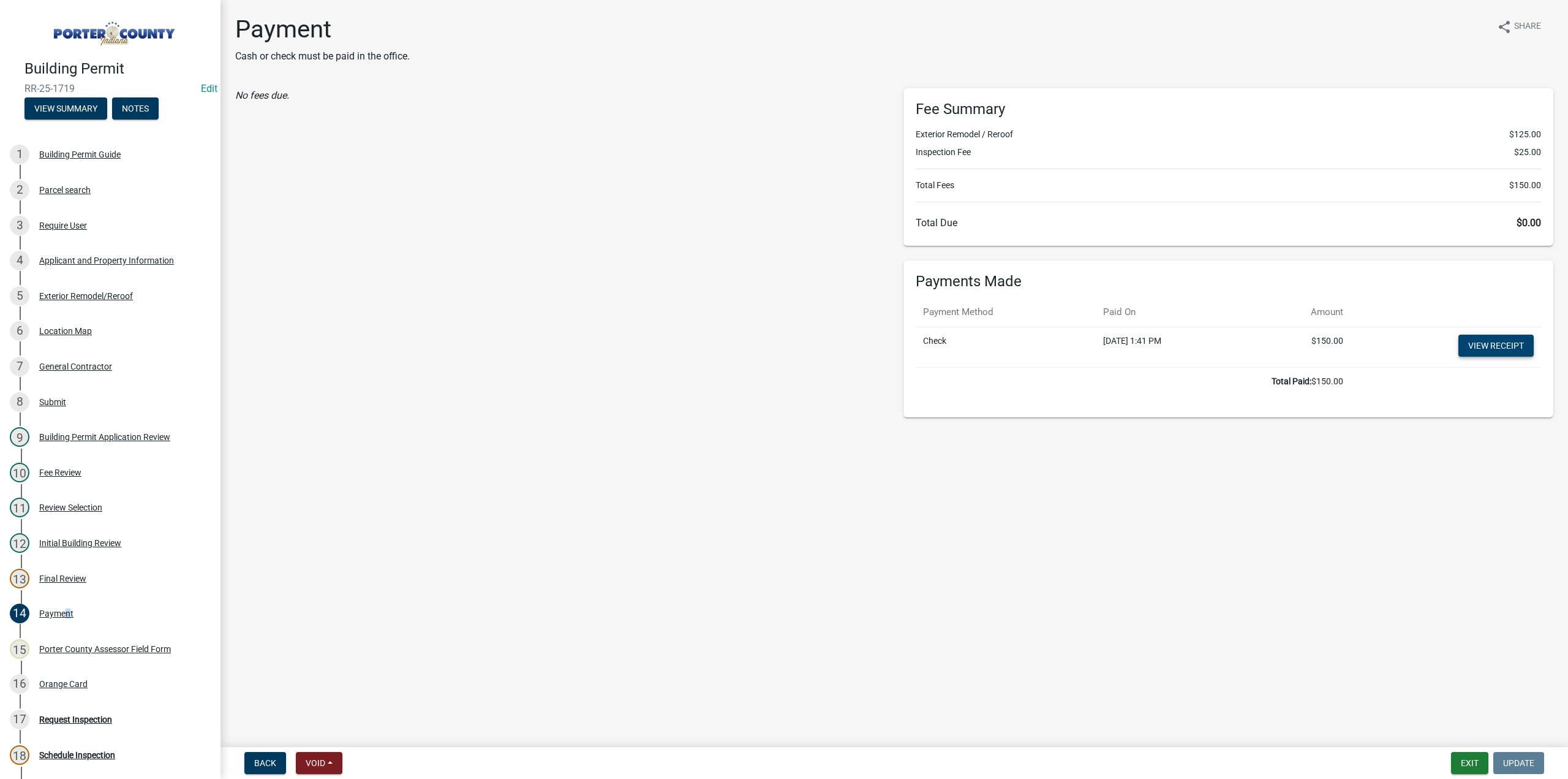
click at [1499, 339] on link "View receipt" at bounding box center [1496, 345] width 75 height 22
drag, startPoint x: 46, startPoint y: 683, endPoint x: 51, endPoint y: 679, distance: 6.4
click at [48, 682] on div "Orange Card" at bounding box center [63, 683] width 48 height 8
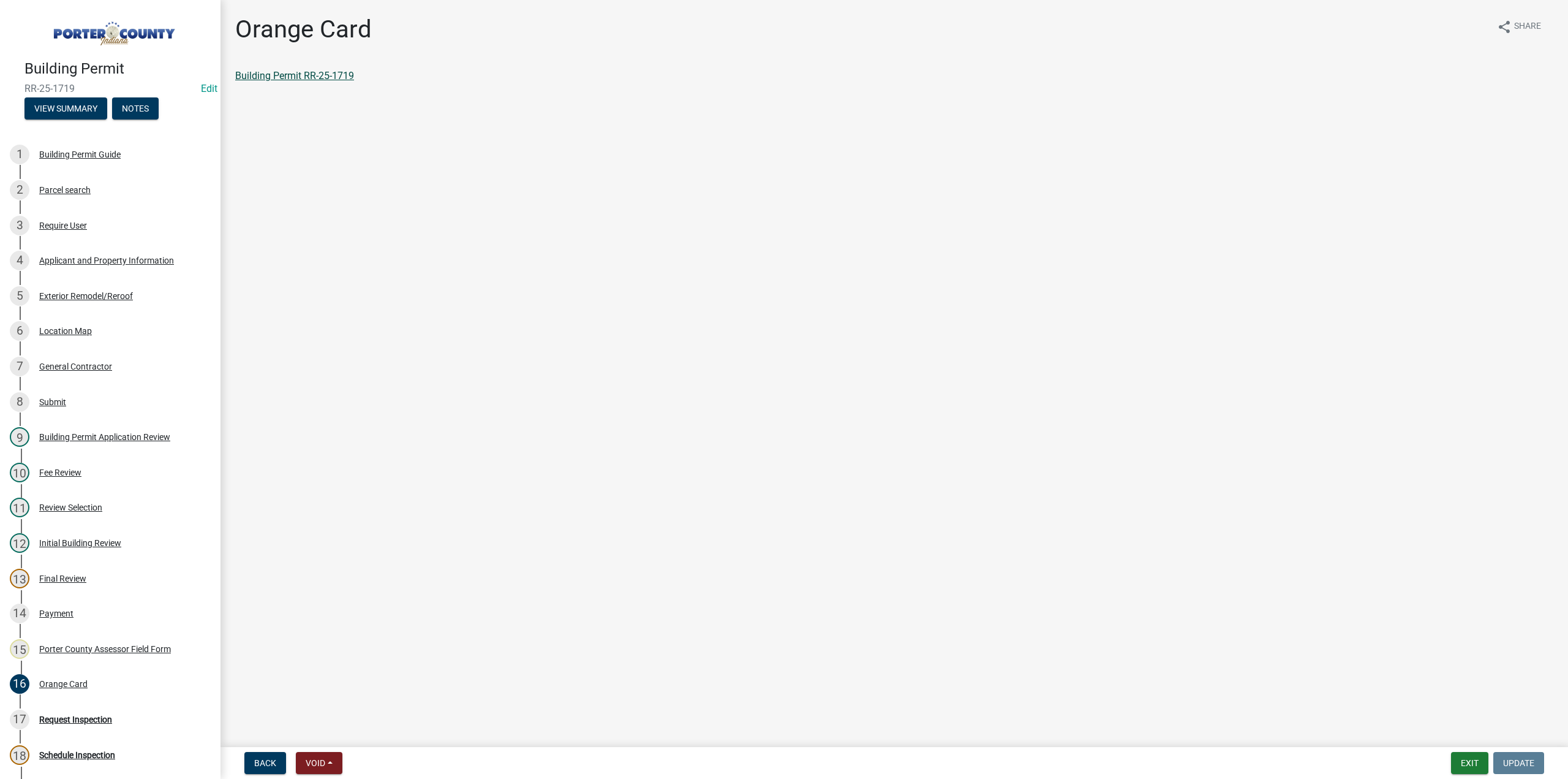
click at [295, 72] on link "Building Permit RR-25-1719" at bounding box center [294, 75] width 119 height 12
click at [1474, 765] on button "Exit" at bounding box center [1469, 762] width 37 height 22
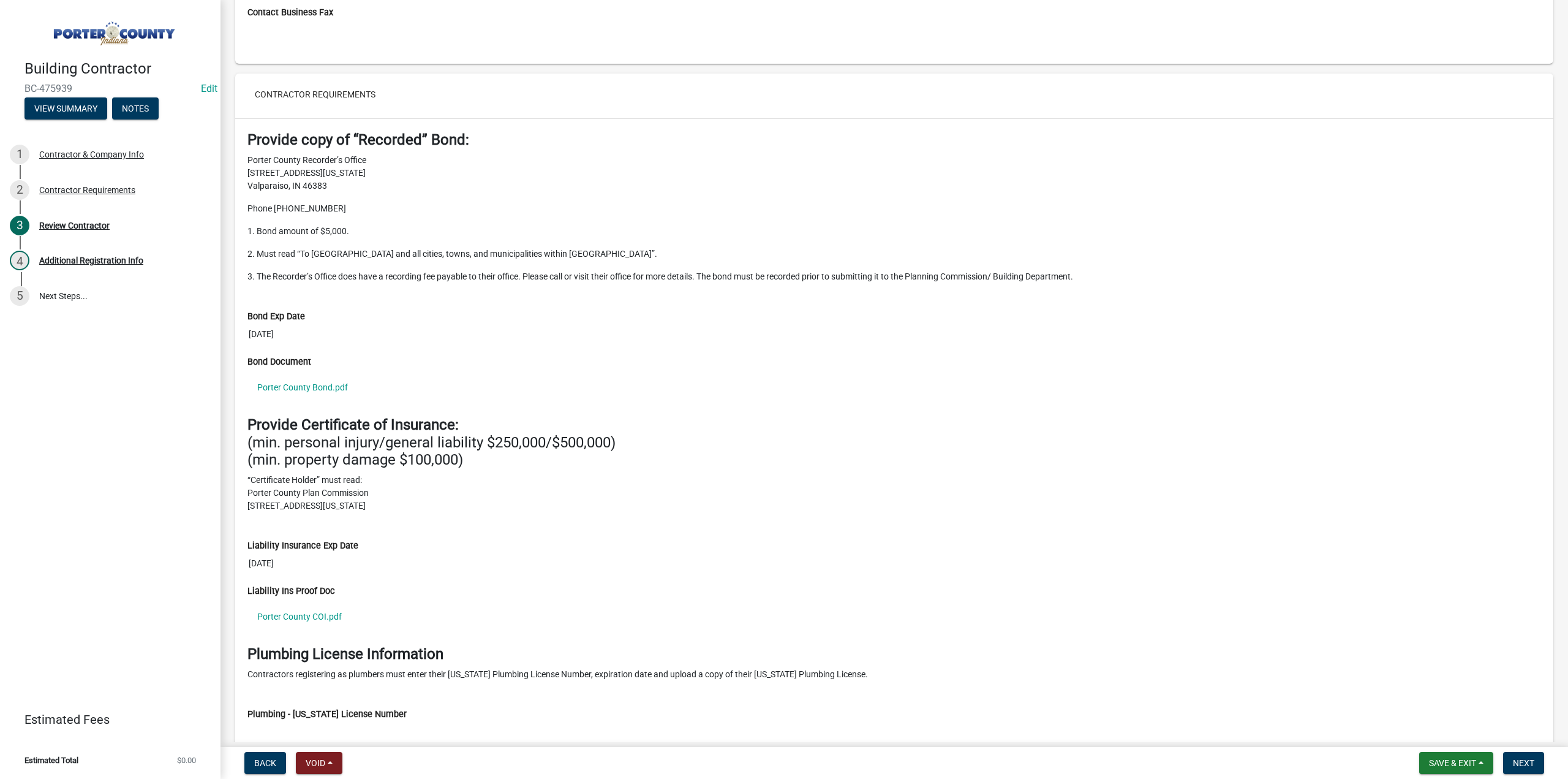
scroll to position [863, 0]
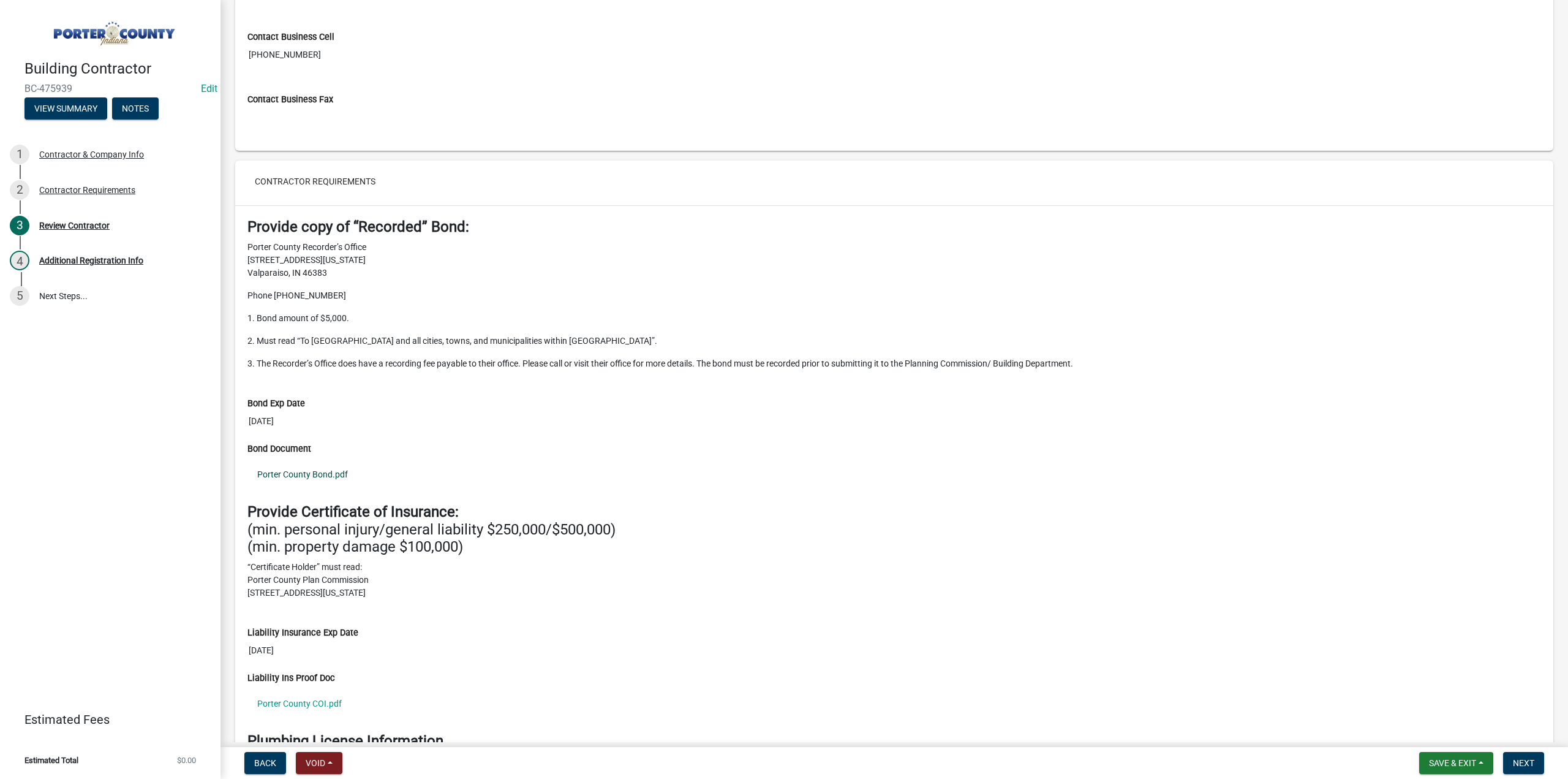
click at [283, 466] on link "Porter County Bond.pdf" at bounding box center [894, 474] width 1293 height 28
click at [317, 693] on link "Porter County COI.pdf" at bounding box center [894, 703] width 1293 height 28
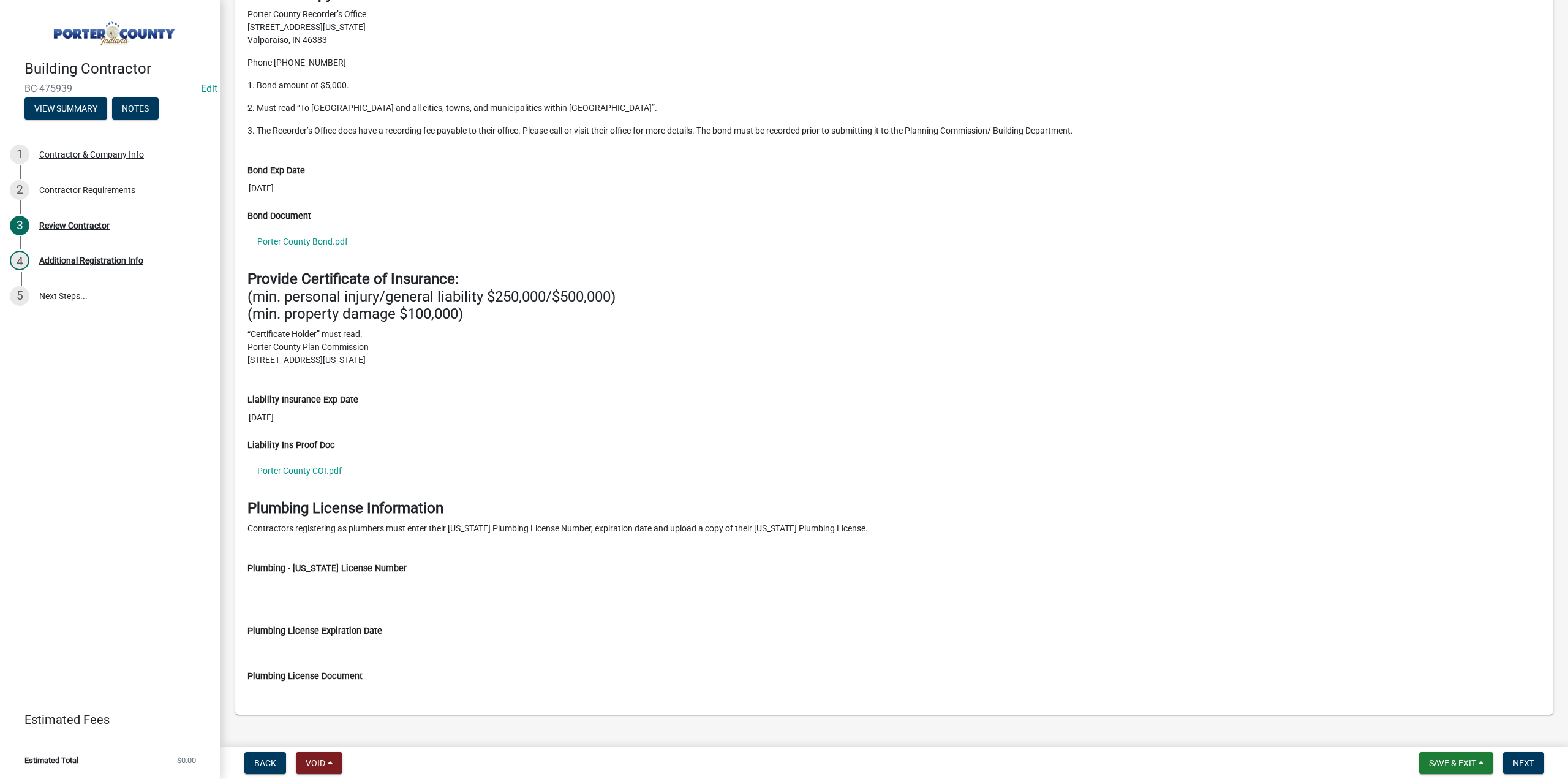
scroll to position [1108, 0]
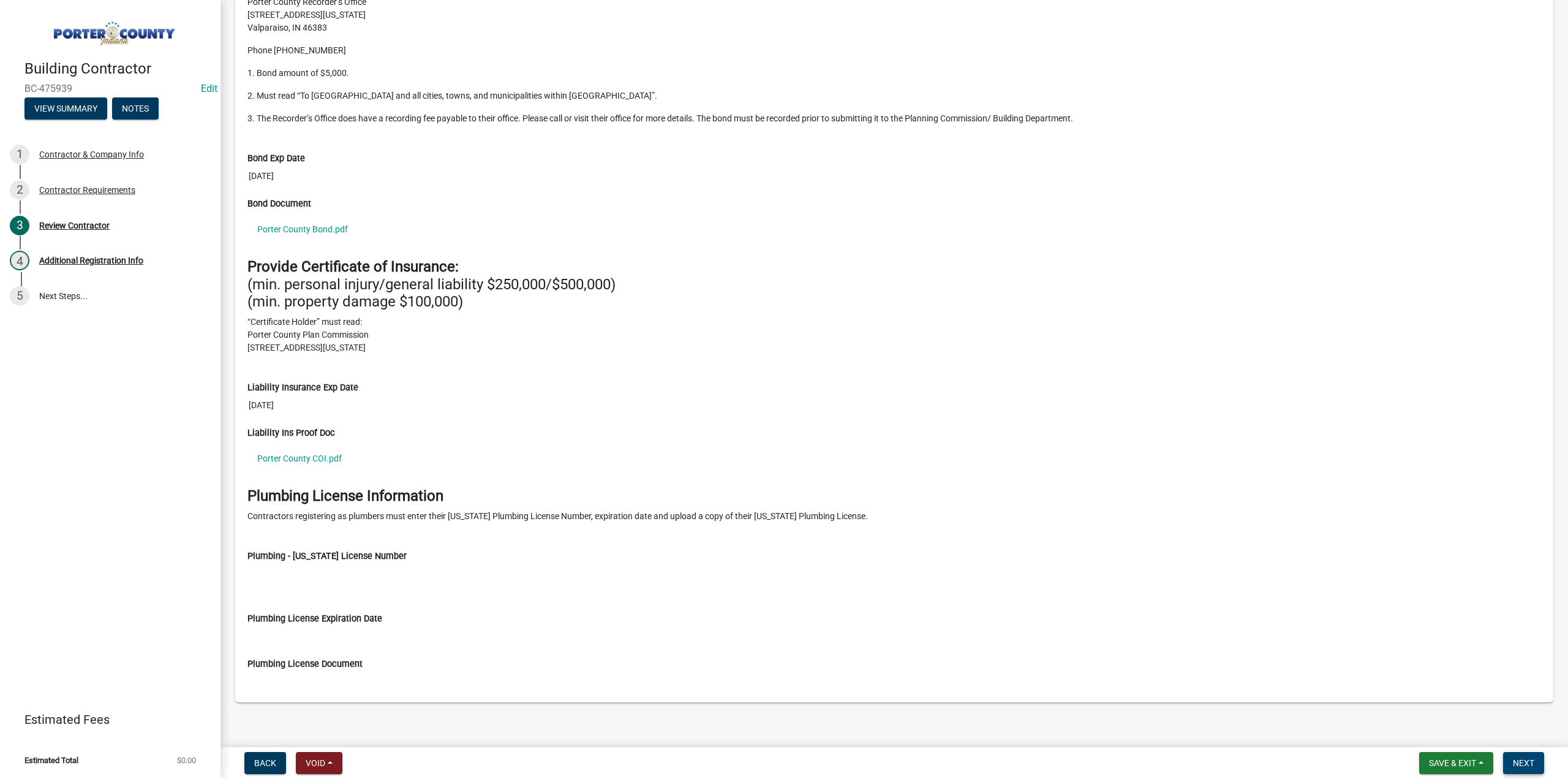
click at [1524, 765] on span "Next" at bounding box center [1523, 763] width 22 height 10
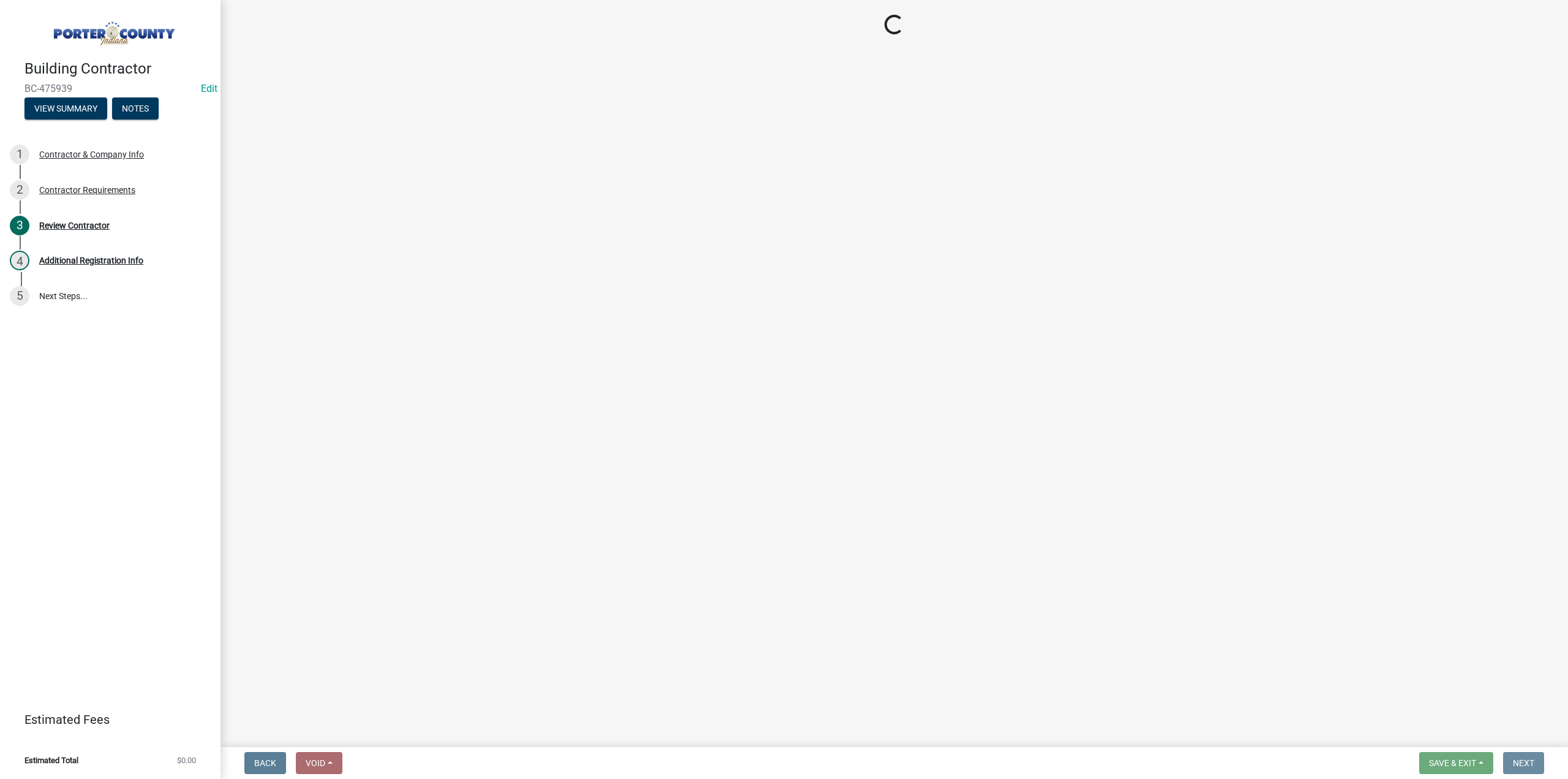
scroll to position [0, 0]
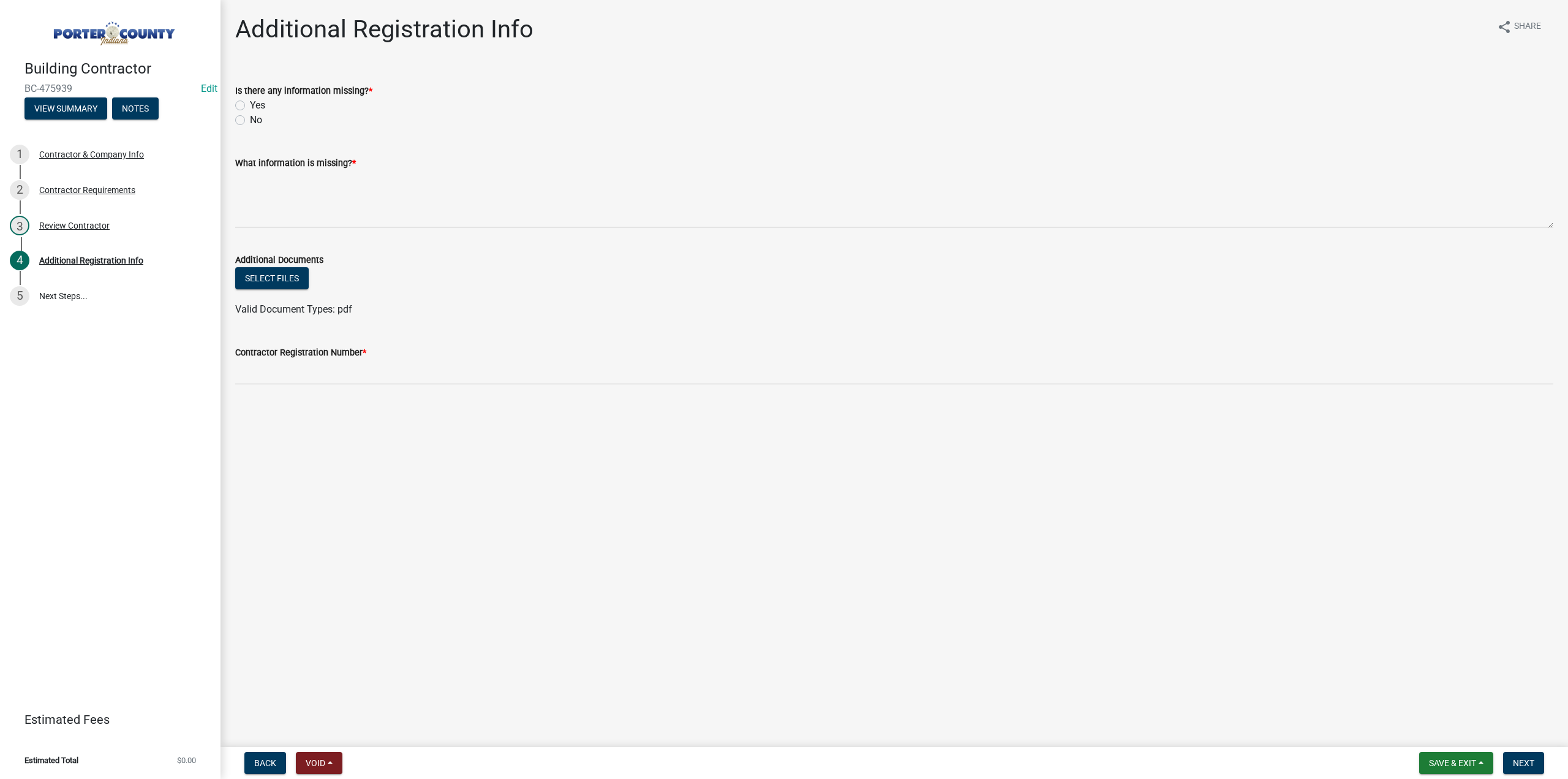
drag, startPoint x: 244, startPoint y: 117, endPoint x: 251, endPoint y: 164, distance: 47.5
click at [250, 119] on label "No" at bounding box center [256, 119] width 12 height 15
click at [250, 119] on input "No" at bounding box center [253, 116] width 8 height 8
radio input "true"
click at [257, 181] on textarea "What information is missing? *" at bounding box center [894, 199] width 1318 height 58
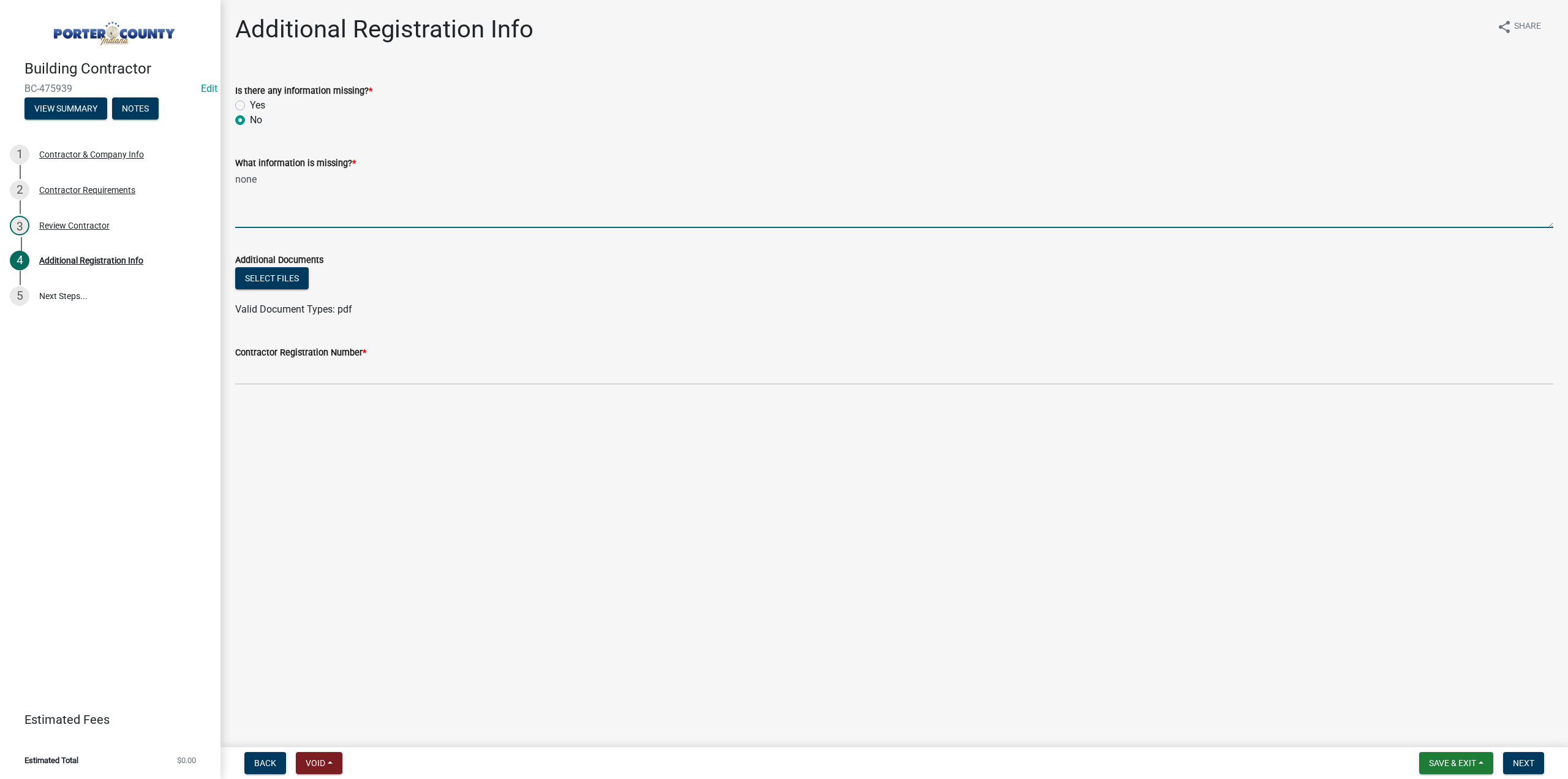
type textarea "none"
drag, startPoint x: 92, startPoint y: 86, endPoint x: 29, endPoint y: 79, distance: 63.4
click at [29, 79] on div "Building Contractor BC-475939 Edit View Summary Notes" at bounding box center [110, 86] width 201 height 72
copy span "BC-475939"
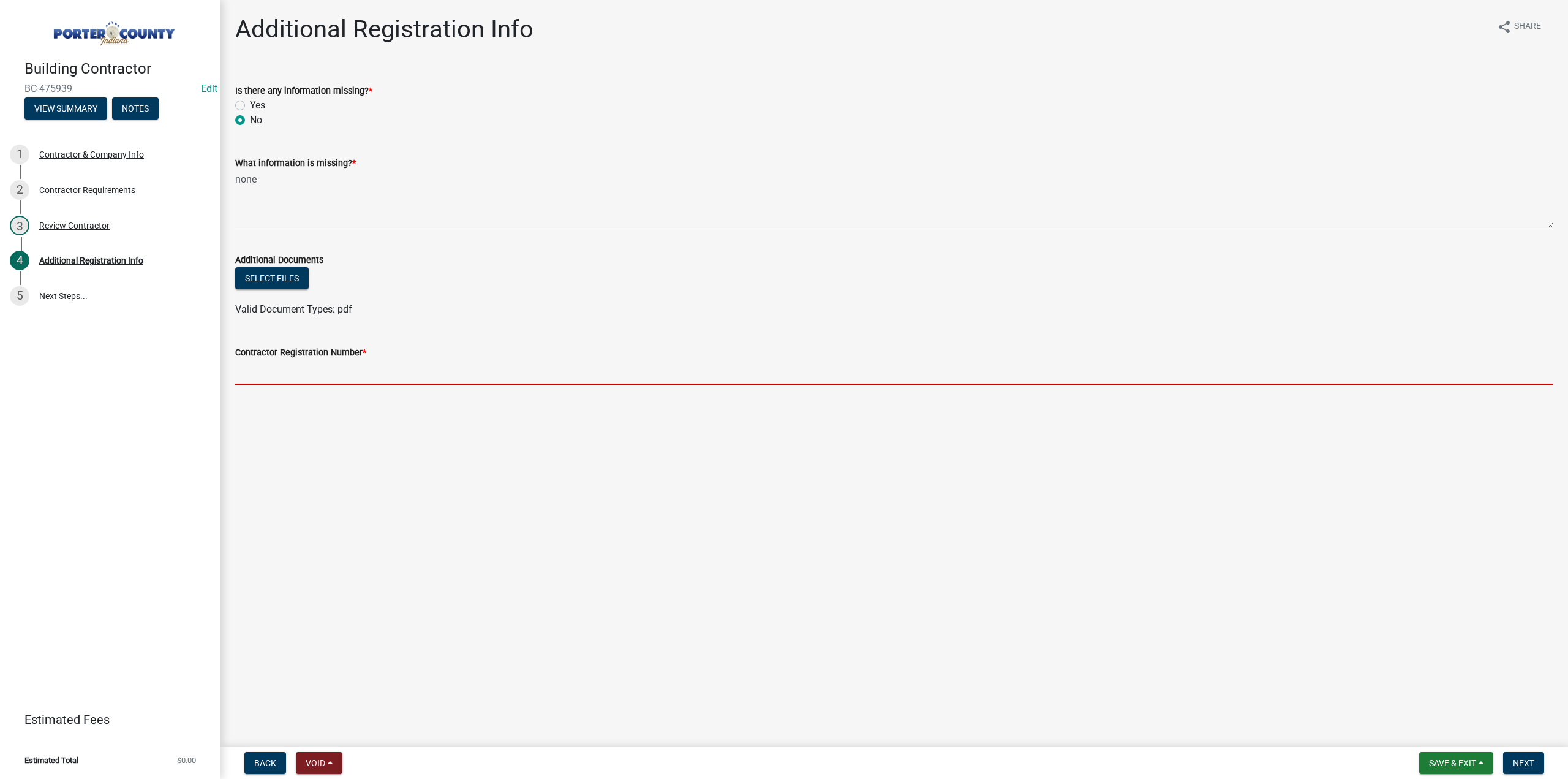
click at [287, 365] on input "Contractor Registration Number *" at bounding box center [894, 372] width 1318 height 25
paste input "BC-475939"
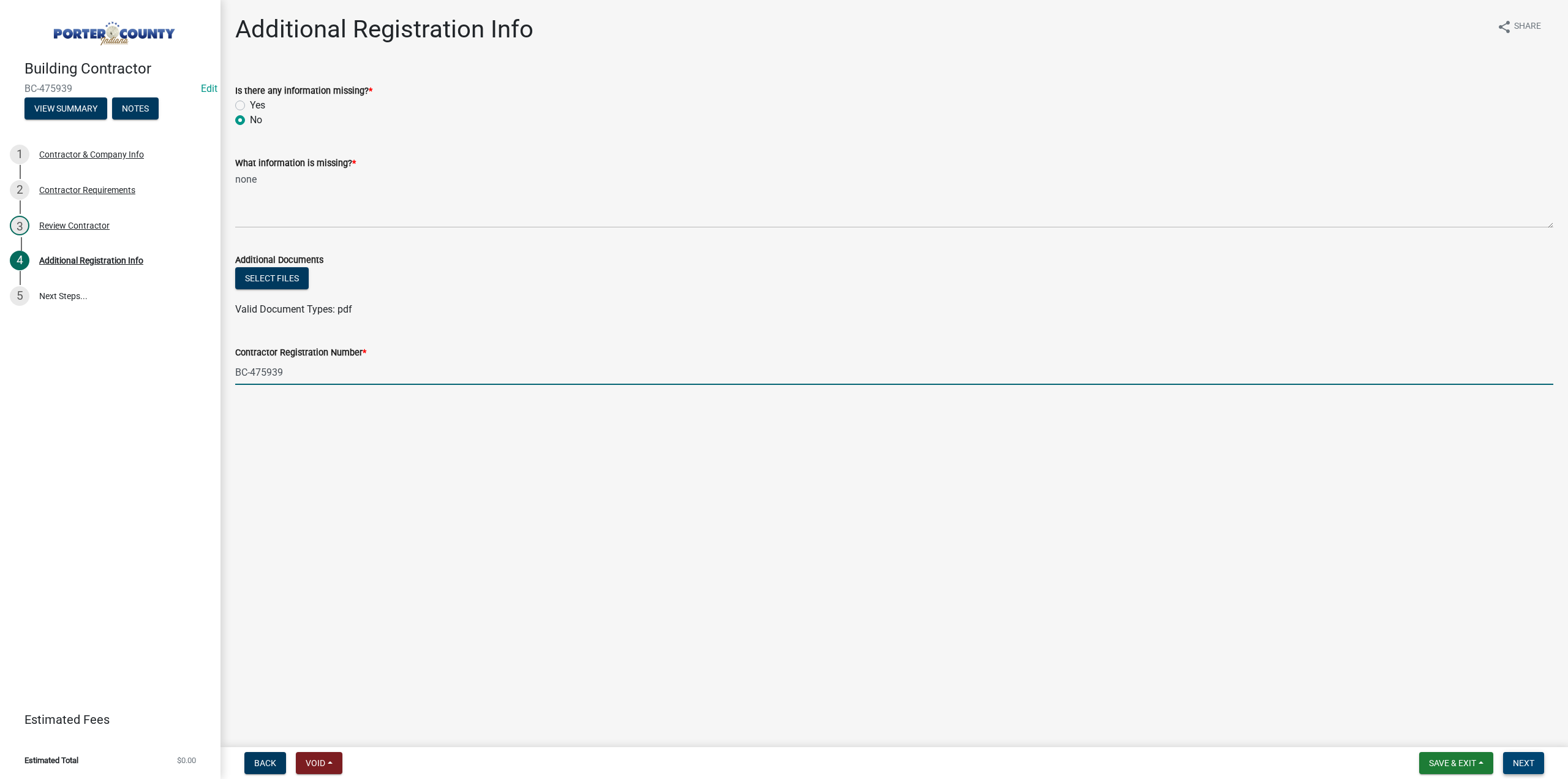
type input "BC-475939"
click at [1541, 768] on button "Next" at bounding box center [1524, 762] width 41 height 22
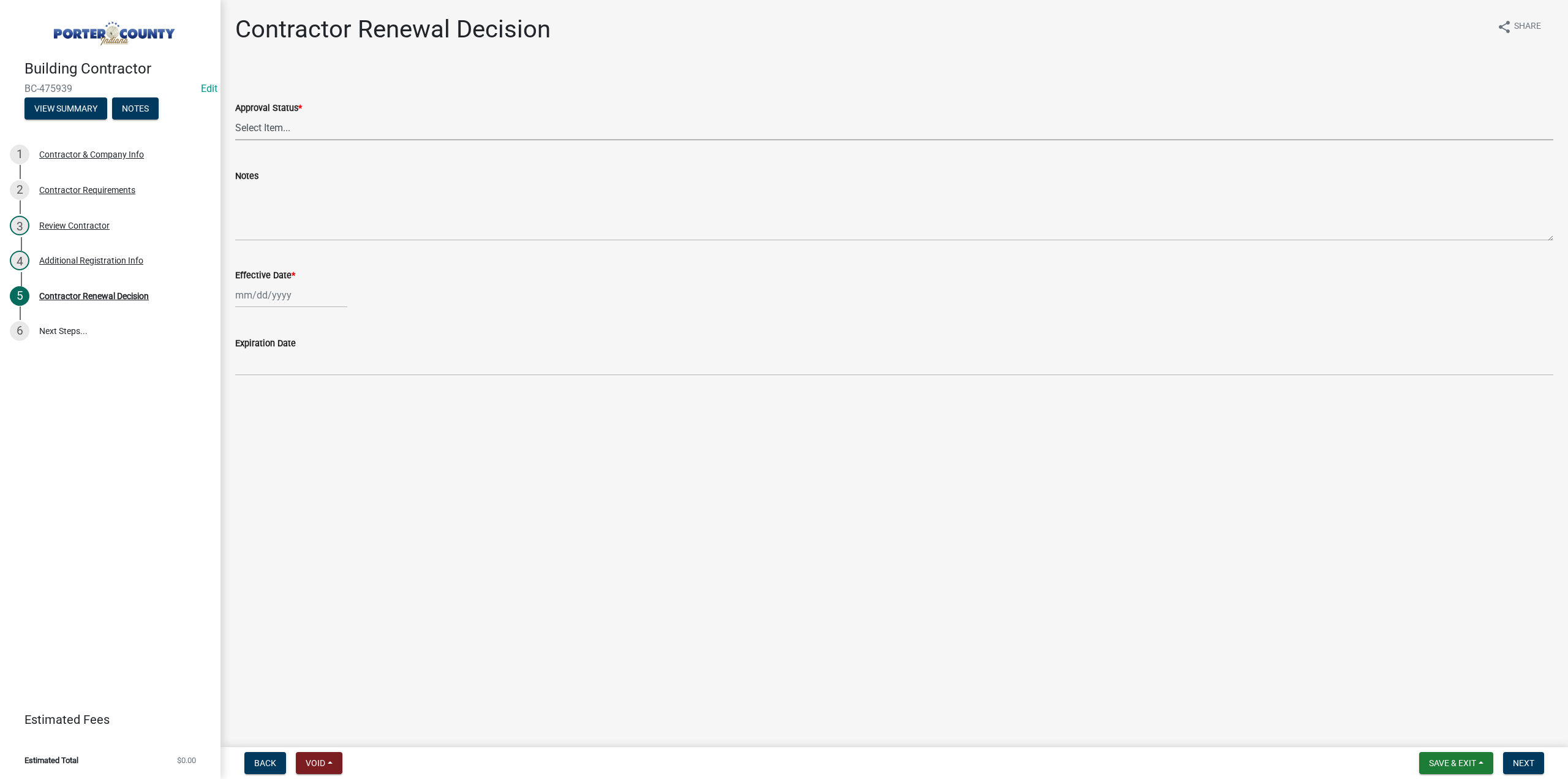
click at [265, 127] on select "Select Item... Approved Denied" at bounding box center [894, 128] width 1318 height 25
click at [235, 115] on select "Select Item... Approved Denied" at bounding box center [894, 128] width 1318 height 25
select select "30db8998-795d-4bbe-8e49-f1ade8865815"
click at [283, 294] on div at bounding box center [291, 295] width 112 height 25
select select "9"
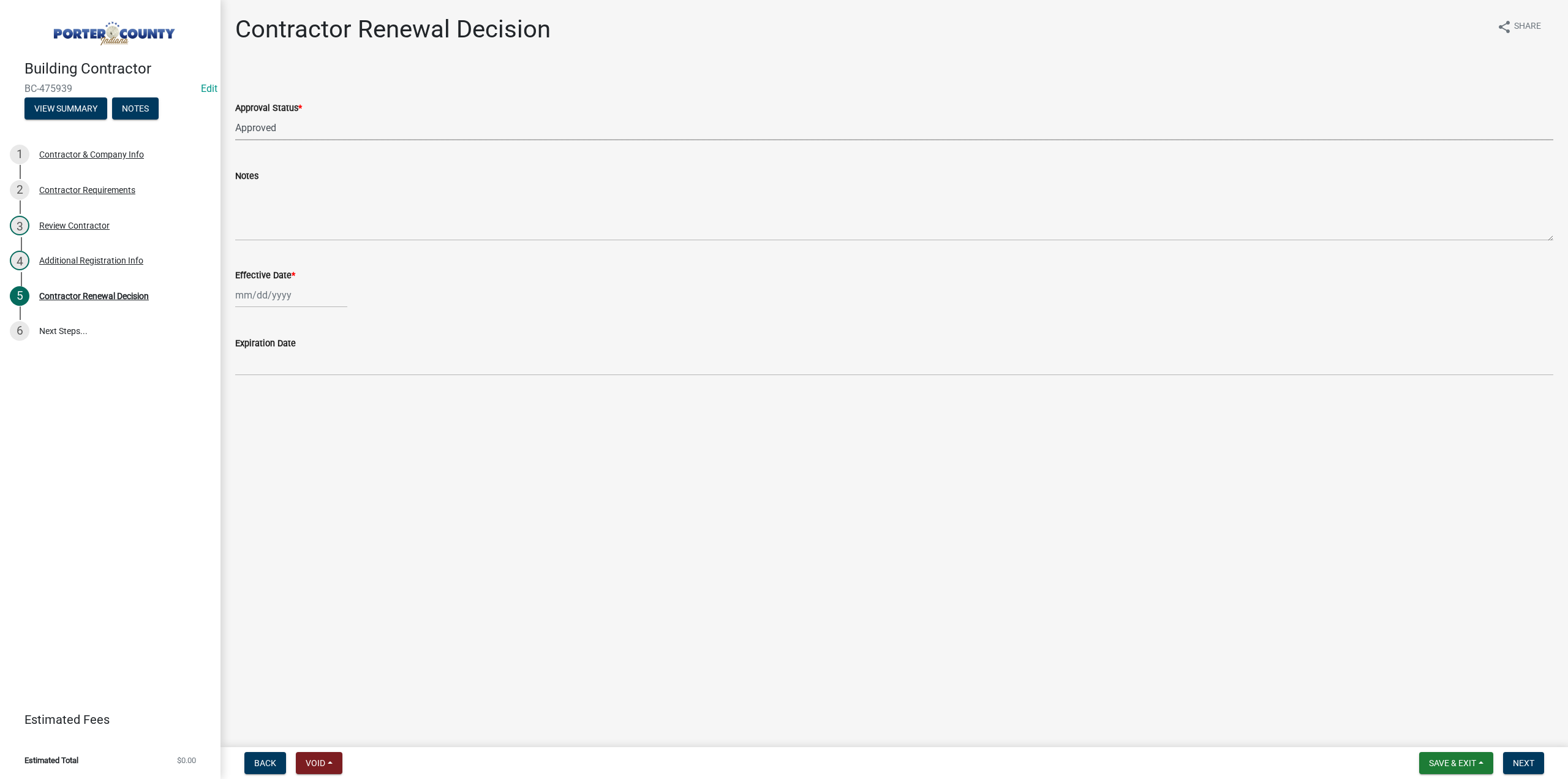
select select "2025"
click at [266, 376] on div "9" at bounding box center [267, 380] width 20 height 20
type input "[DATE]"
drag, startPoint x: 1525, startPoint y: 768, endPoint x: 1419, endPoint y: 732, distance: 111.9
click at [1525, 767] on span "Next" at bounding box center [1523, 763] width 22 height 10
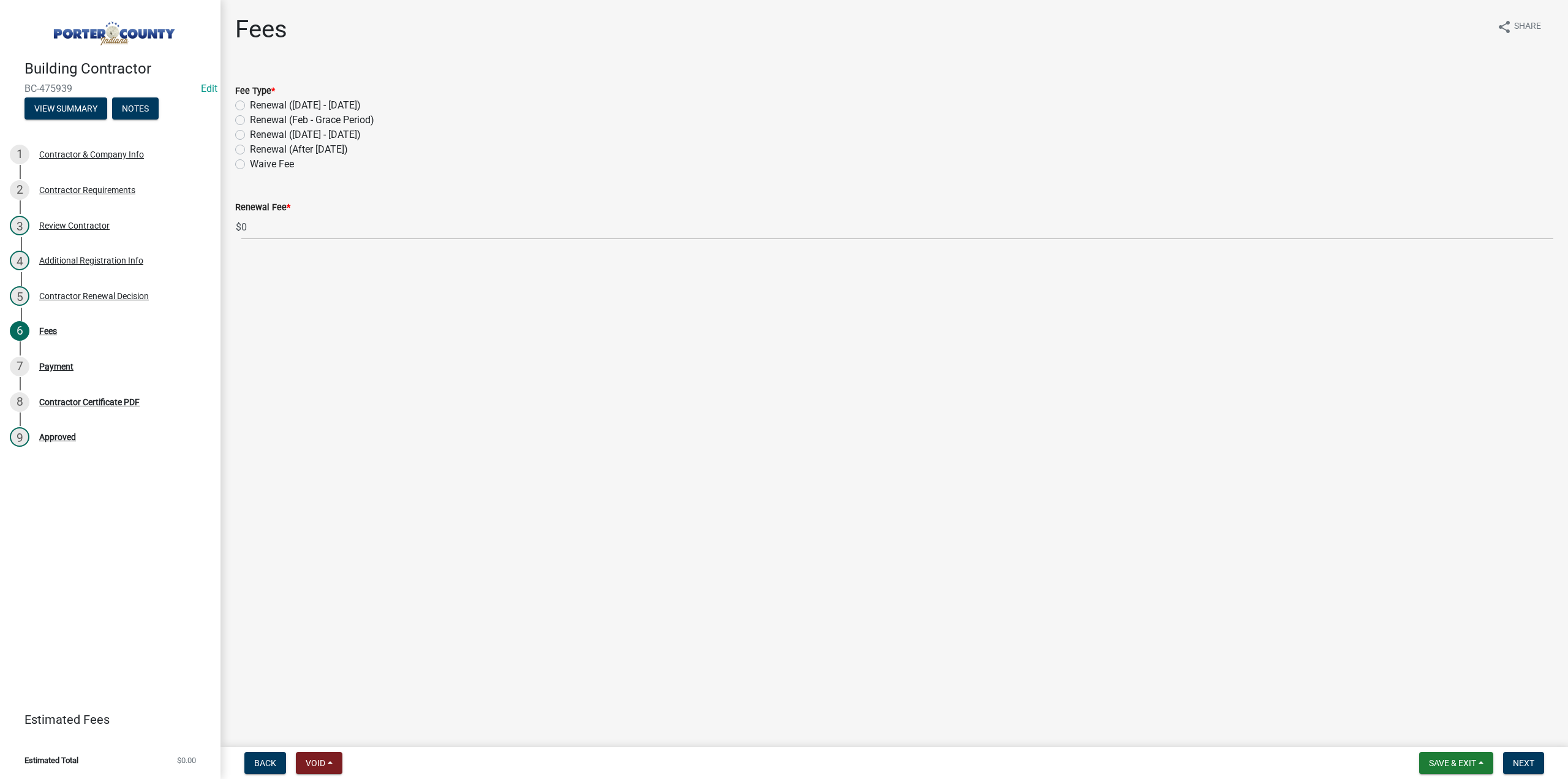
click at [250, 147] on label "Renewal (After [DATE])" at bounding box center [299, 149] width 98 height 15
click at [250, 147] on input "Renewal (After [DATE])" at bounding box center [253, 145] width 8 height 8
radio input "true"
drag, startPoint x: 1531, startPoint y: 763, endPoint x: 1116, endPoint y: 651, distance: 429.8
click at [1531, 763] on span "Next" at bounding box center [1523, 763] width 22 height 10
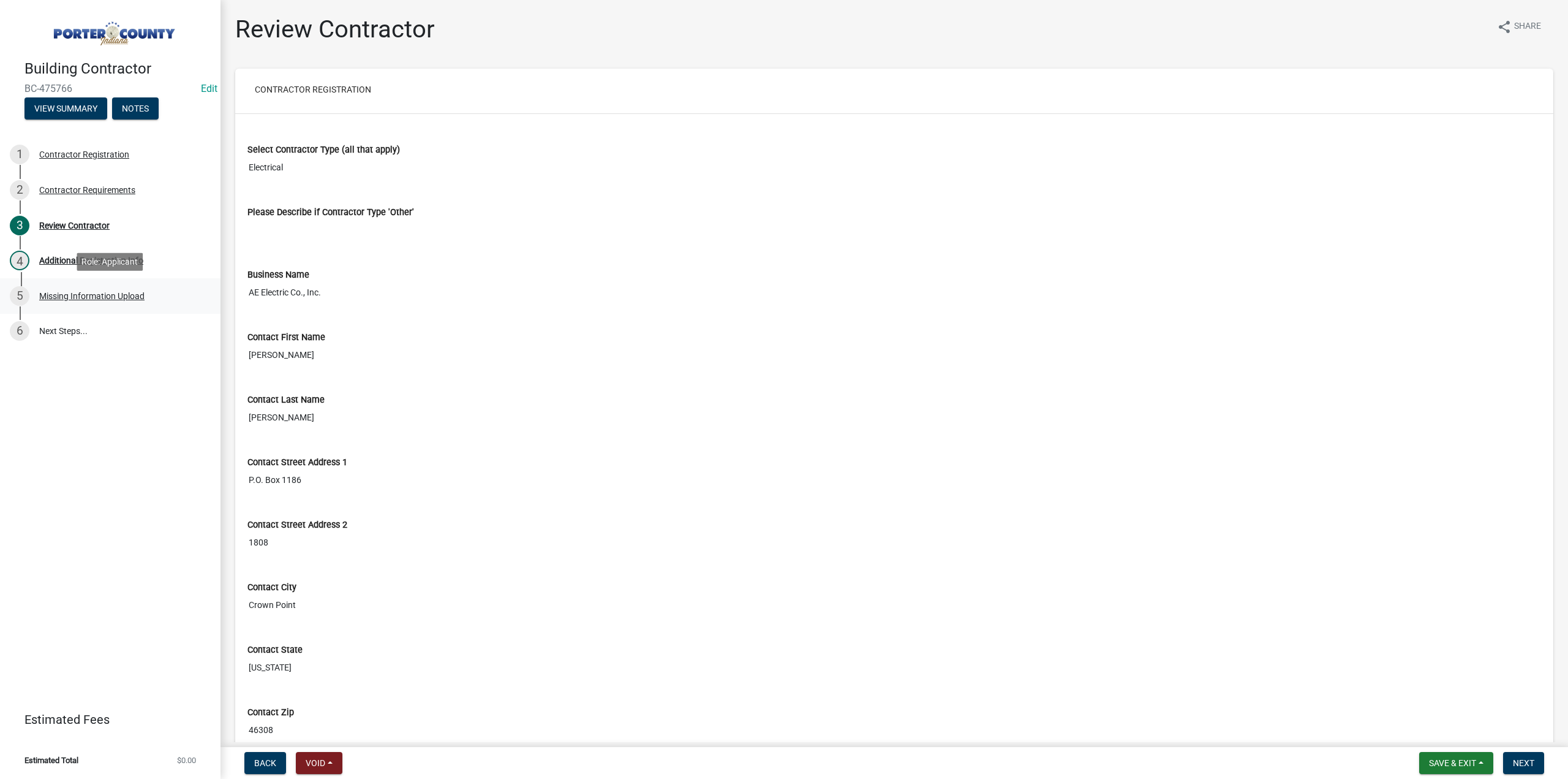
click at [77, 292] on div "Missing Information Upload" at bounding box center [92, 296] width 105 height 8
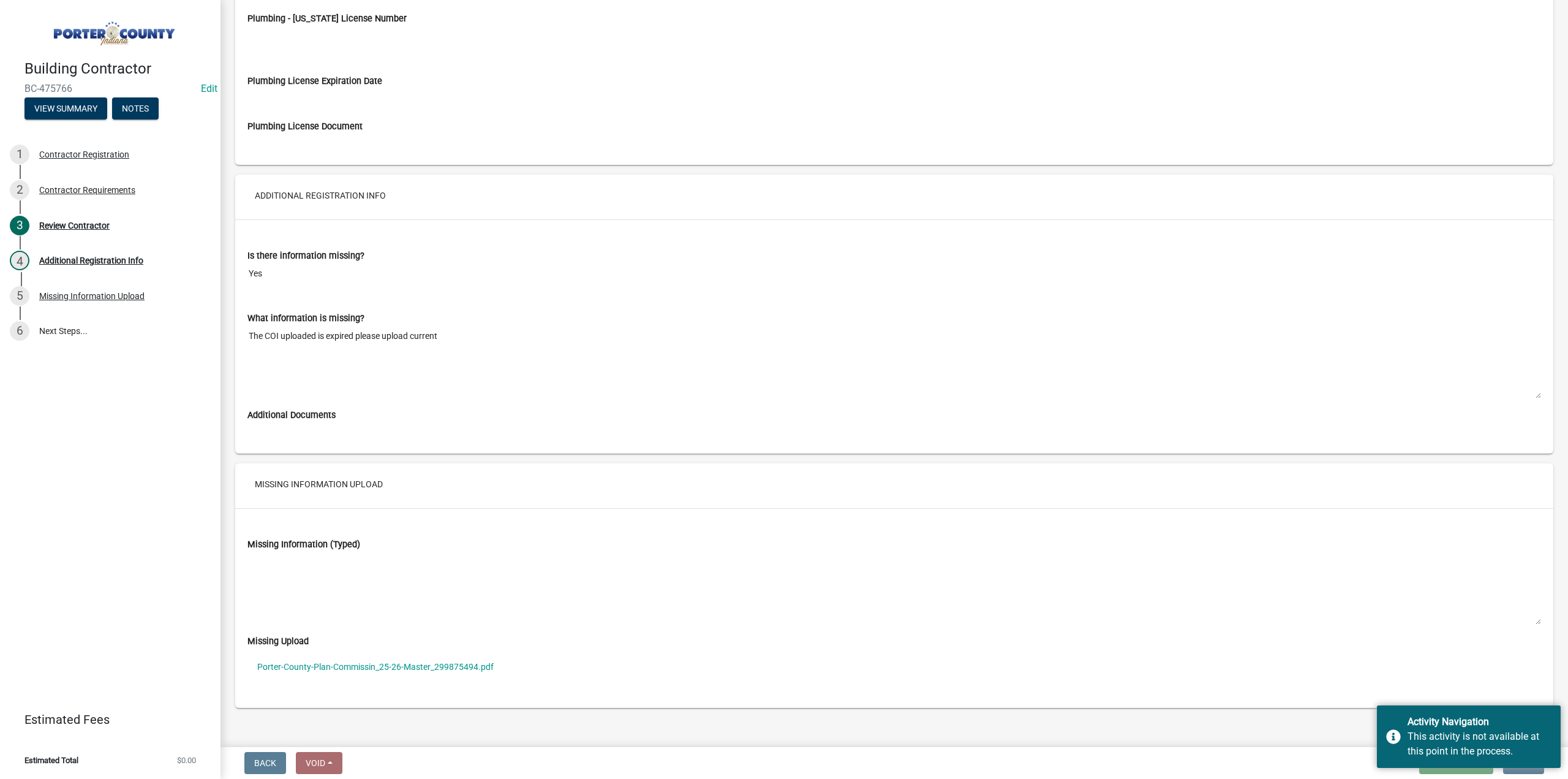
scroll to position [1710, 0]
click at [413, 650] on link "Porter-County-Plan-Commissin_25-26-Master_299875494.pdf" at bounding box center [894, 664] width 1293 height 28
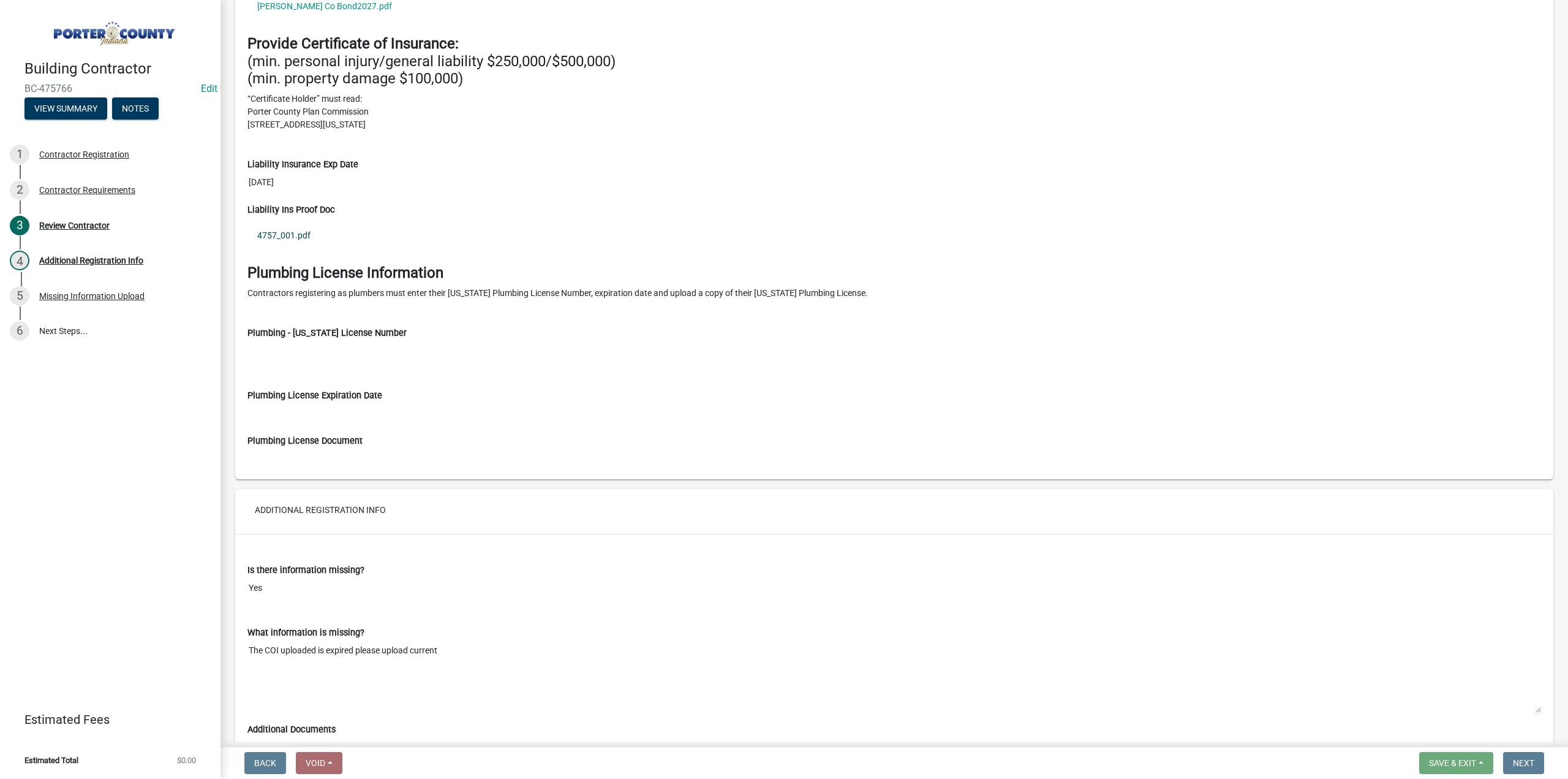
scroll to position [1282, 0]
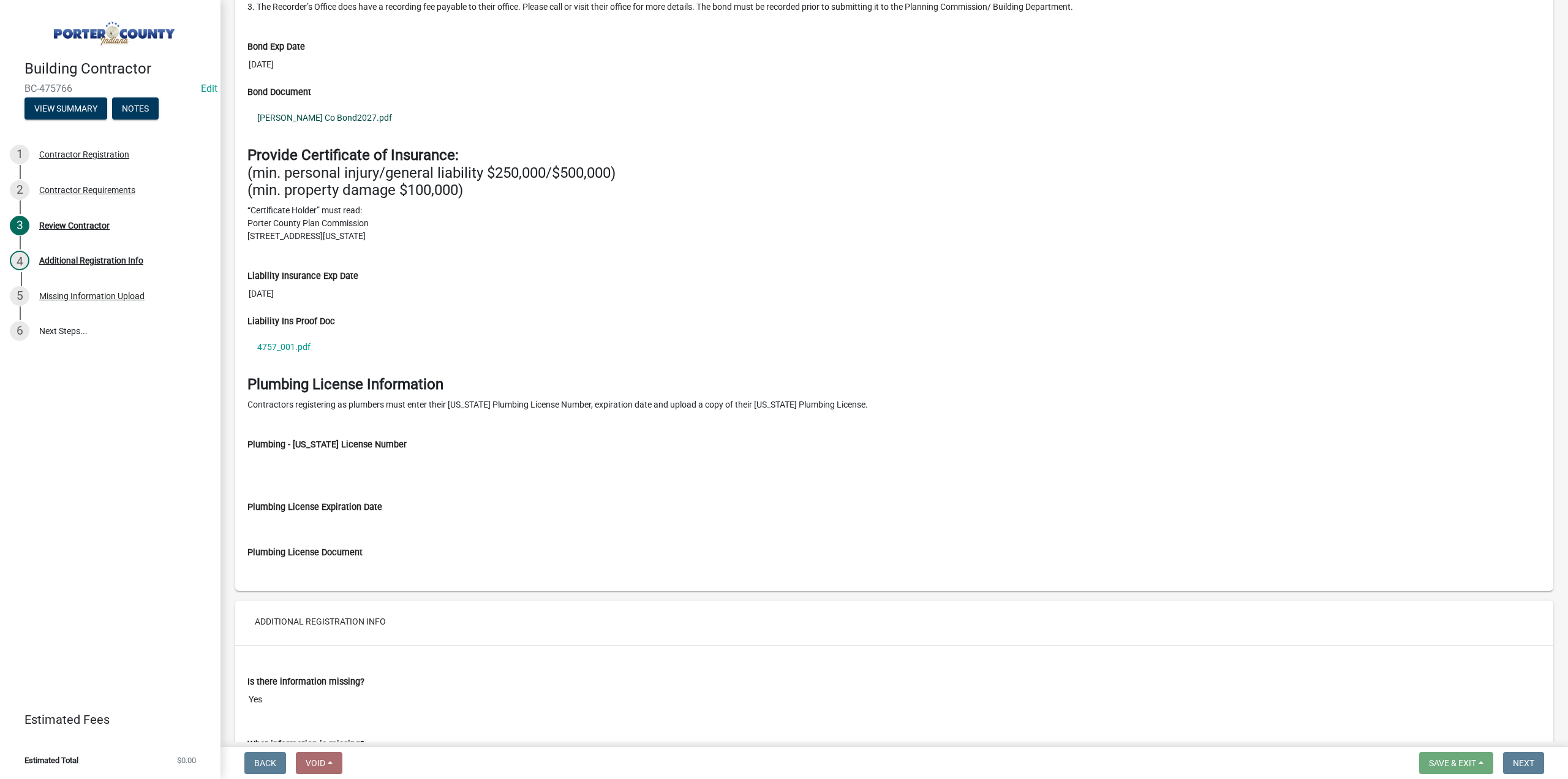
click at [344, 105] on link "[PERSON_NAME] Co Bond2027.pdf" at bounding box center [894, 117] width 1293 height 28
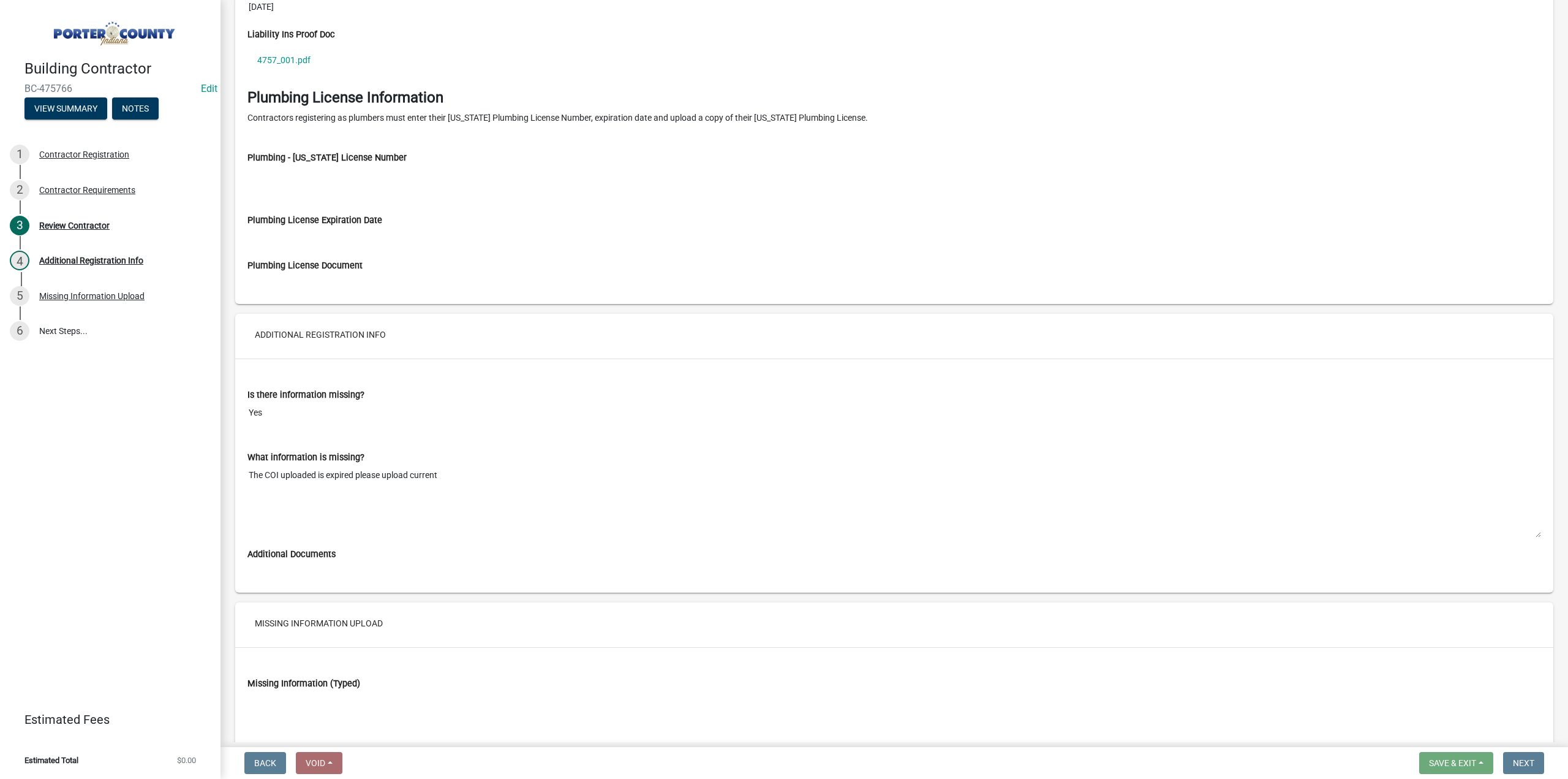
scroll to position [1710, 0]
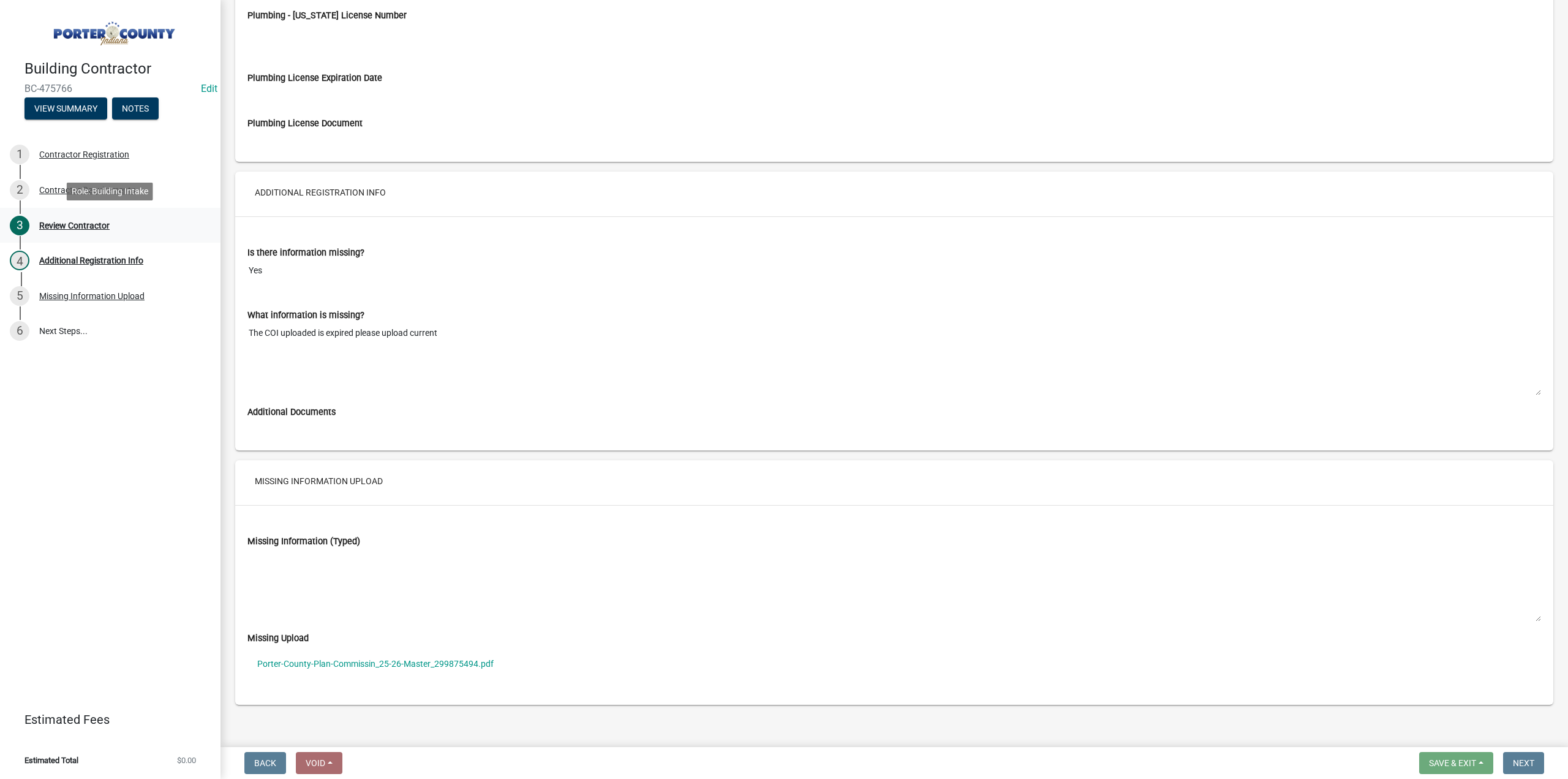
click at [70, 228] on div "Review Contractor" at bounding box center [74, 225] width 70 height 8
click at [78, 181] on div "2 Contractor Requirements" at bounding box center [105, 190] width 191 height 20
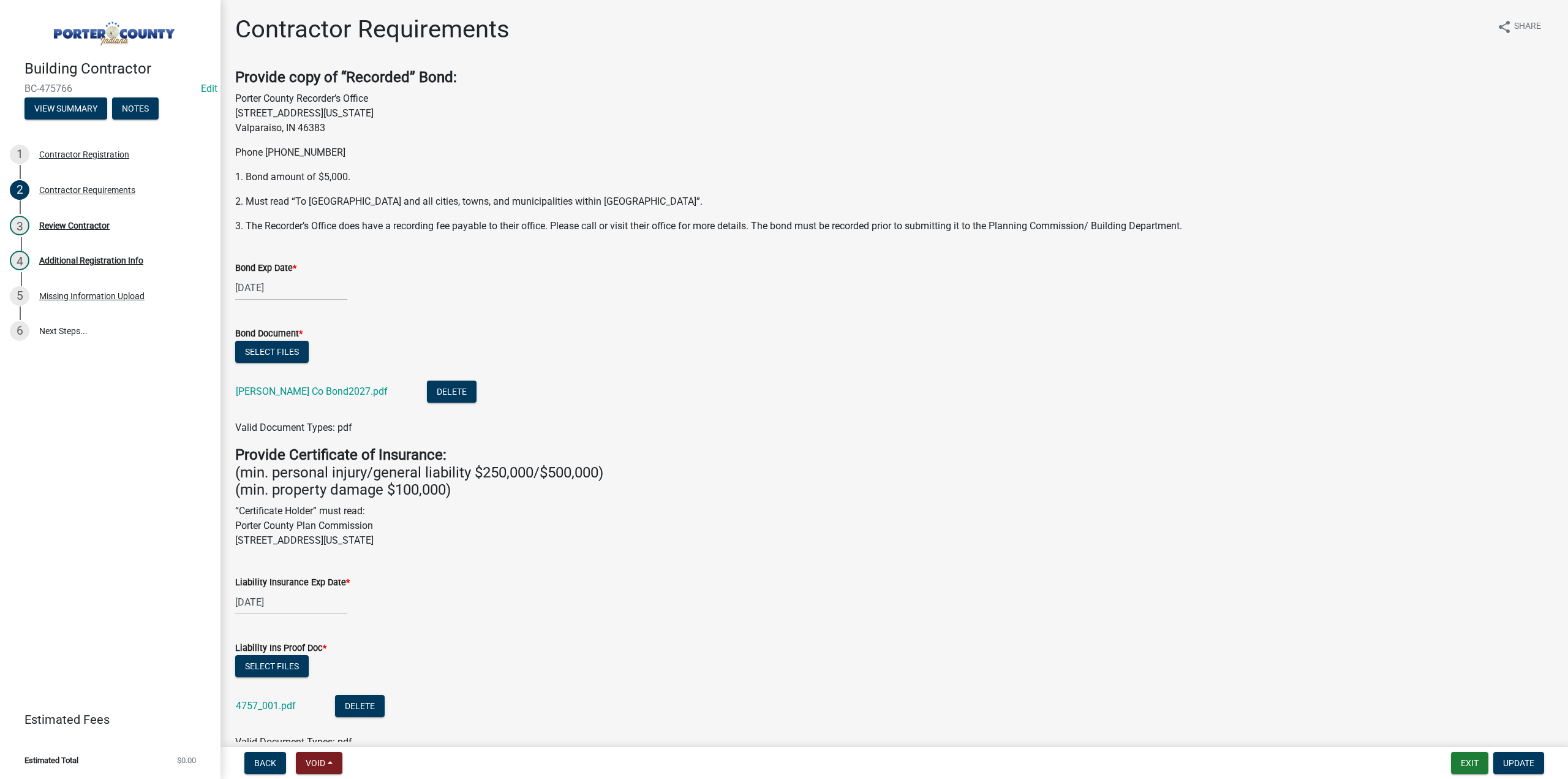
scroll to position [338, 0]
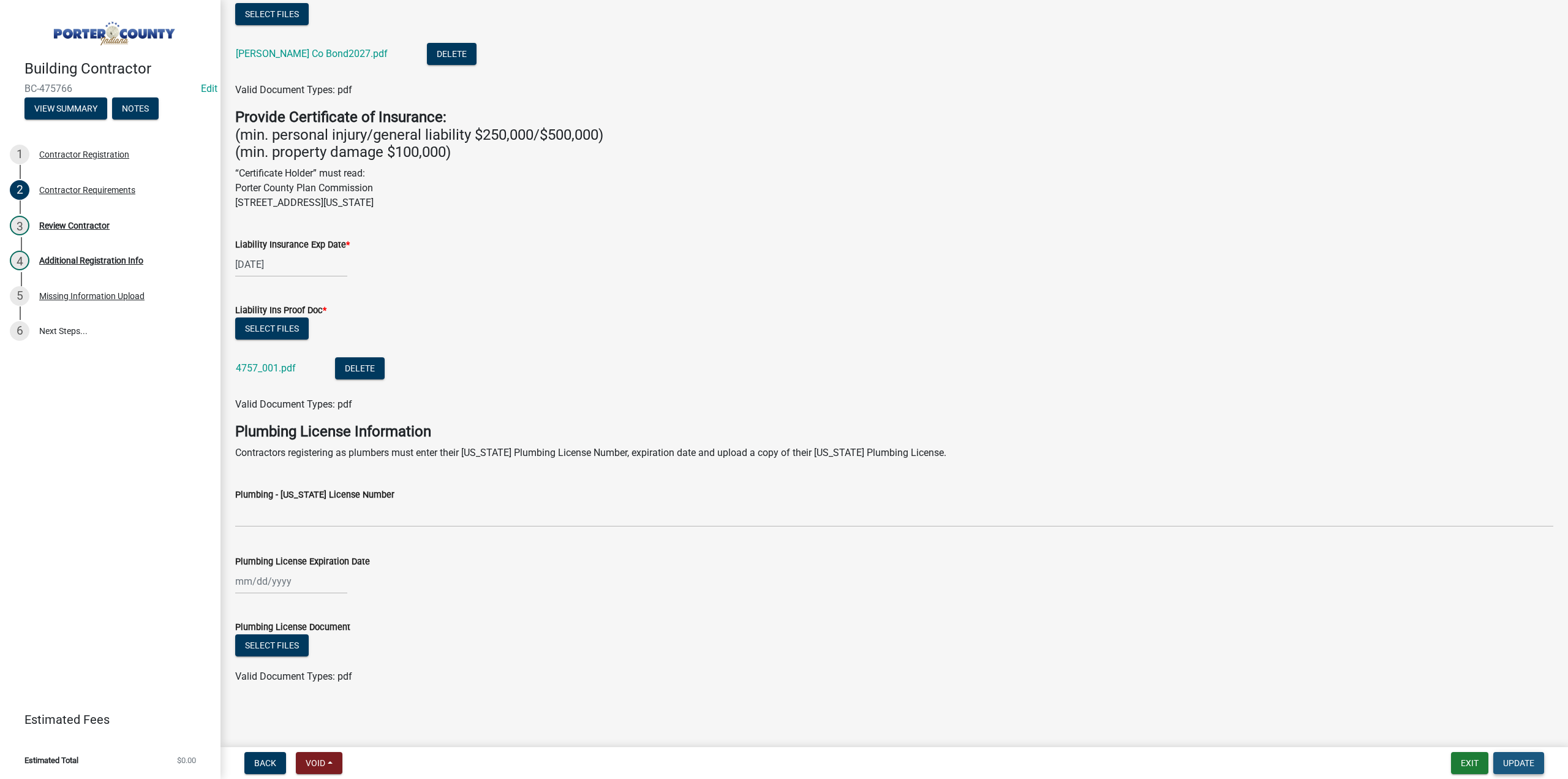
click at [1520, 763] on span "Update" at bounding box center [1519, 763] width 31 height 10
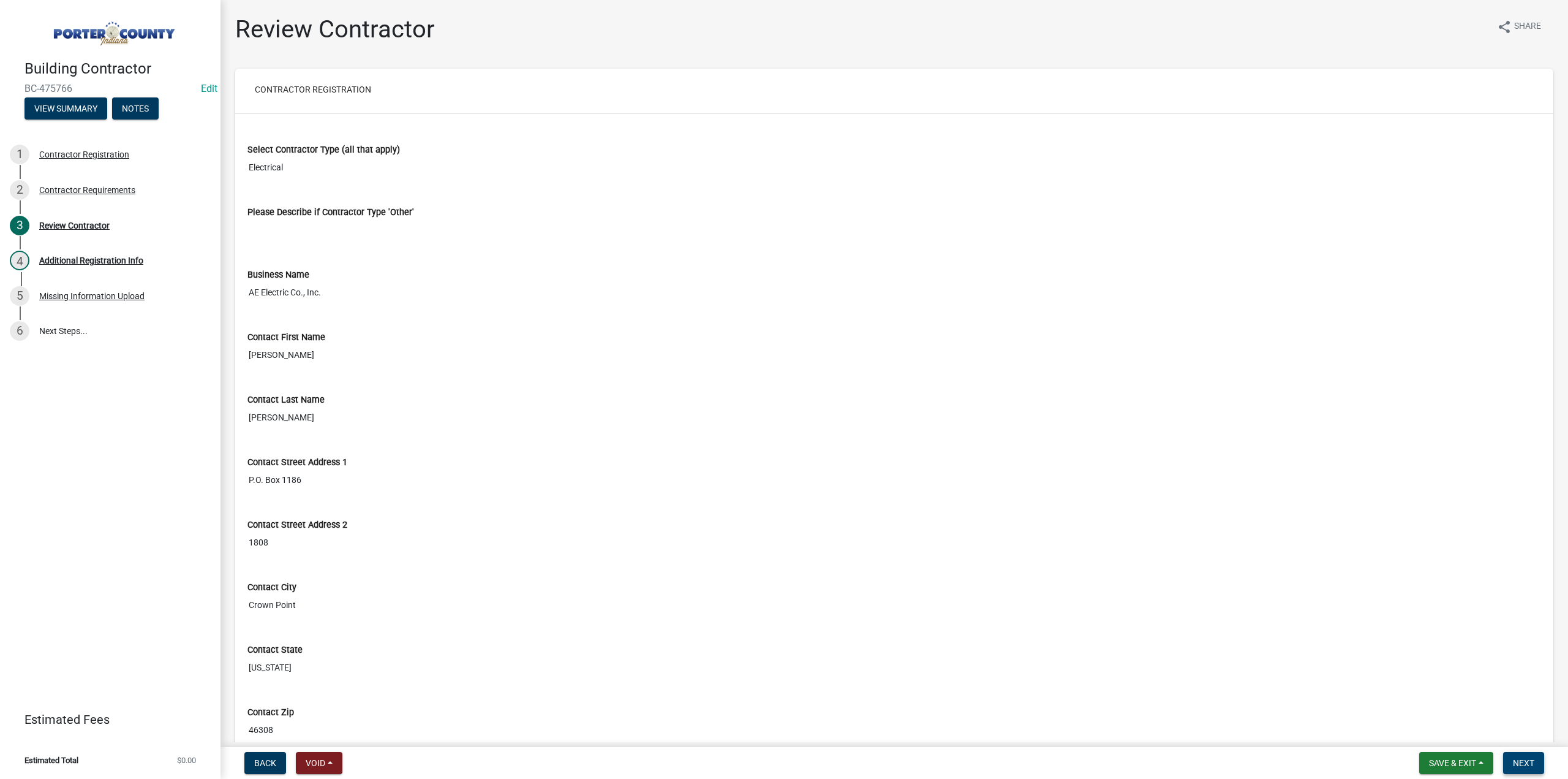
click at [1527, 768] on button "Next" at bounding box center [1524, 762] width 41 height 22
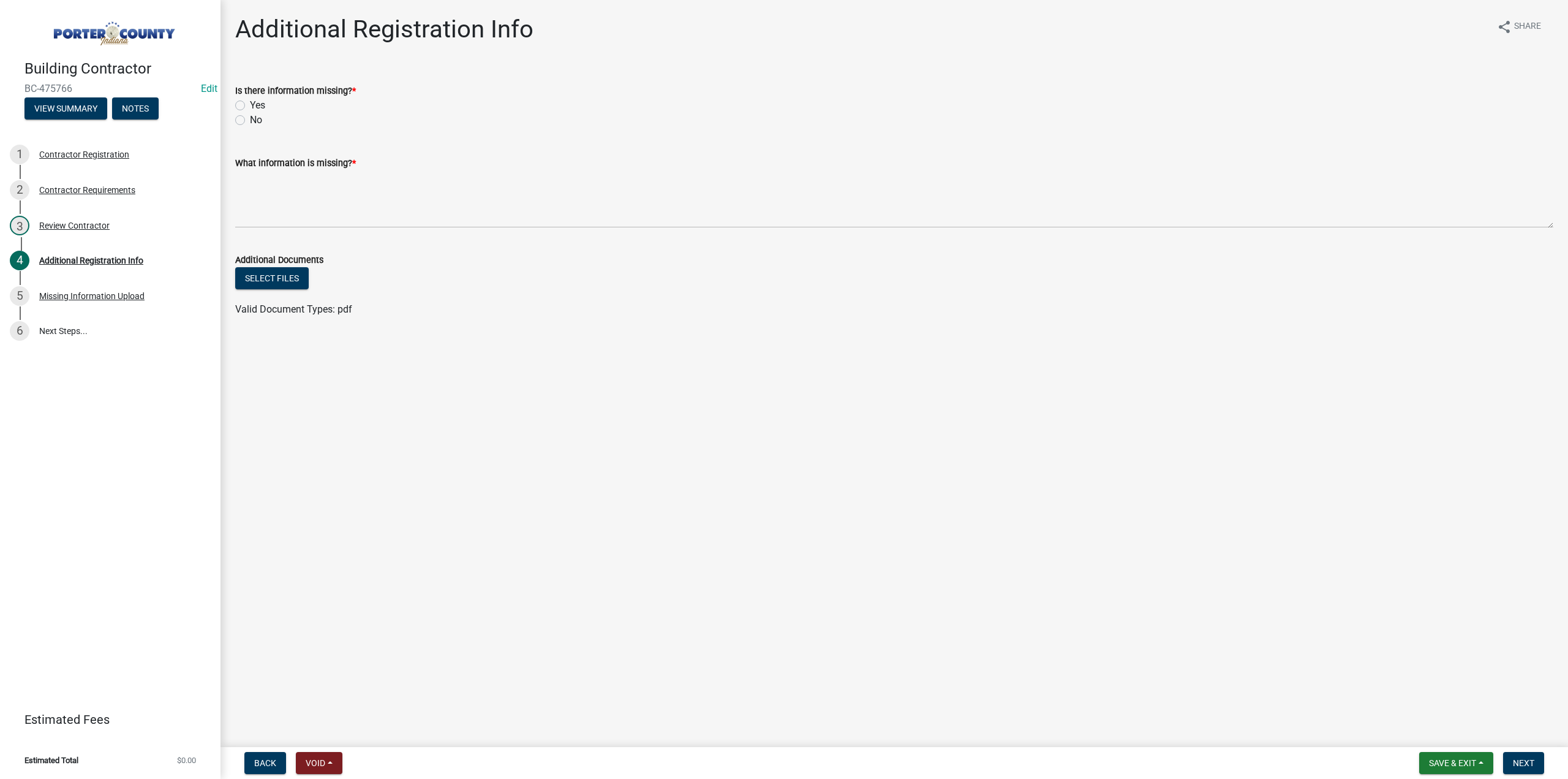
click at [250, 119] on label "No" at bounding box center [256, 119] width 12 height 15
click at [250, 119] on input "No" at bounding box center [253, 116] width 8 height 8
radio input "true"
click at [302, 211] on textarea "What information is missing? *" at bounding box center [894, 199] width 1318 height 58
type textarea "None"
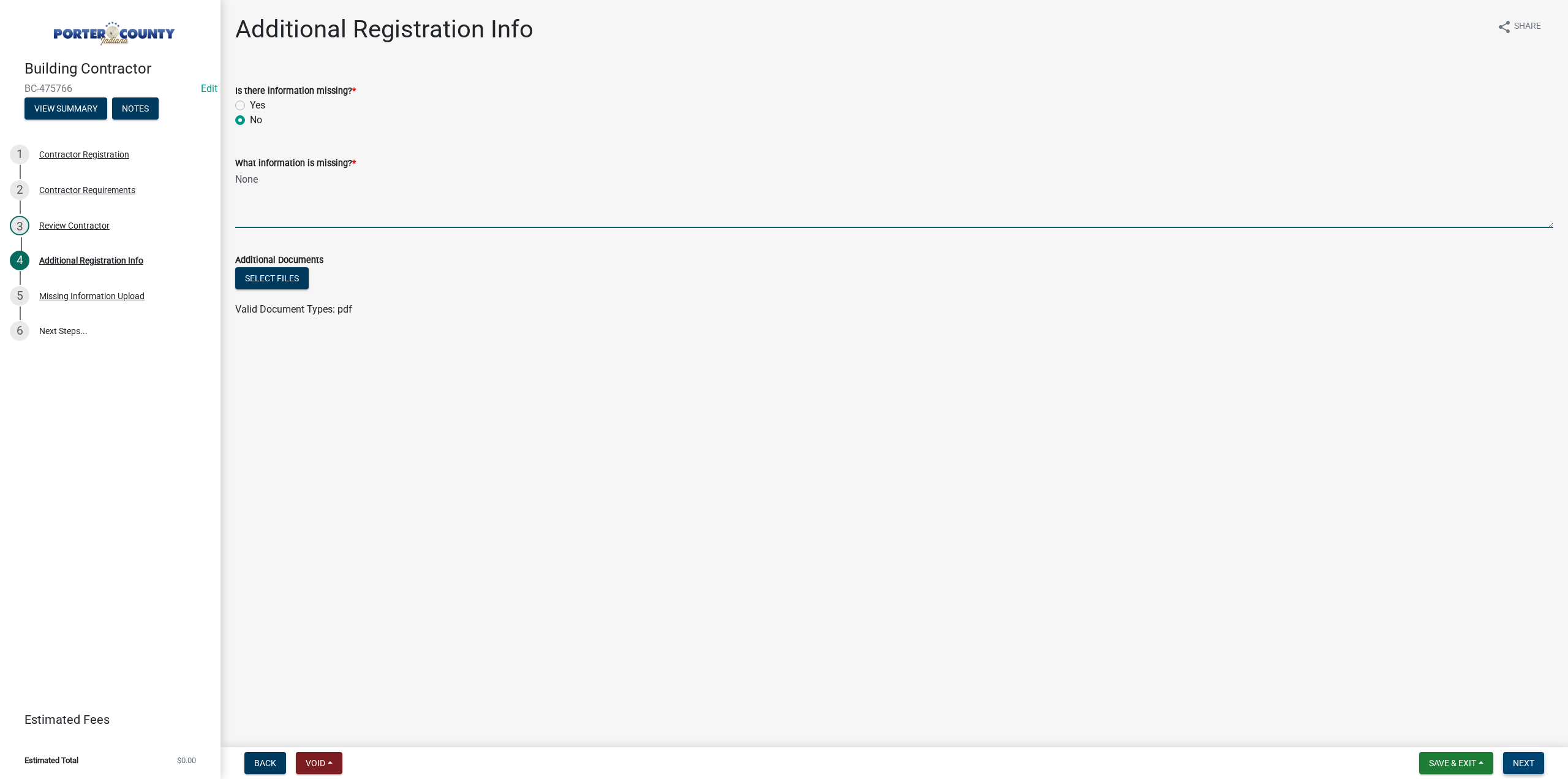
click at [1531, 761] on span "Next" at bounding box center [1523, 763] width 22 height 10
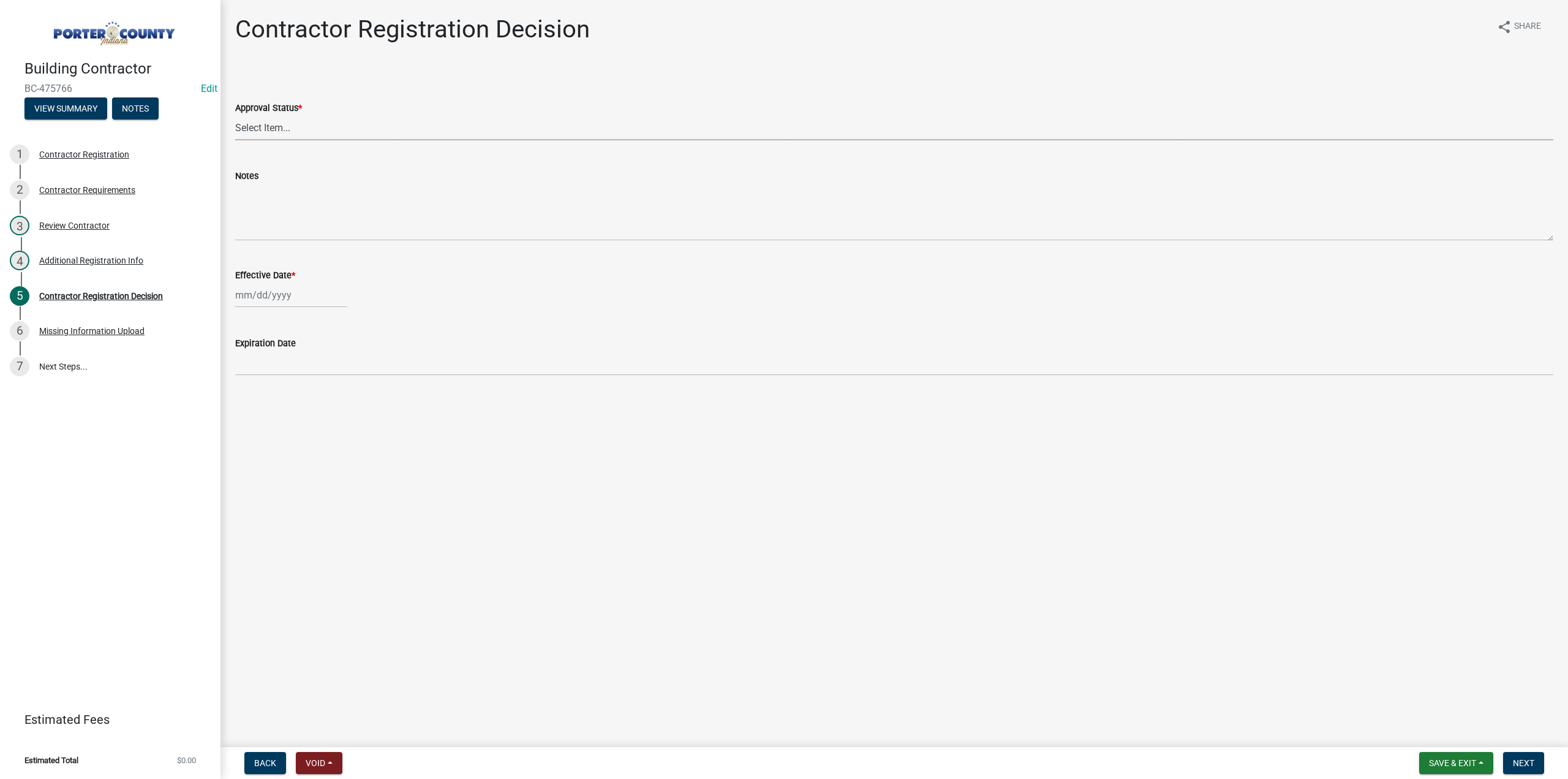
drag, startPoint x: 294, startPoint y: 129, endPoint x: 290, endPoint y: 135, distance: 7.2
click at [294, 129] on select "Select Item... Approved Denied" at bounding box center [894, 128] width 1318 height 25
click at [235, 115] on select "Select Item... Approved Denied" at bounding box center [894, 128] width 1318 height 25
select select "4b86b809-39dd-4c68-9f3d-fdb3e7050482"
select select "9"
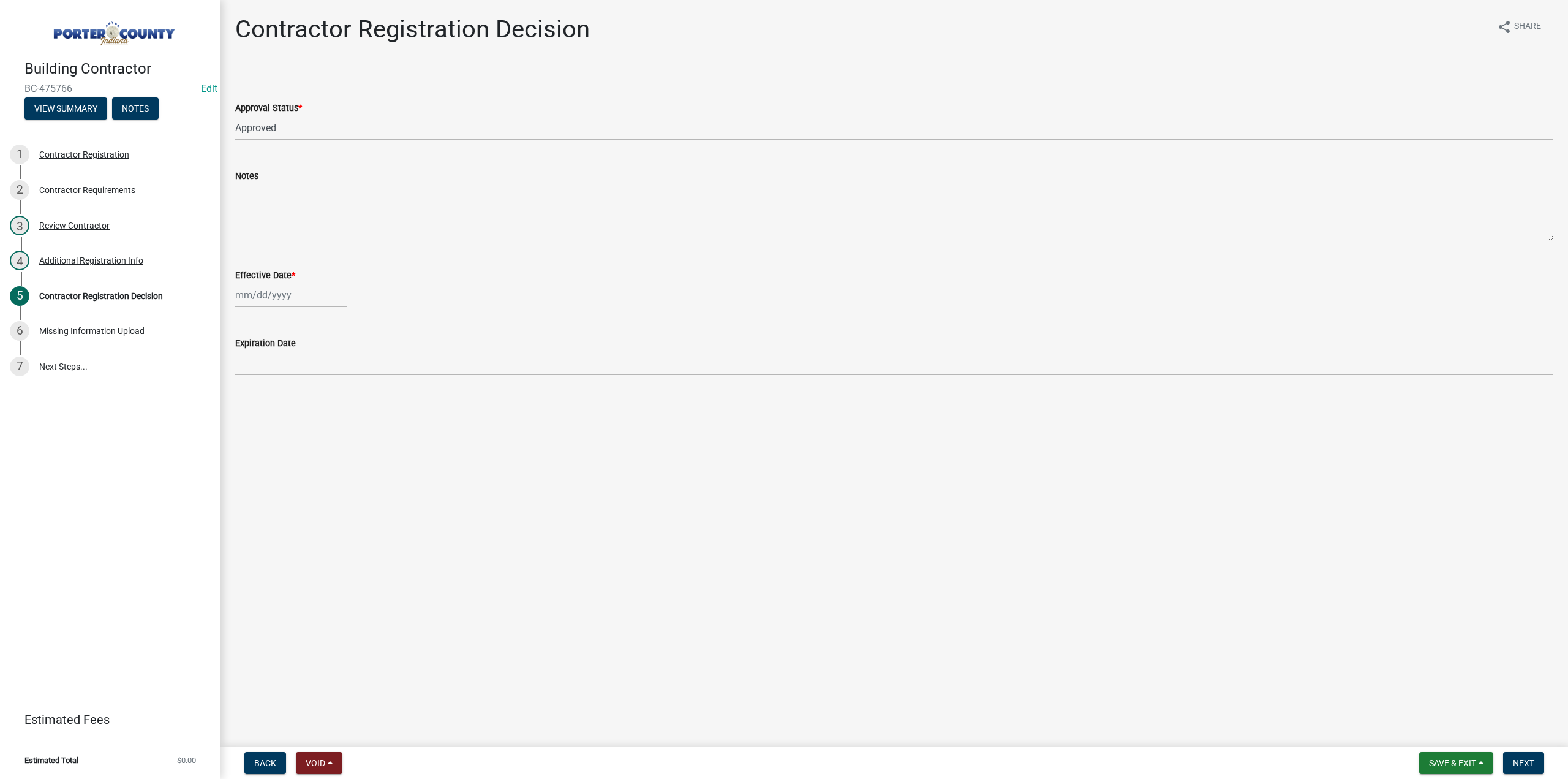
select select "2025"
click at [300, 295] on div "[PERSON_NAME] Feb Mar Apr [PERSON_NAME][DATE] Oct Nov [DATE] 1526 1527 1528 152…" at bounding box center [291, 295] width 112 height 25
click at [273, 378] on div "9" at bounding box center [267, 380] width 20 height 20
type input "[DATE]"
click at [1524, 761] on span "Next" at bounding box center [1523, 763] width 22 height 10
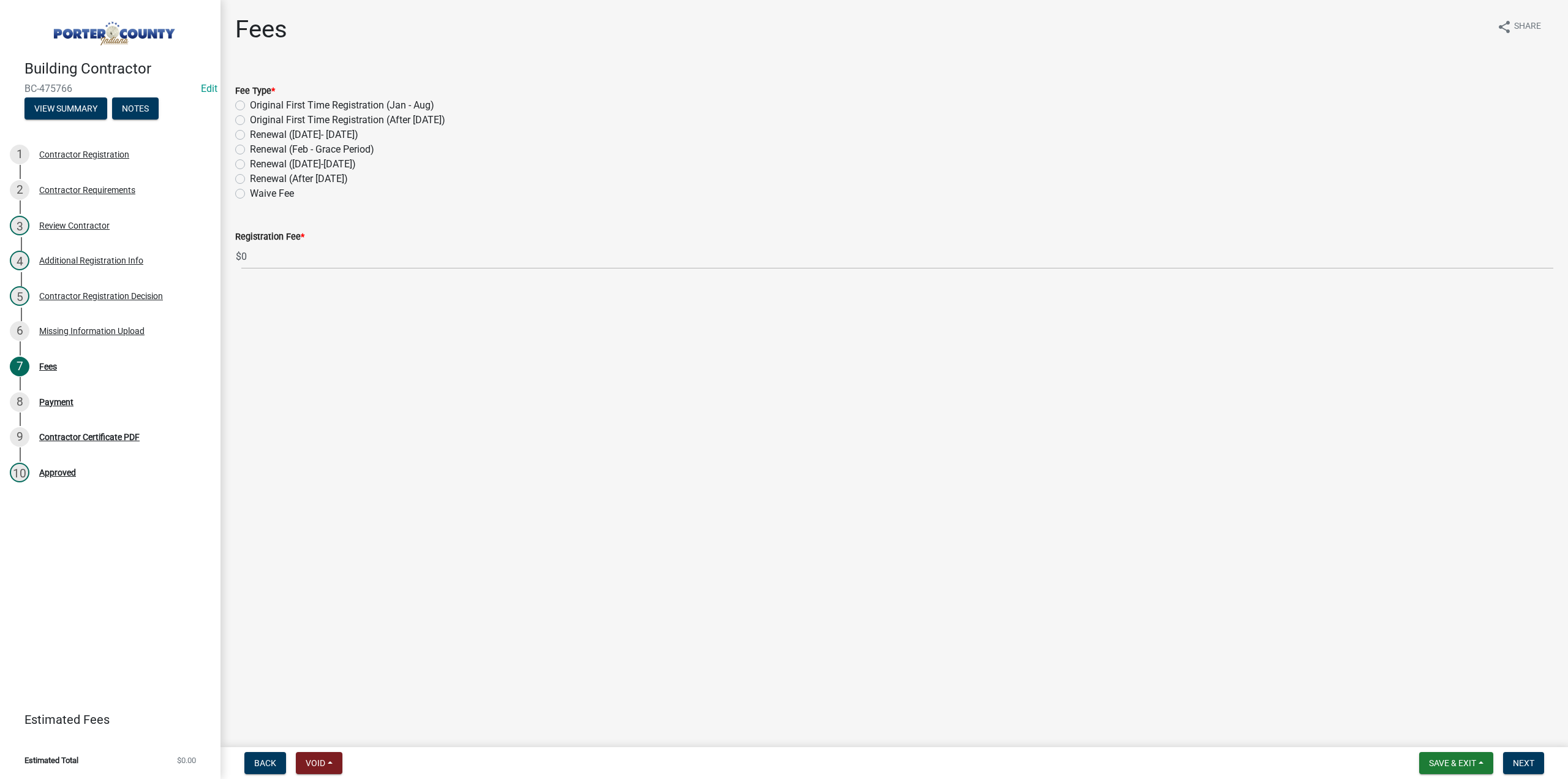
click at [250, 180] on label "Renewal (After [DATE])" at bounding box center [299, 178] width 98 height 15
click at [250, 180] on input "Renewal (After [DATE])" at bounding box center [253, 175] width 8 height 8
radio input "true"
click at [1527, 759] on span "Next" at bounding box center [1523, 763] width 22 height 10
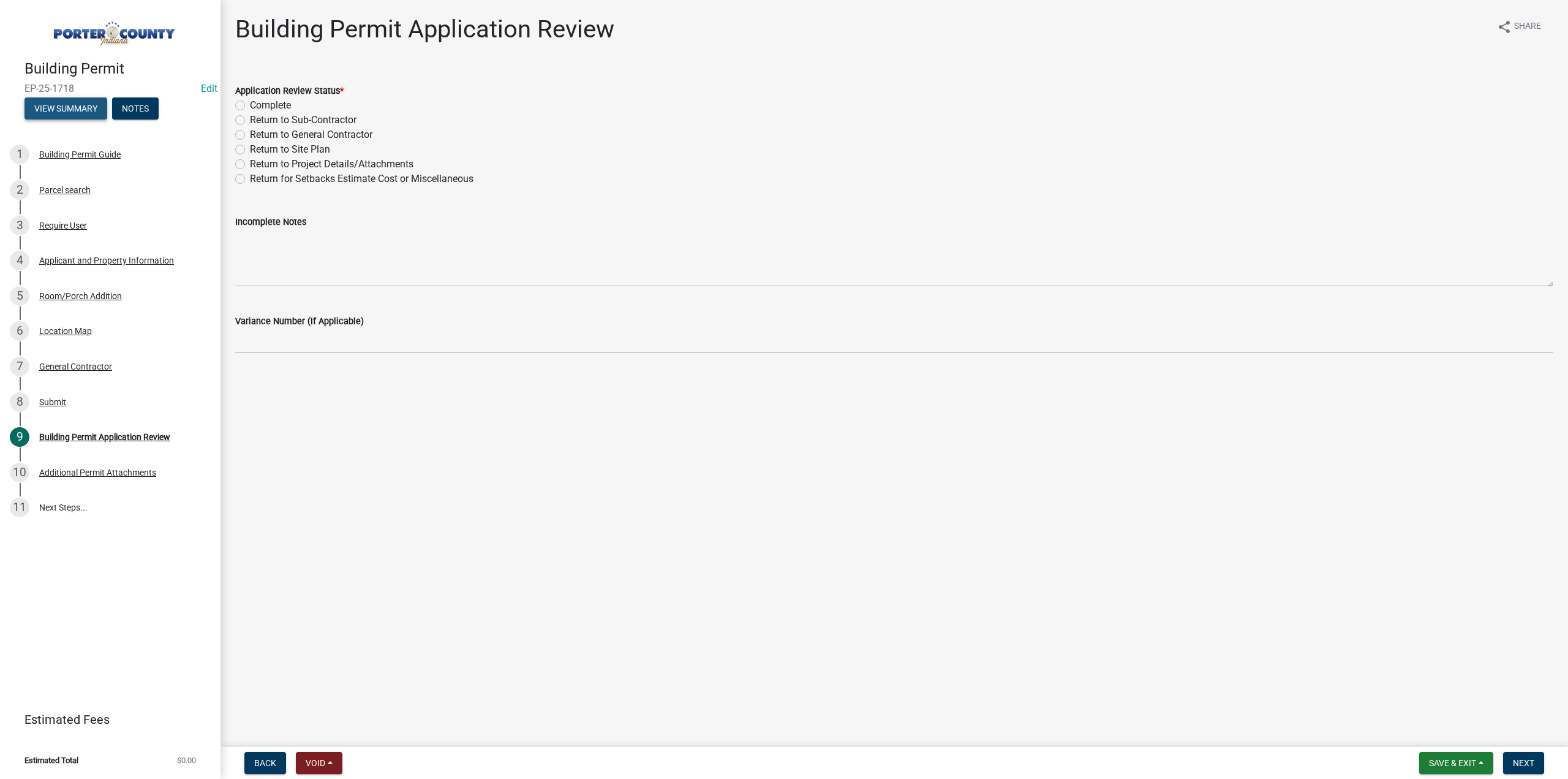
click at [79, 113] on button "View Summary" at bounding box center [66, 108] width 83 height 22
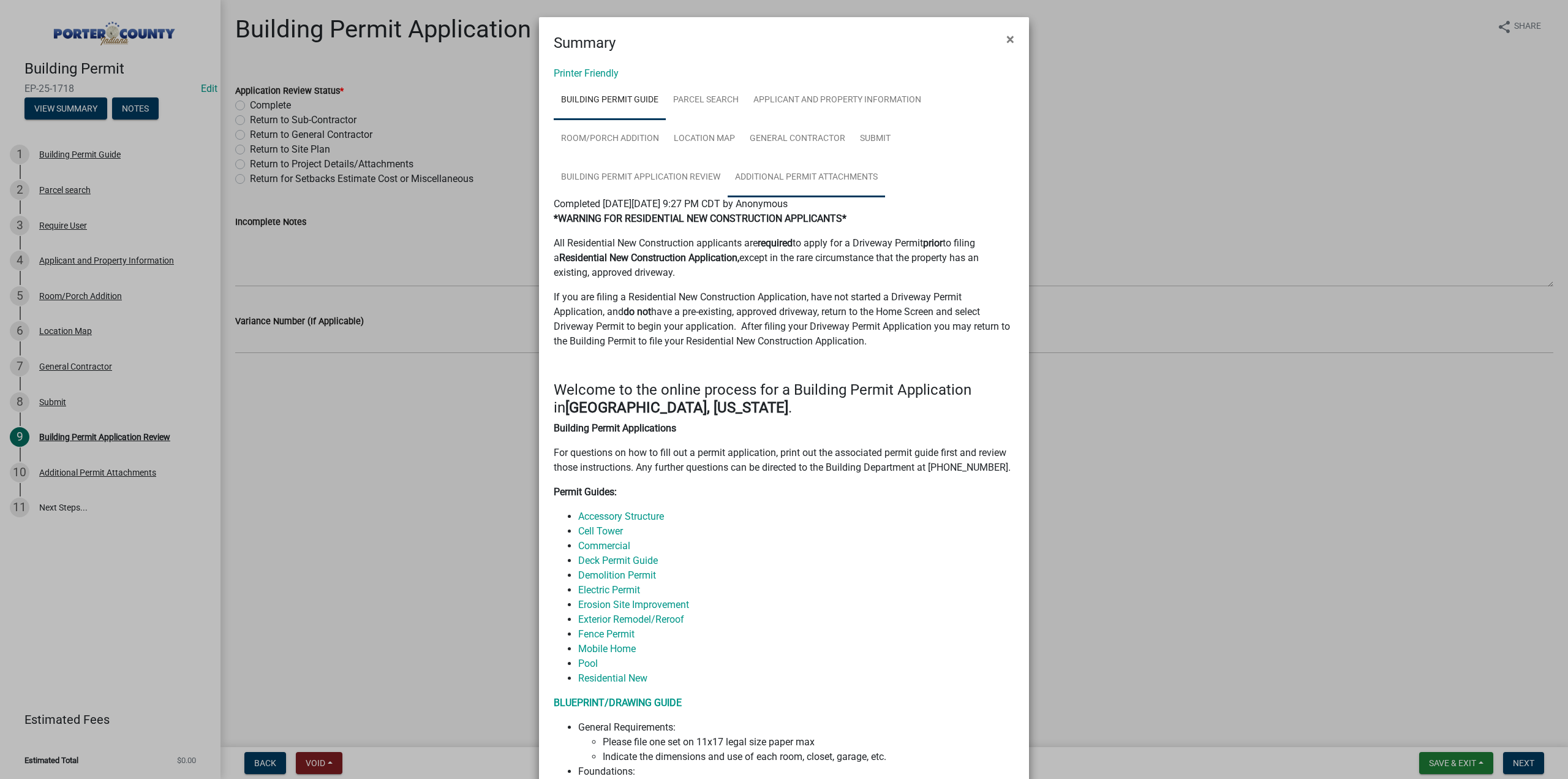
click at [772, 181] on link "Additional Permit Attachments" at bounding box center [806, 178] width 157 height 39
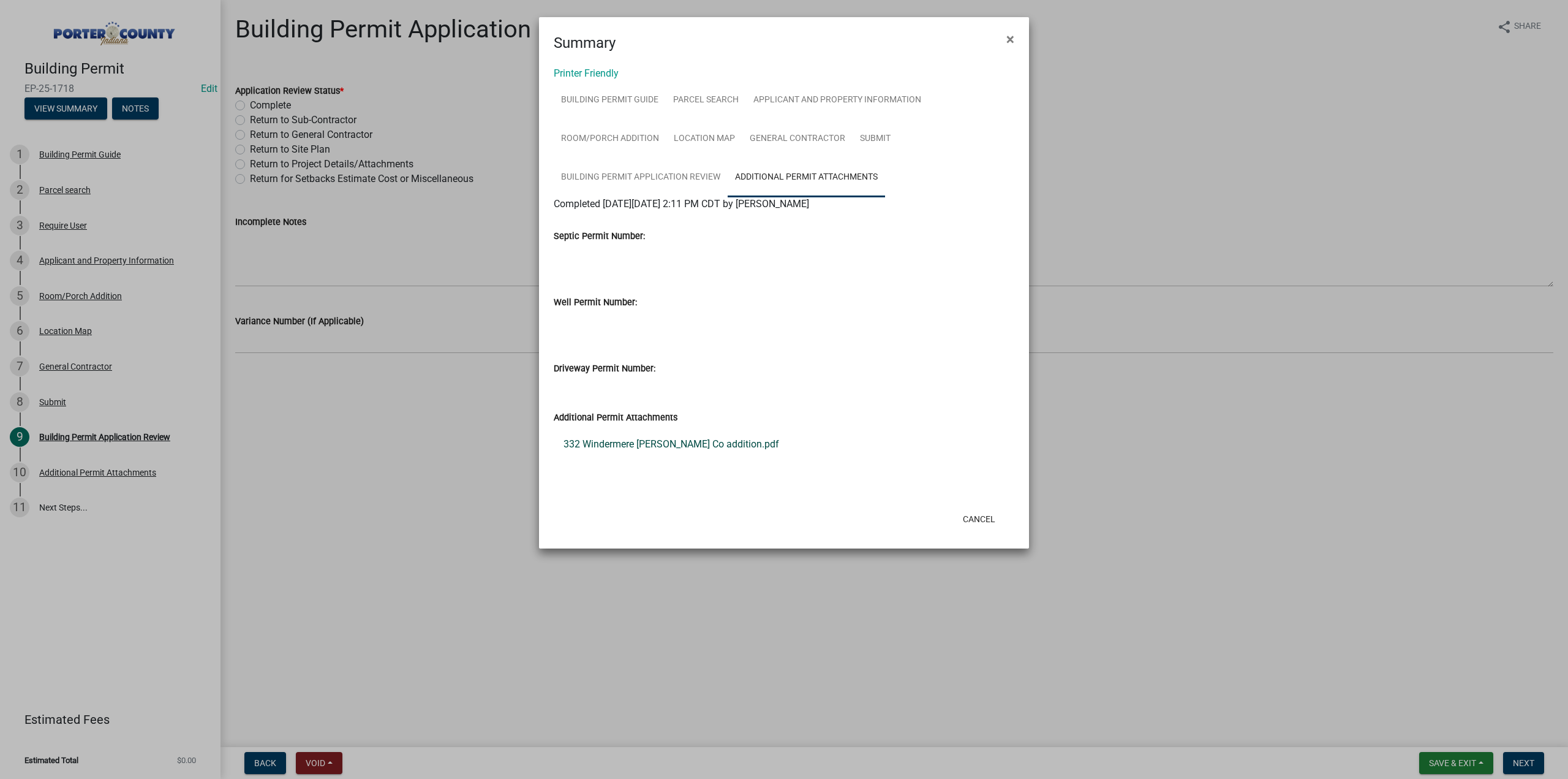
click at [683, 443] on link "332 Windermere Dr Porter Co addition.pdf" at bounding box center [784, 444] width 461 height 30
click at [791, 100] on link "Applicant and Property Information" at bounding box center [837, 100] width 183 height 39
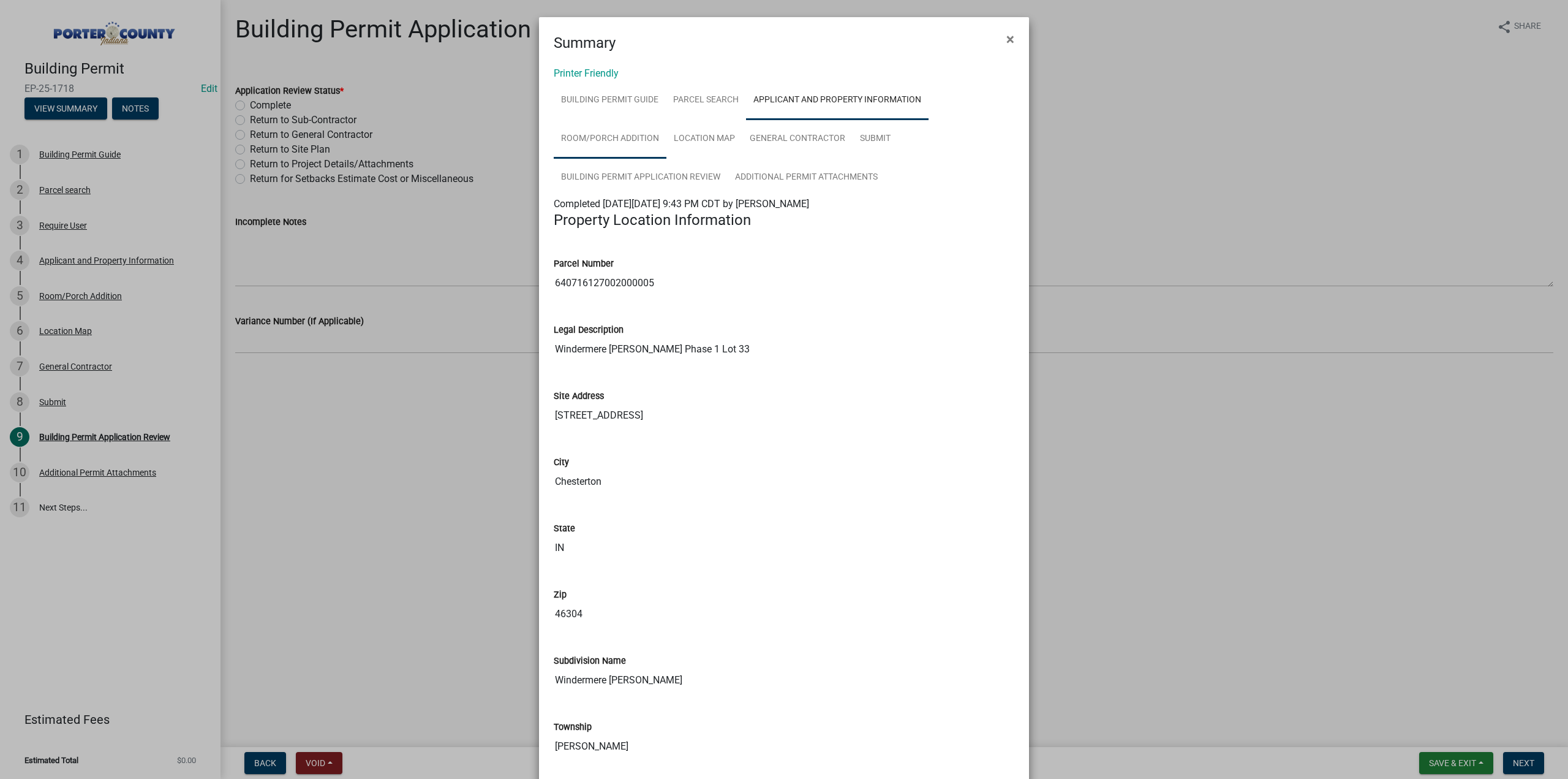
click at [599, 136] on link "Room/Porch Addition" at bounding box center [610, 139] width 112 height 39
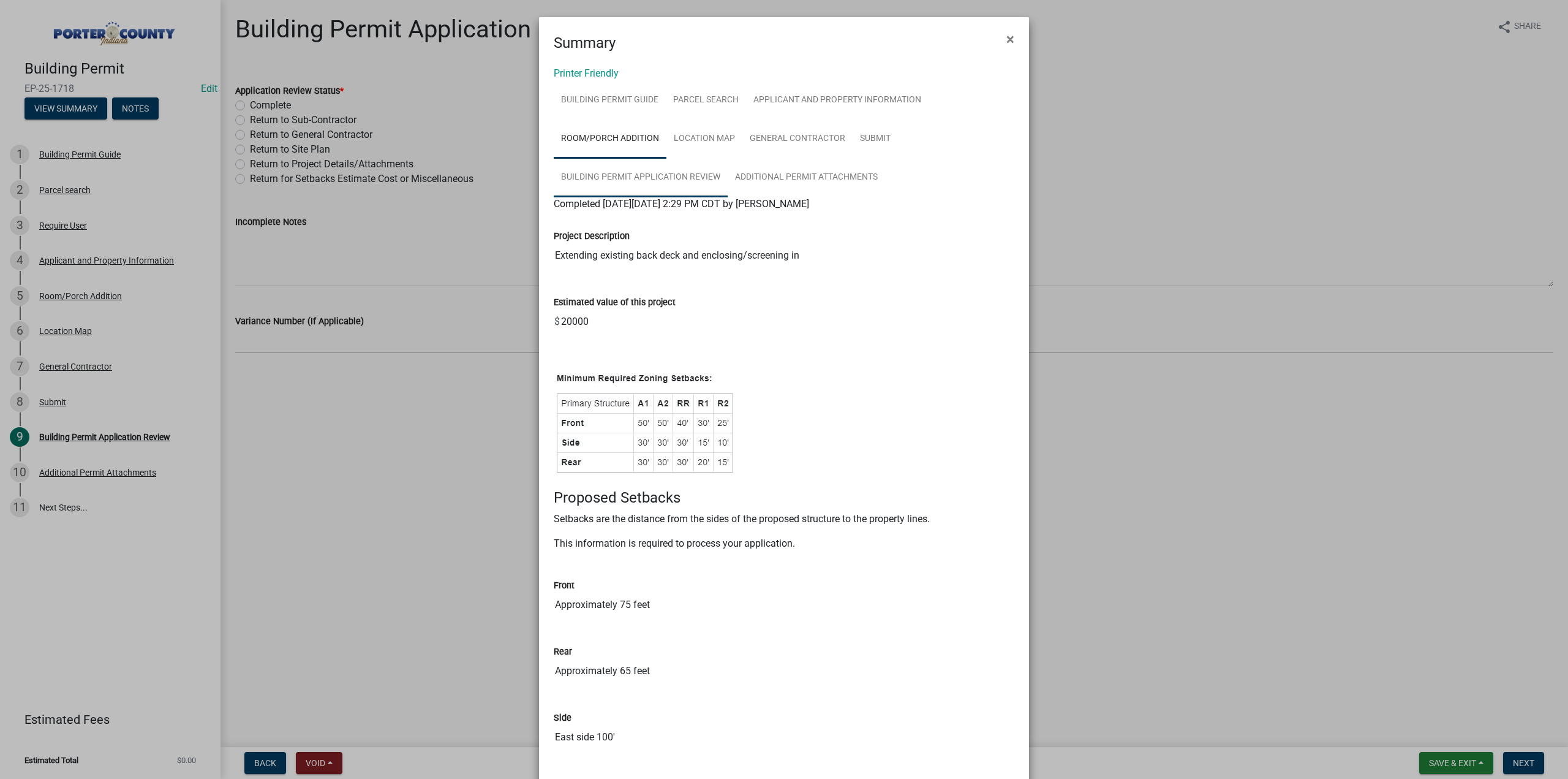
click at [683, 177] on link "Building Permit Application Review" at bounding box center [641, 178] width 174 height 39
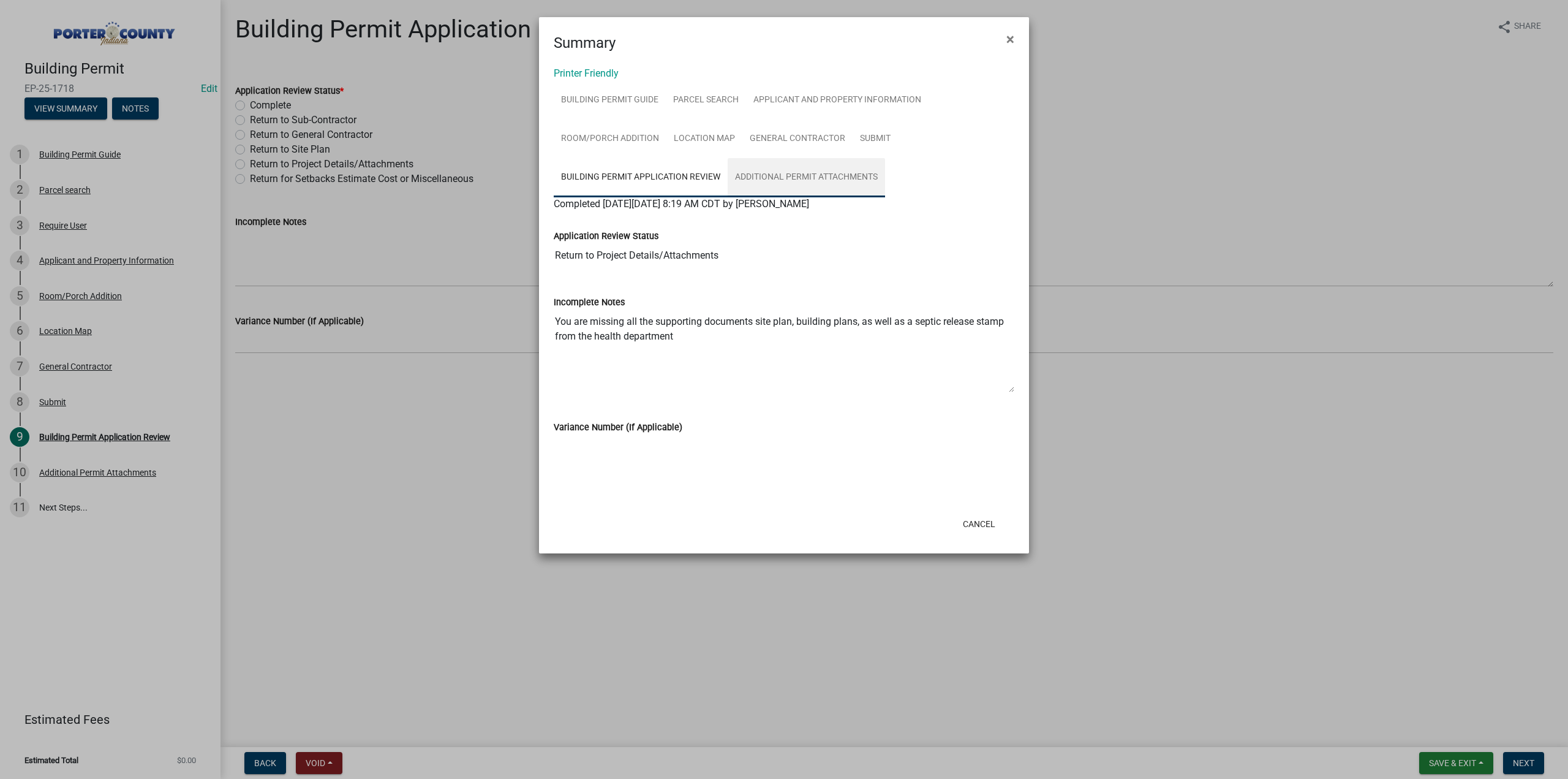
click at [765, 176] on link "Additional Permit Attachments" at bounding box center [806, 178] width 157 height 39
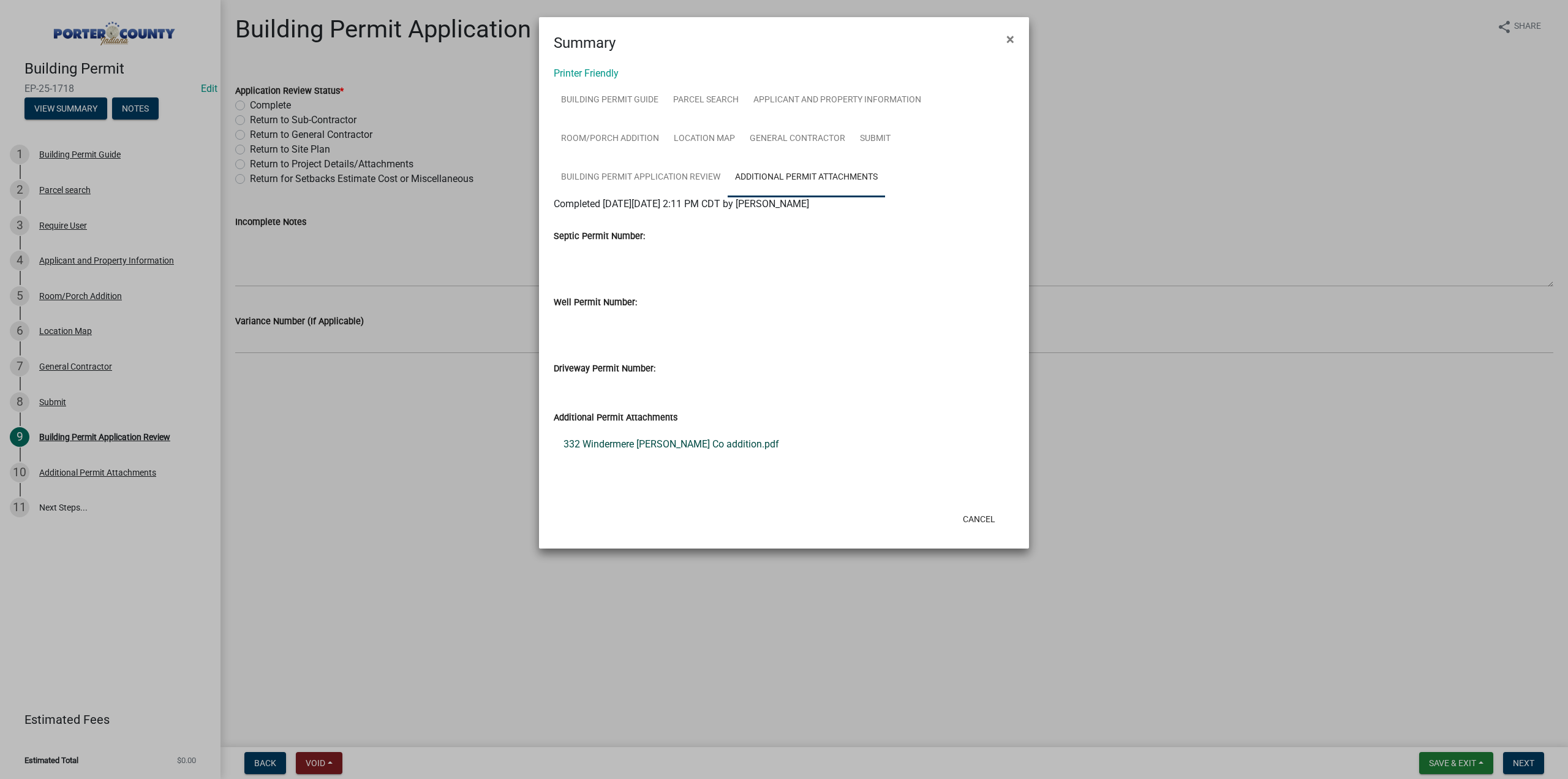
click at [739, 443] on link "332 Windermere Dr Porter Co addition.pdf" at bounding box center [784, 444] width 461 height 30
click at [1010, 38] on span "×" at bounding box center [1010, 39] width 8 height 17
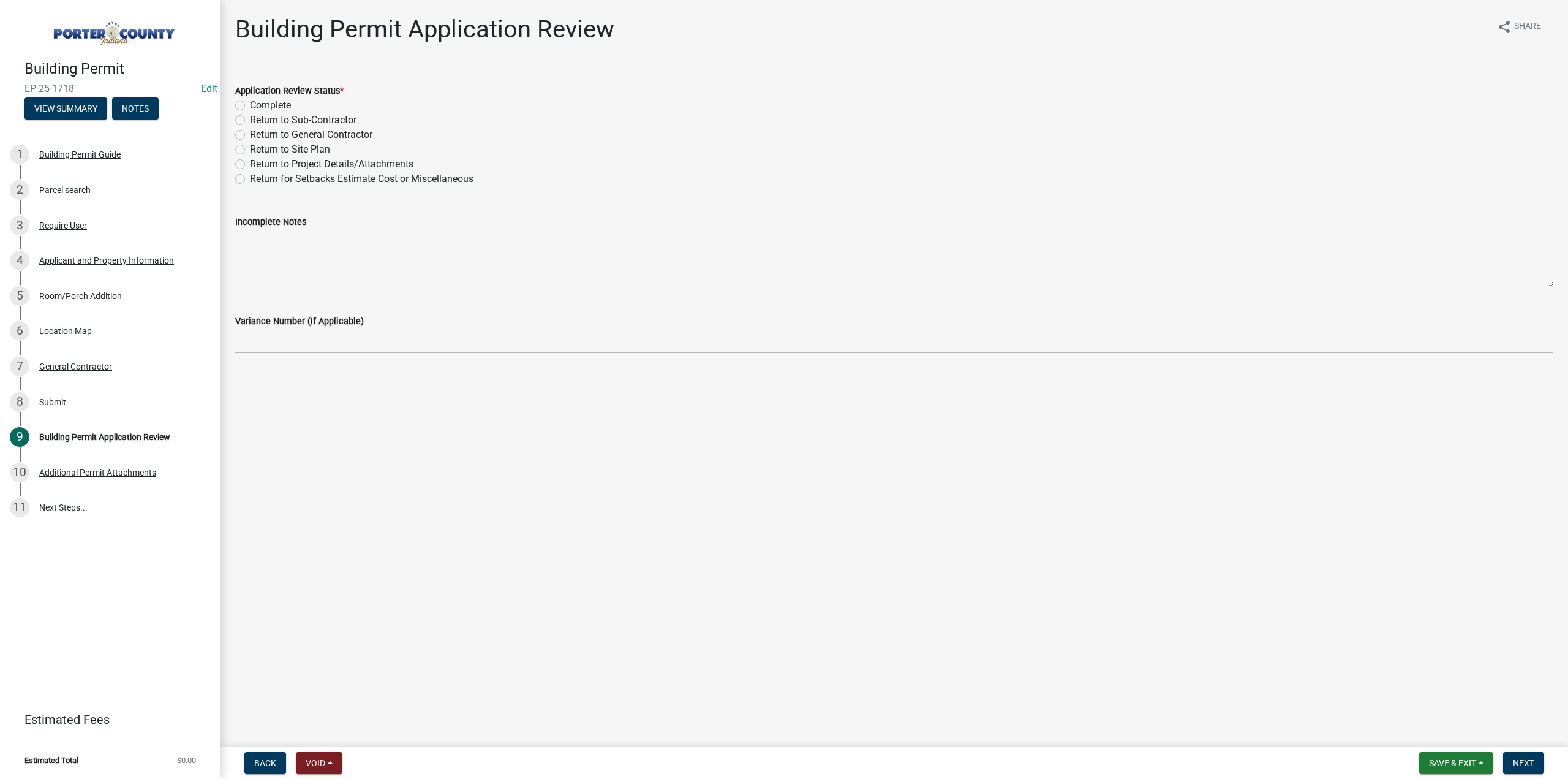
click at [250, 166] on label "Return to Project Details/Attachments" at bounding box center [331, 164] width 164 height 15
click at [250, 165] on input "Return to Project Details/Attachments" at bounding box center [253, 160] width 8 height 8
radio input "true"
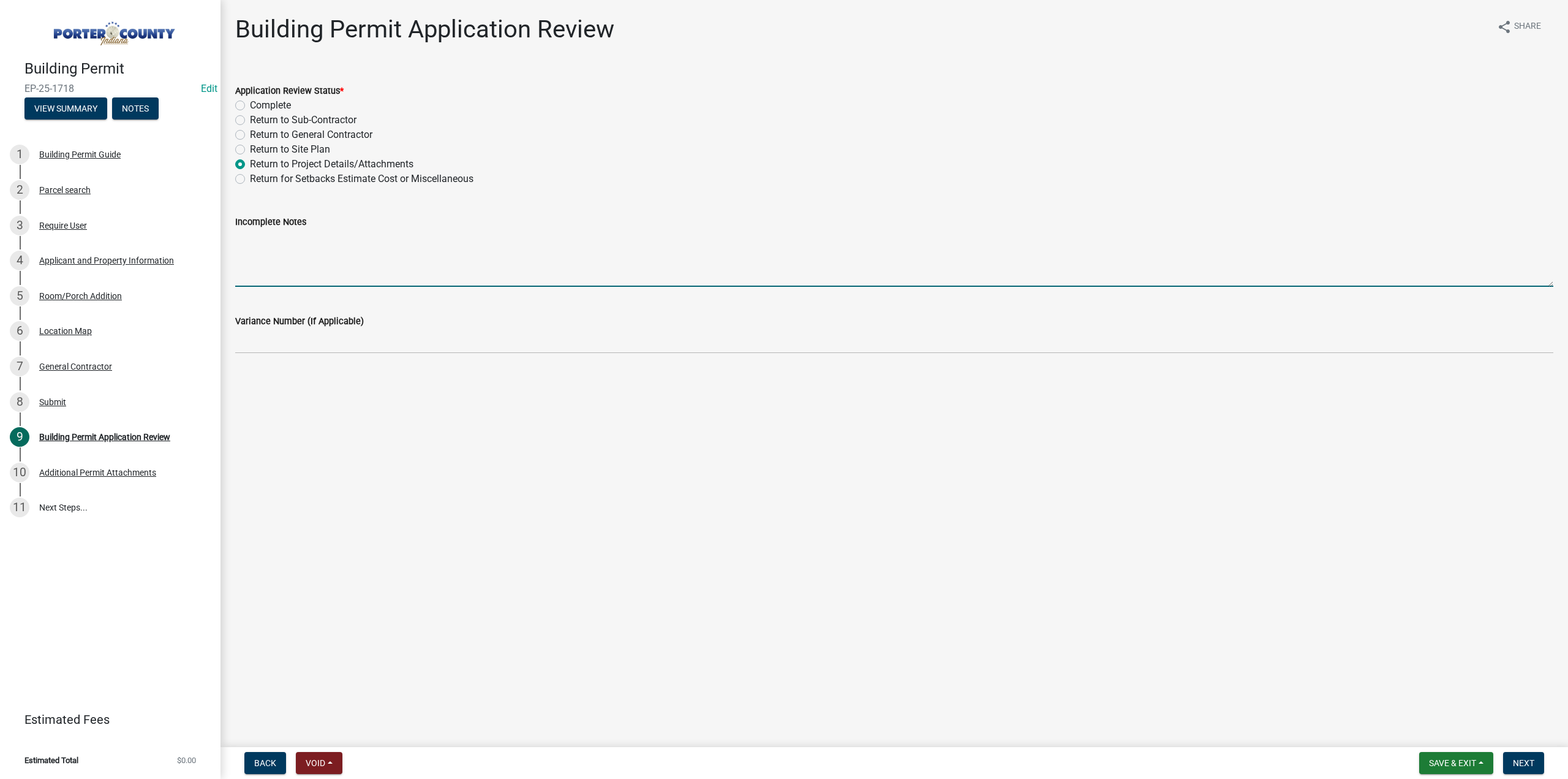
drag, startPoint x: 283, startPoint y: 242, endPoint x: 487, endPoint y: 268, distance: 205.7
click at [286, 244] on textarea "Incomplete Notes" at bounding box center [894, 258] width 1318 height 58
click at [417, 238] on textarea "Still need well septic release from health dept" at bounding box center [894, 258] width 1318 height 58
click at [392, 237] on textarea "Still need well septic release from health Dept" at bounding box center [894, 258] width 1318 height 58
drag, startPoint x: 444, startPoint y: 243, endPoint x: 487, endPoint y: 249, distance: 43.4
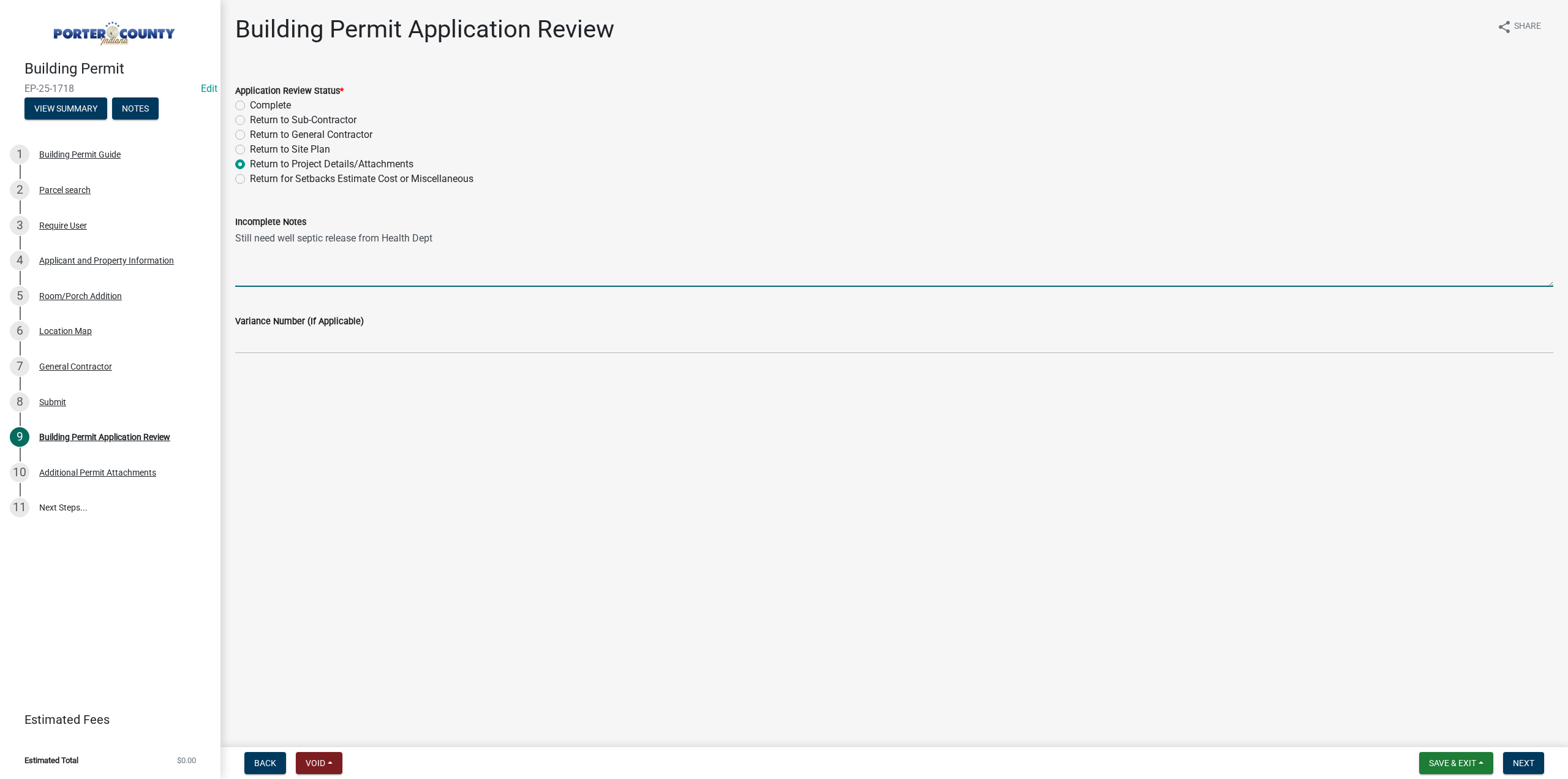
click at [444, 243] on textarea "Still need well septic release from Health Dept" at bounding box center [894, 258] width 1318 height 58
click at [572, 235] on textarea "Still need well septic release from Health Dept please contact 219-465-3525, te…" at bounding box center [894, 258] width 1318 height 58
type textarea "Still need well septic release from Health Dept please contact 219-465-3525, th…"
click at [1536, 763] on button "Next" at bounding box center [1524, 762] width 41 height 22
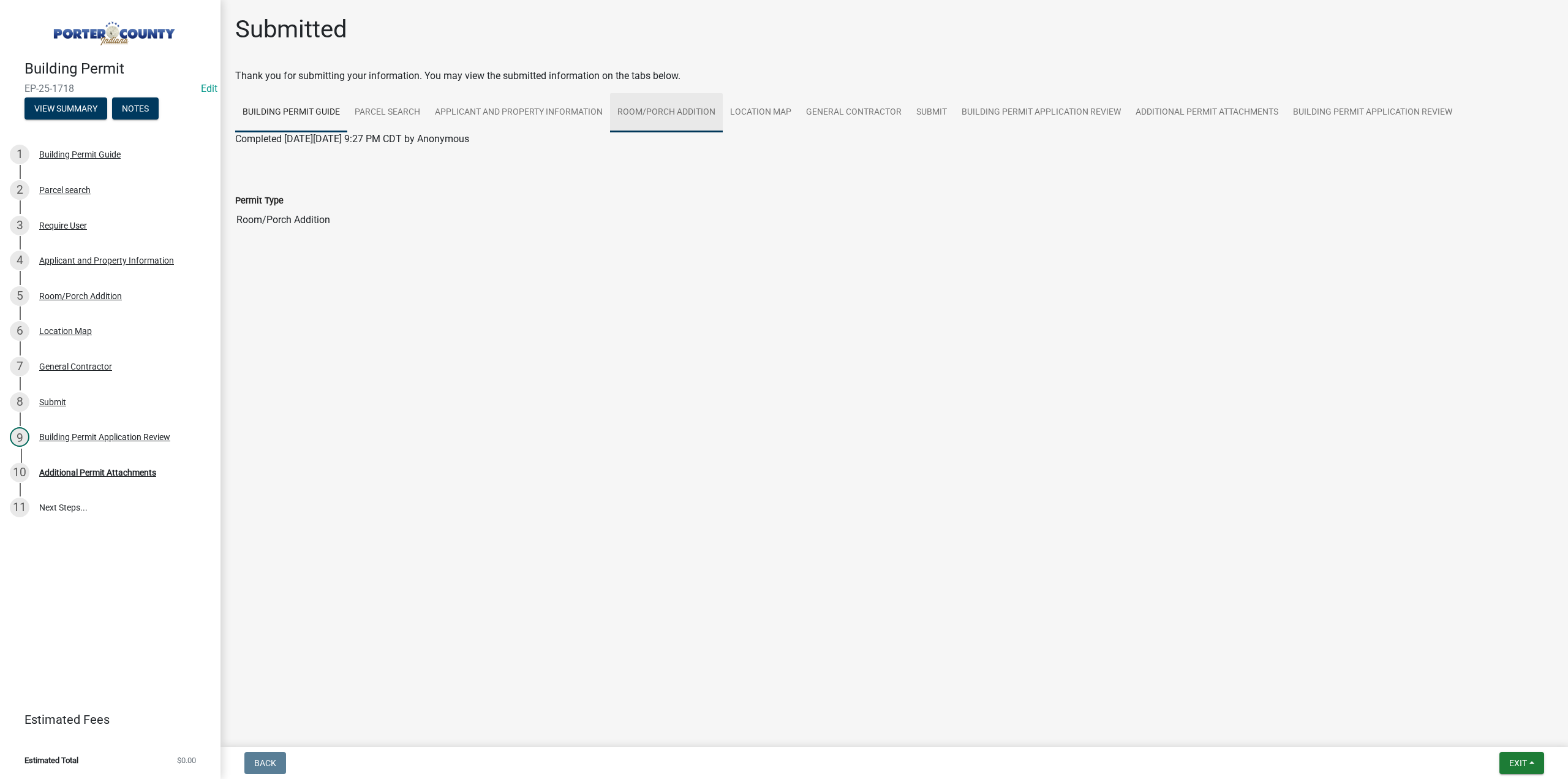
click at [676, 113] on link "Room/Porch Addition" at bounding box center [666, 113] width 112 height 39
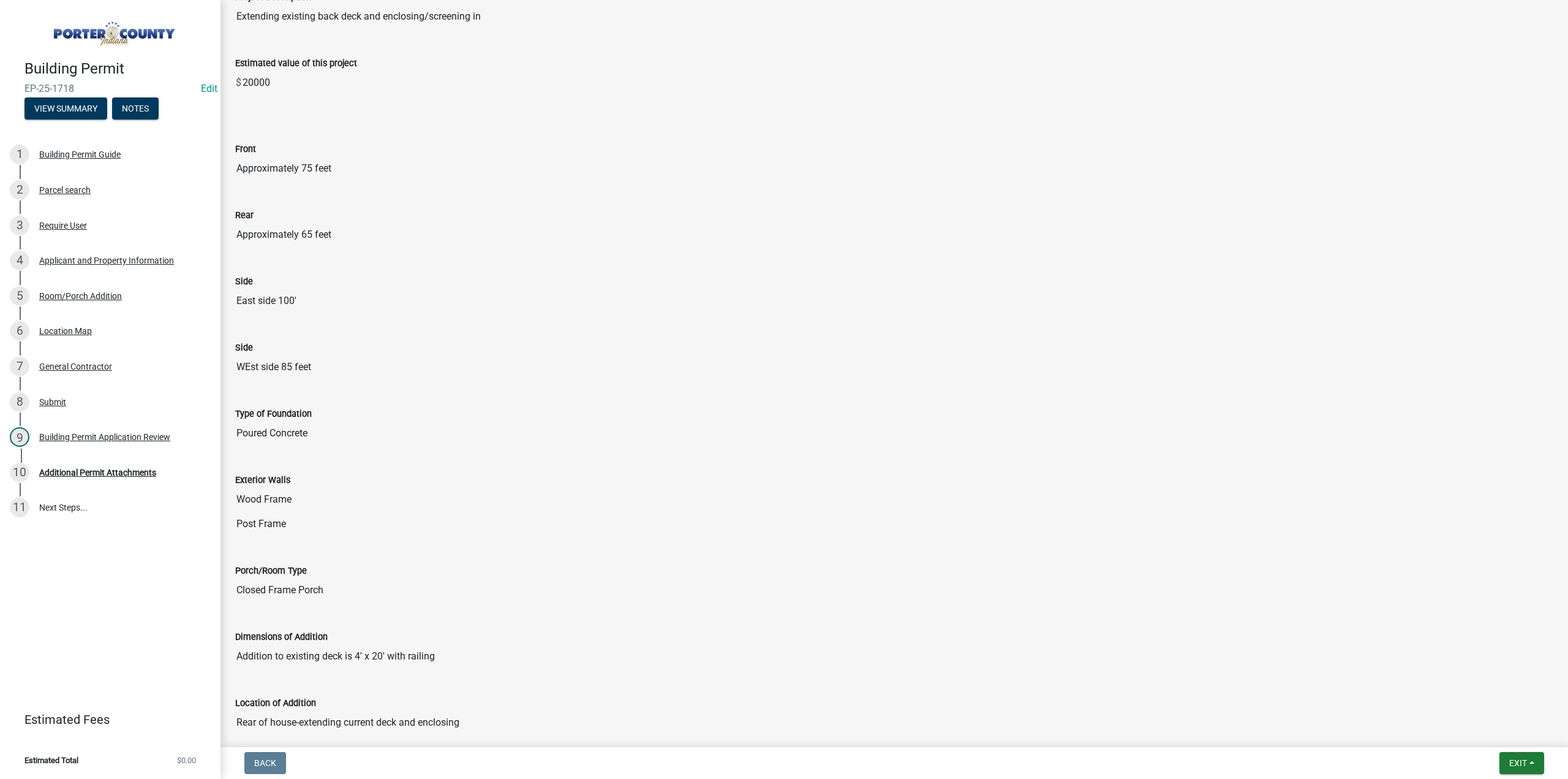
scroll to position [46, 0]
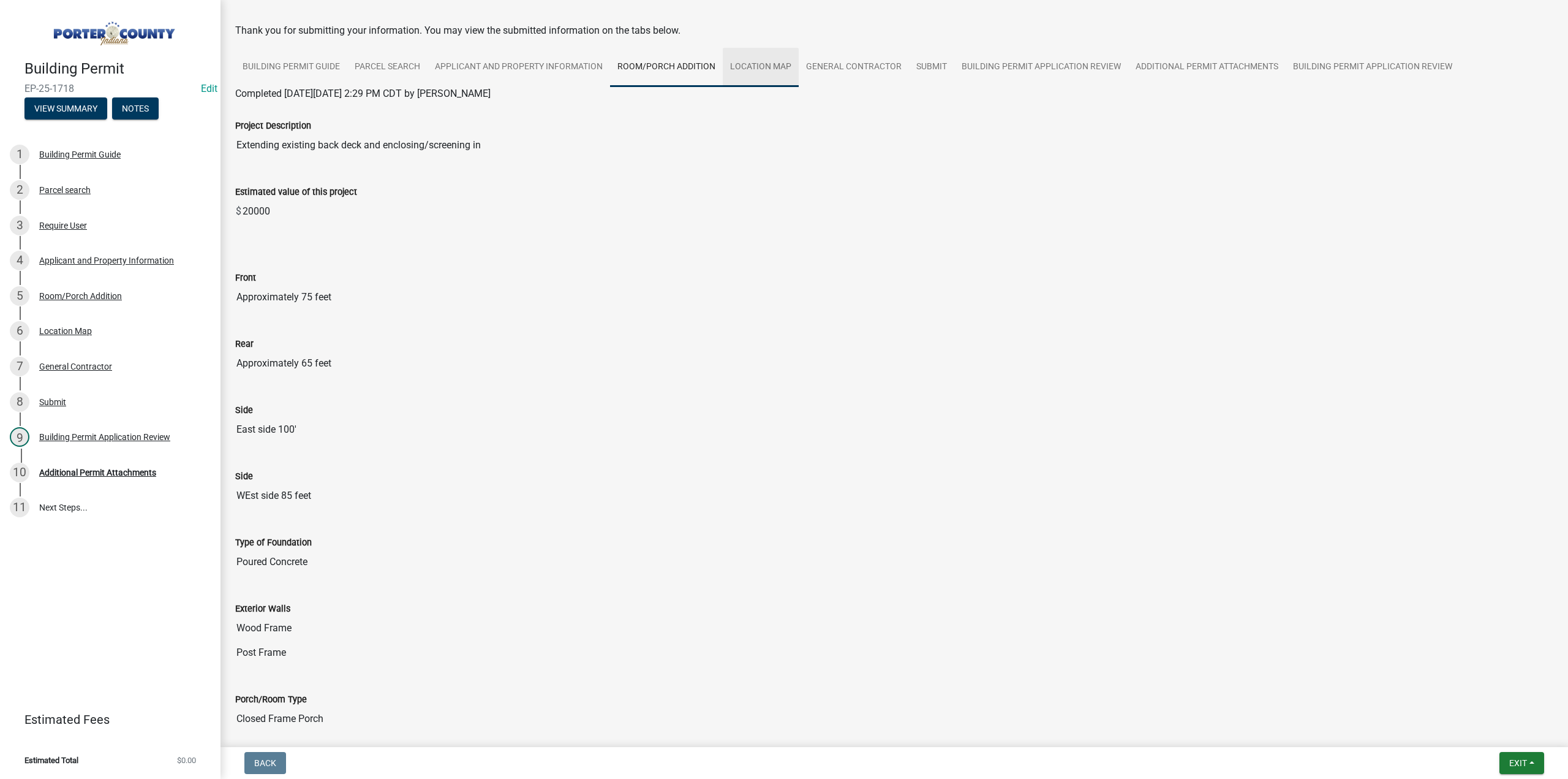
click at [760, 68] on link "Location Map" at bounding box center [760, 67] width 76 height 39
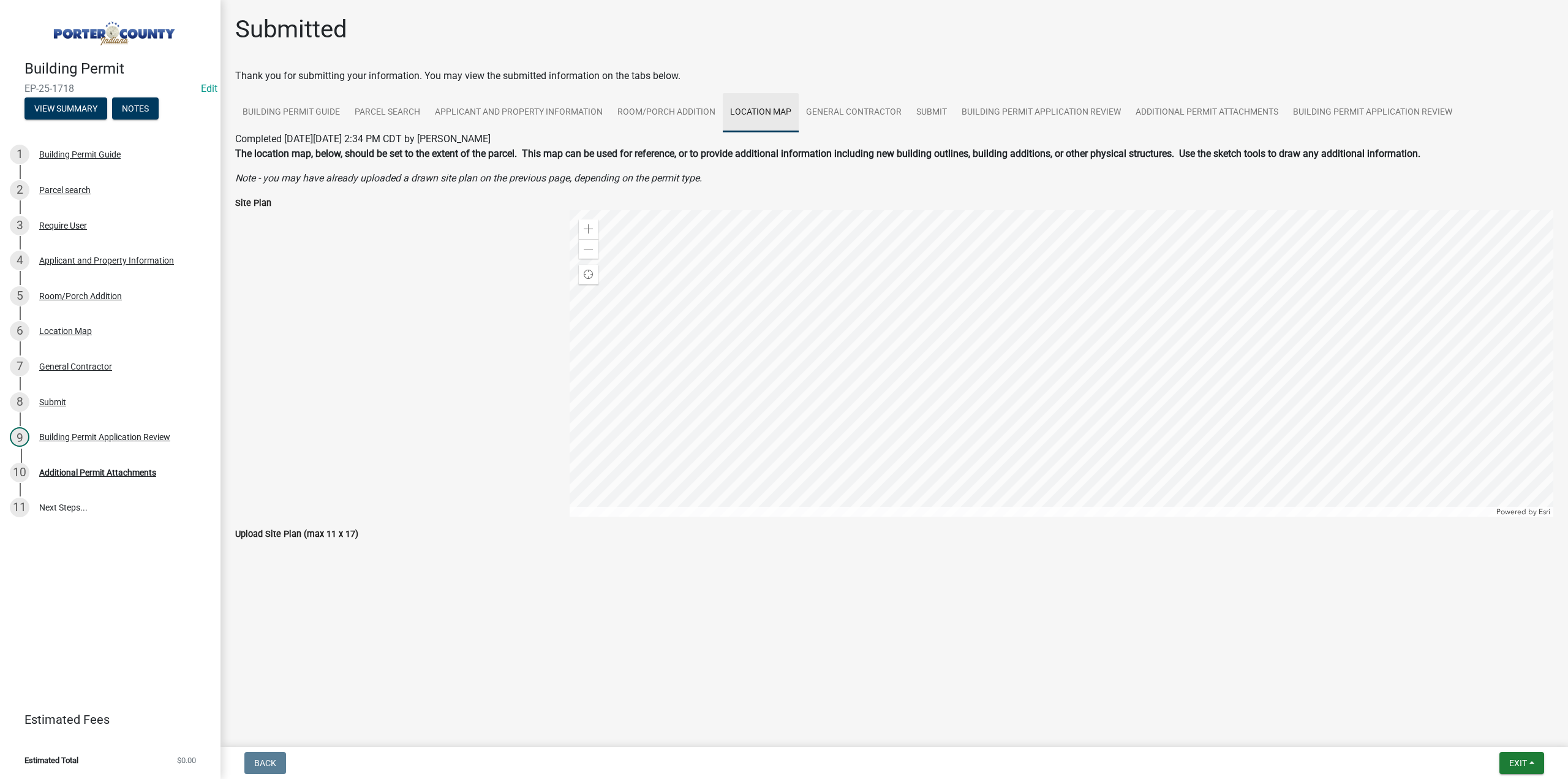
scroll to position [0, 0]
click at [835, 107] on link "General Contractor" at bounding box center [853, 113] width 110 height 39
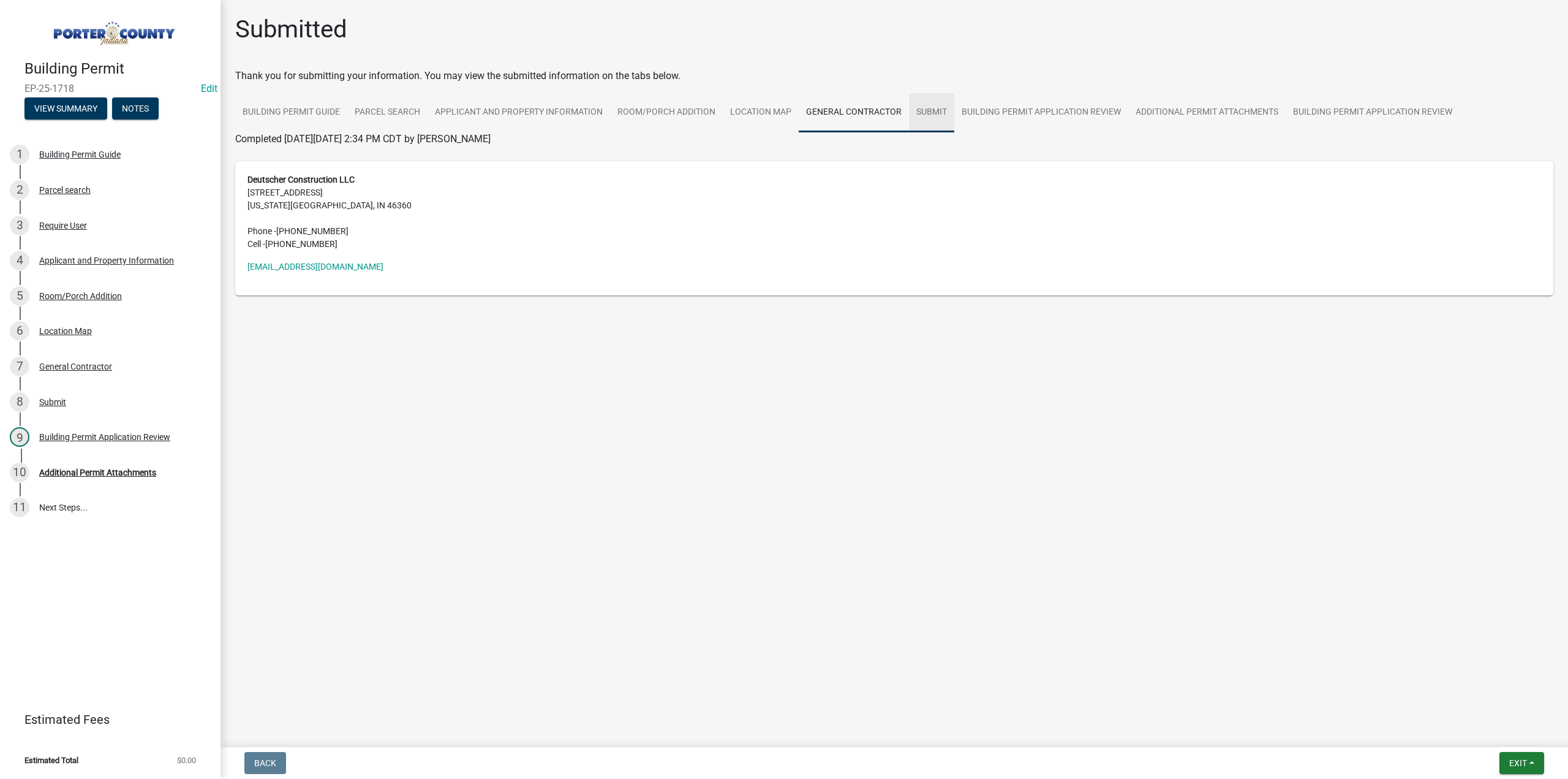
click at [923, 112] on link "Submit" at bounding box center [931, 113] width 46 height 39
